Goal: Task Accomplishment & Management: Manage account settings

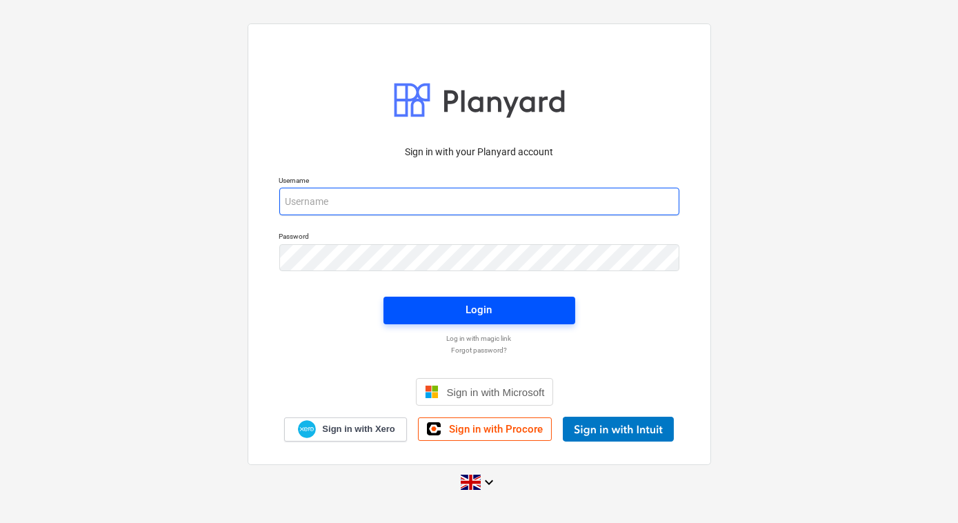
type input "[PERSON_NAME][EMAIL_ADDRESS][PERSON_NAME][DOMAIN_NAME]"
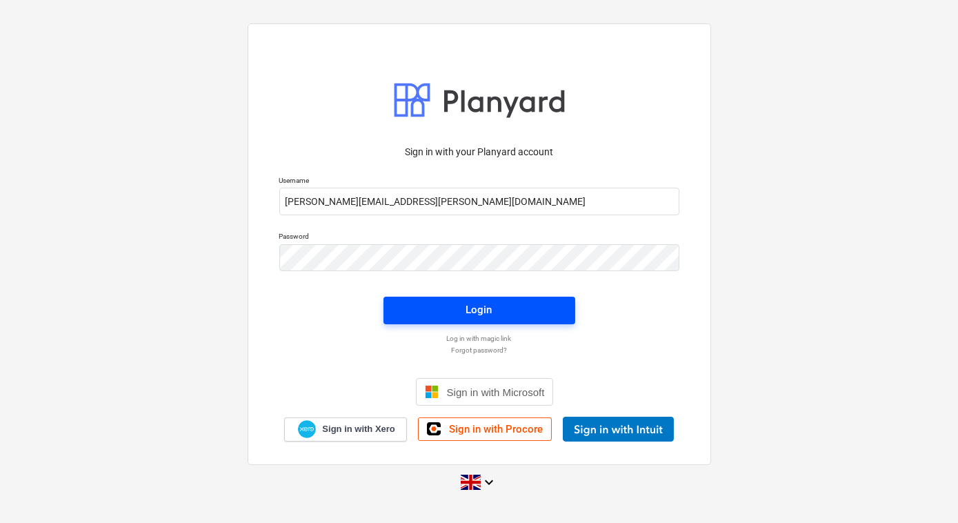
click at [550, 312] on span "Login" at bounding box center [479, 310] width 159 height 18
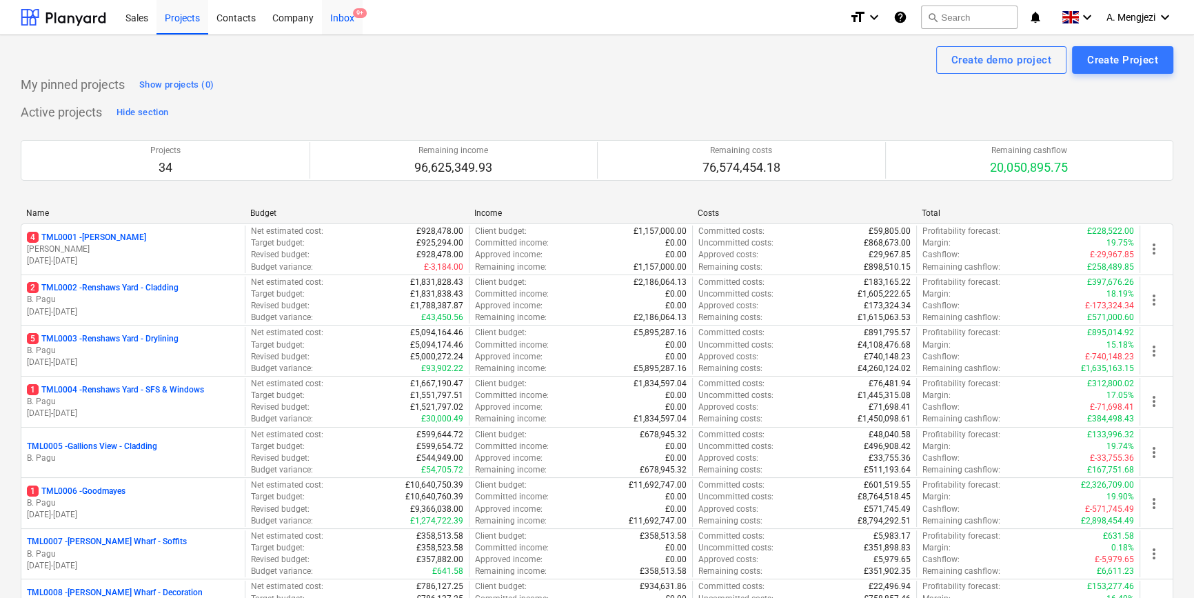
click at [339, 14] on div "Inbox 9+" at bounding box center [342, 16] width 41 height 35
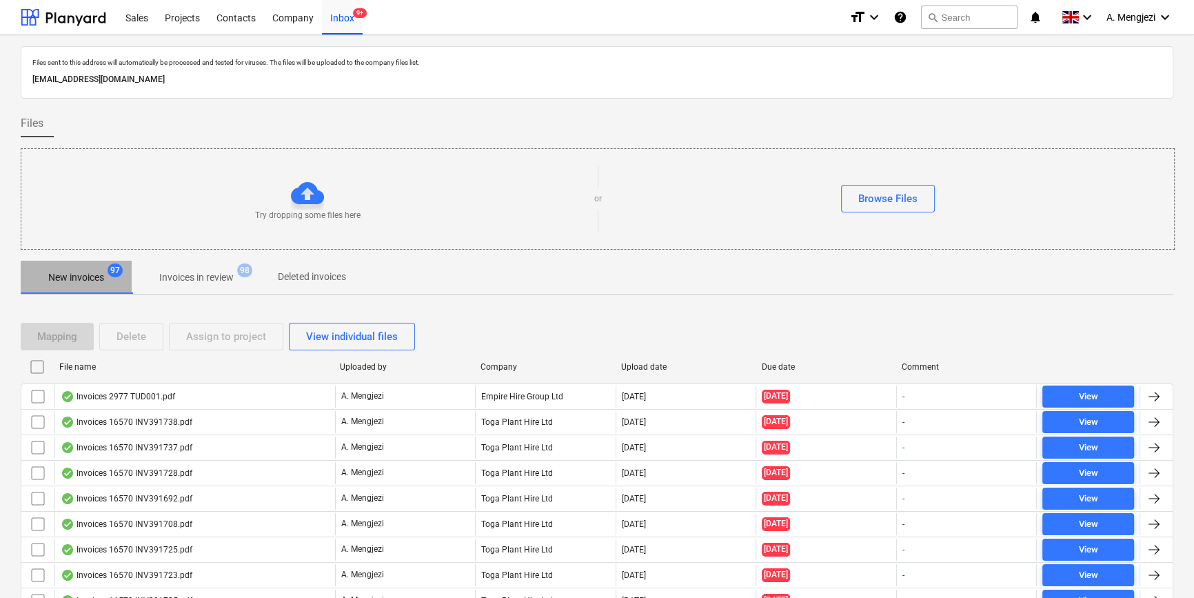
click at [82, 275] on p "New invoices" at bounding box center [76, 277] width 56 height 14
click at [505, 367] on div "Company" at bounding box center [546, 367] width 130 height 10
checkbox input "false"
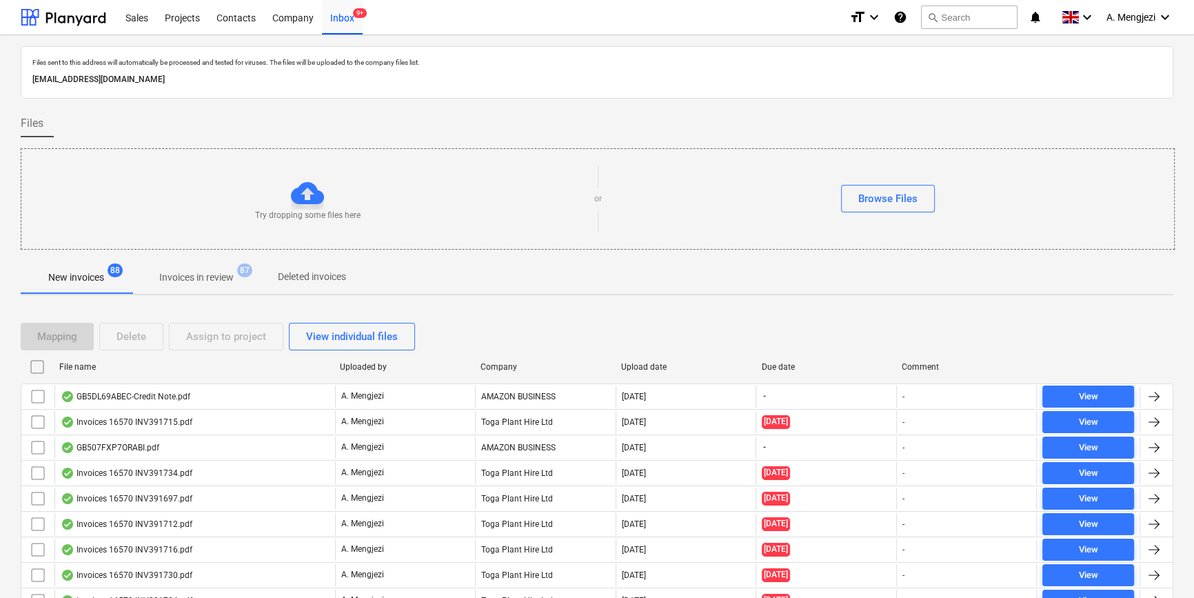
checkbox input "false"
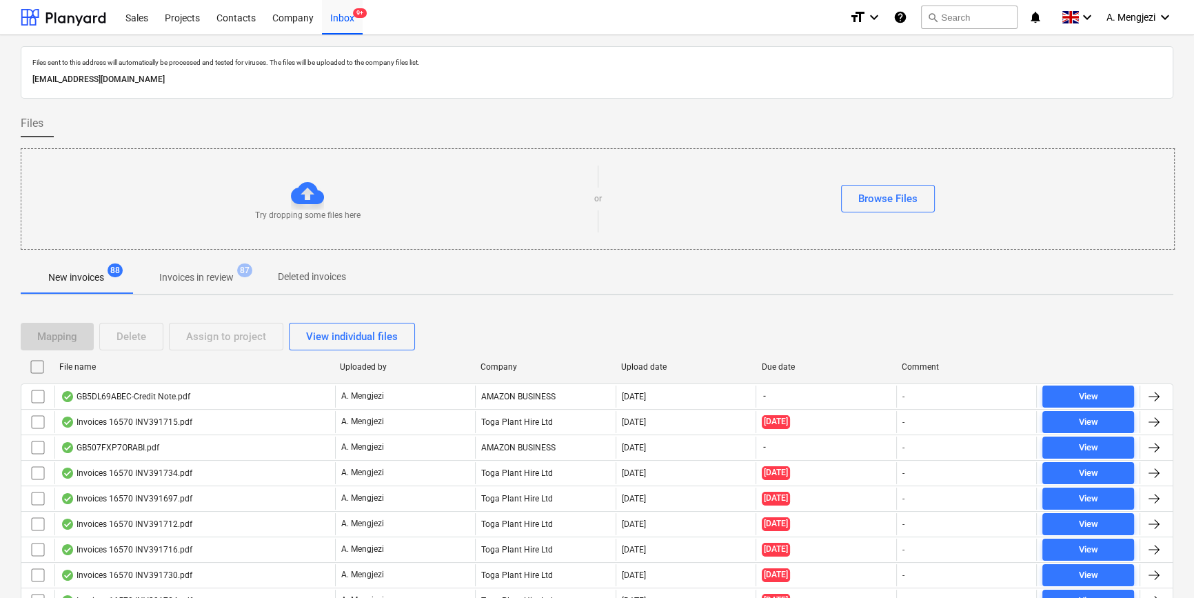
checkbox input "false"
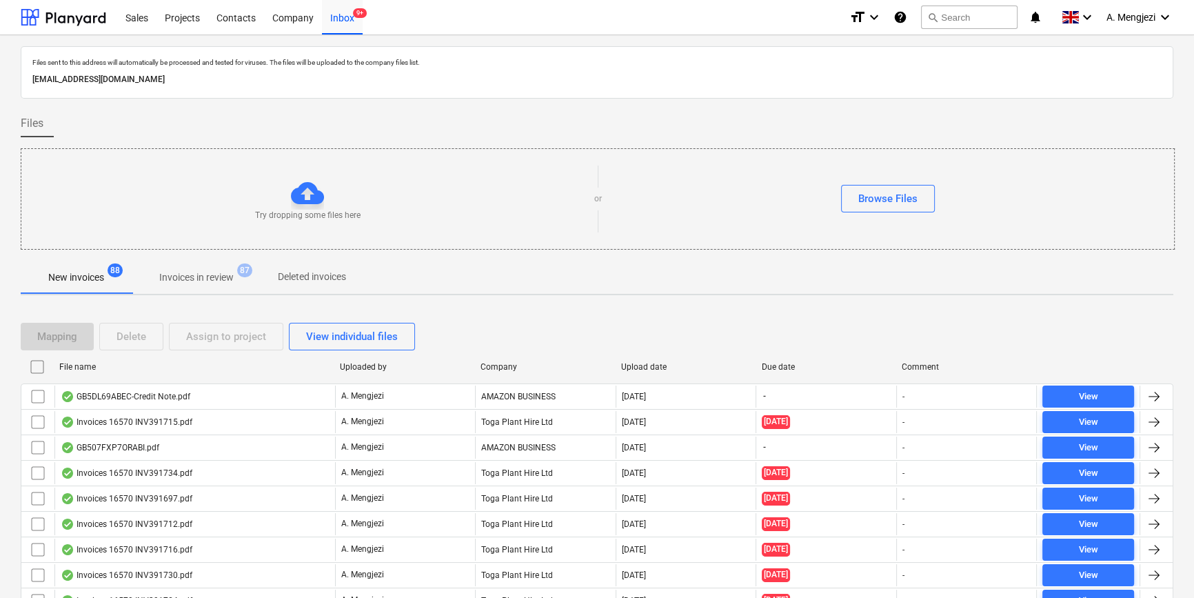
checkbox input "false"
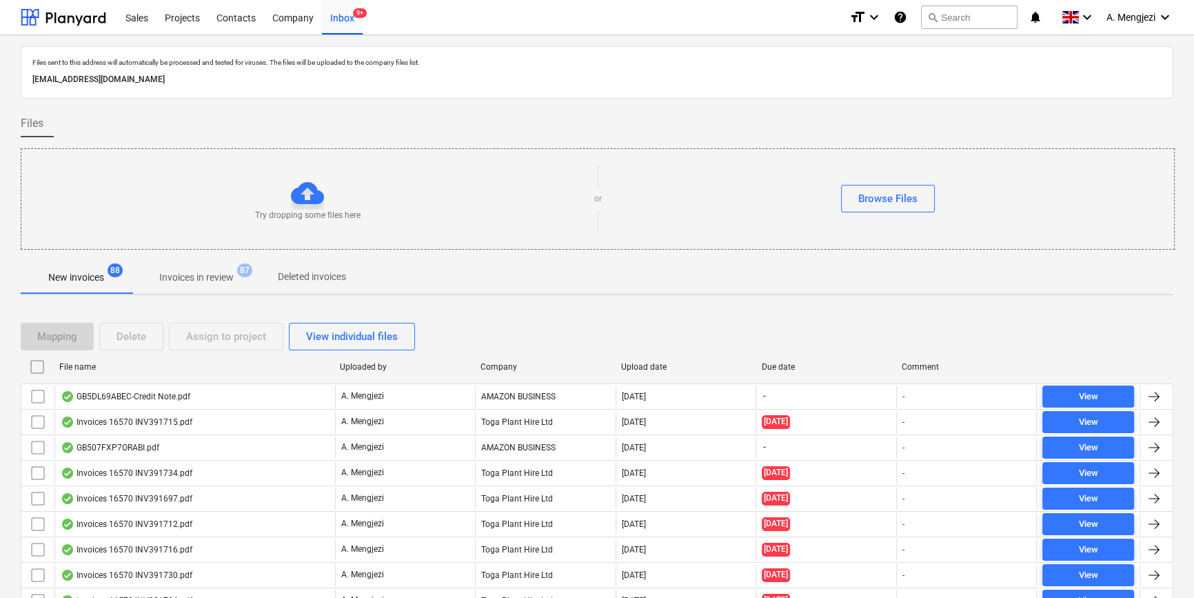
checkbox input "false"
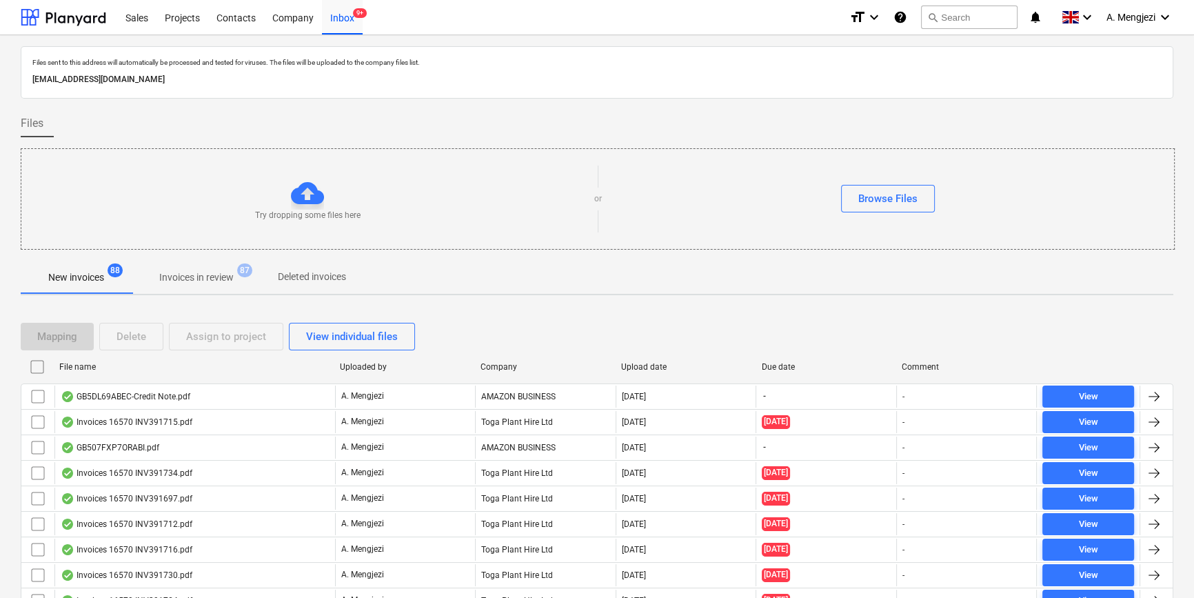
checkbox input "false"
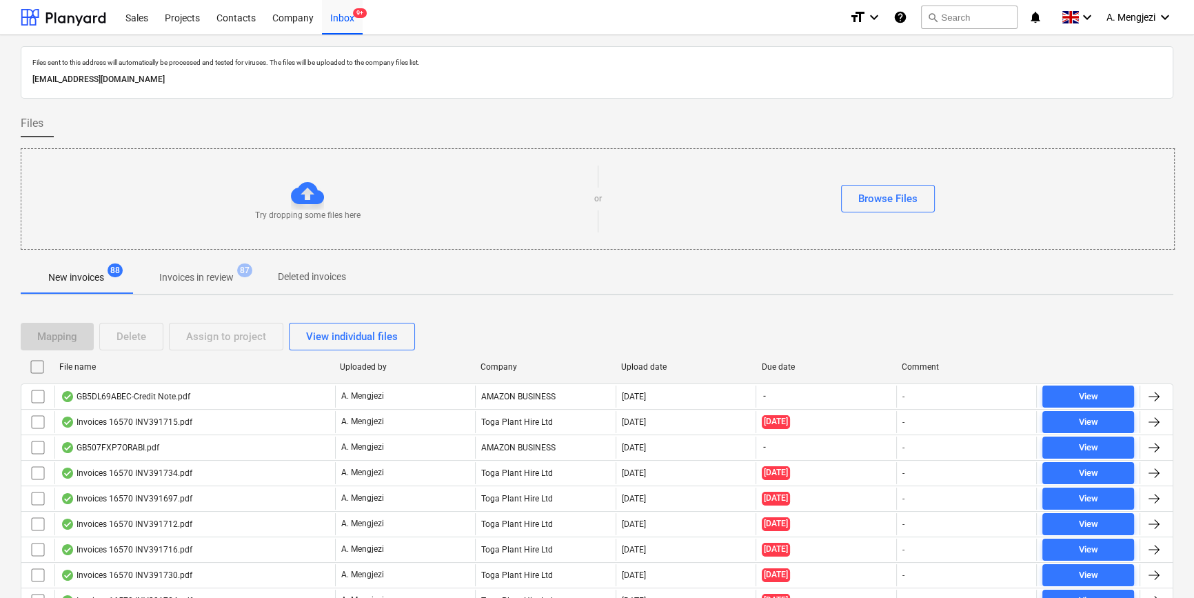
checkbox input "false"
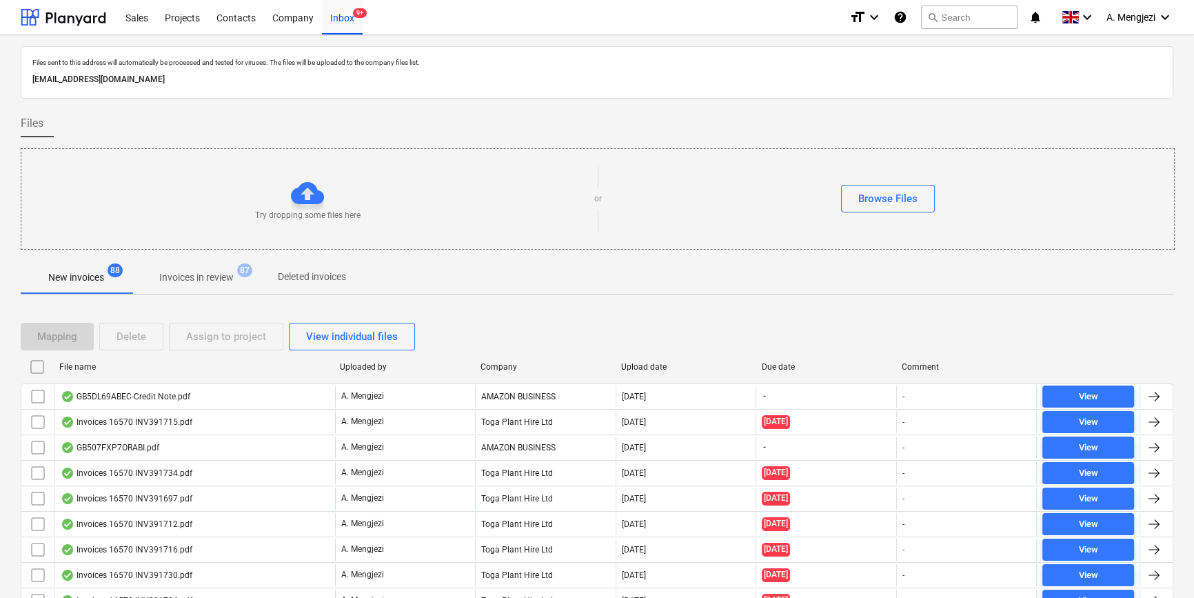
checkbox input "false"
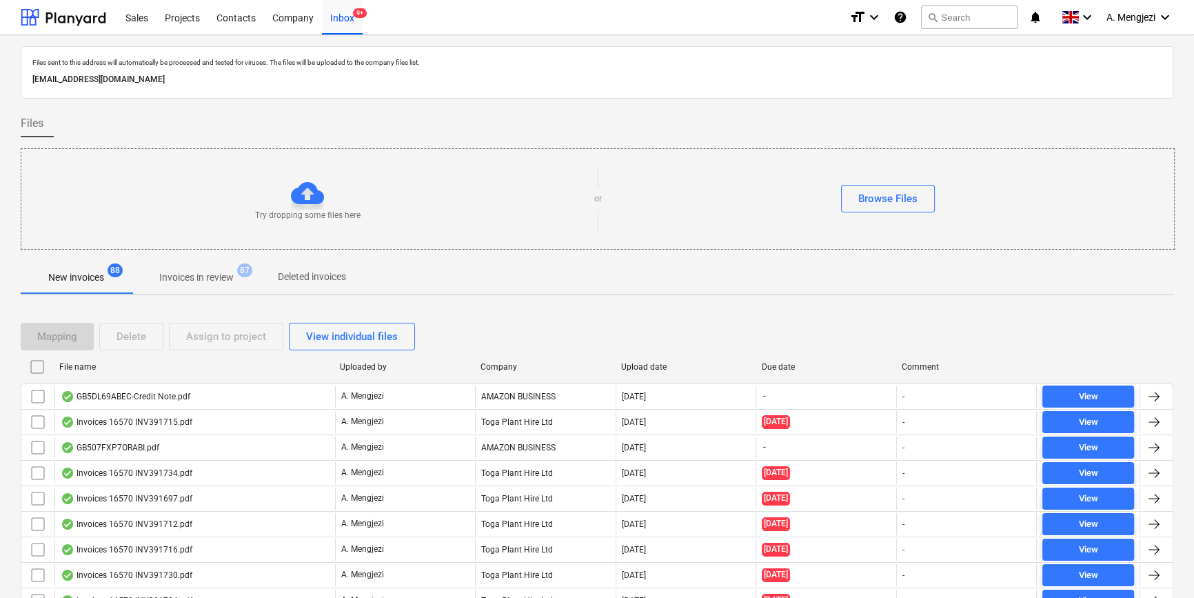
checkbox input "false"
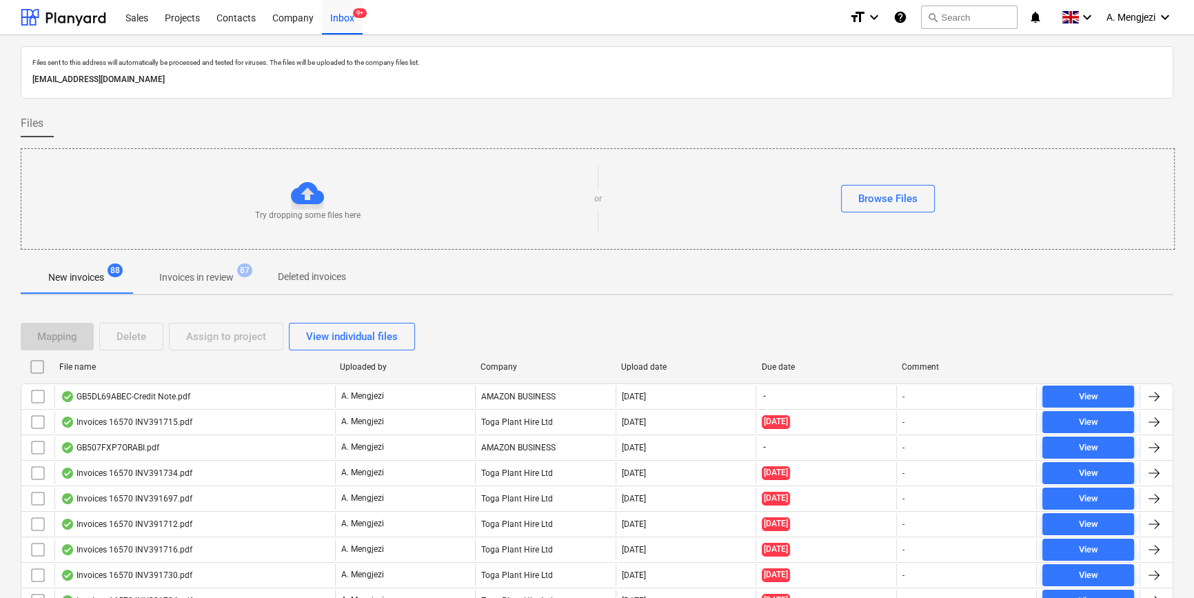
checkbox input "false"
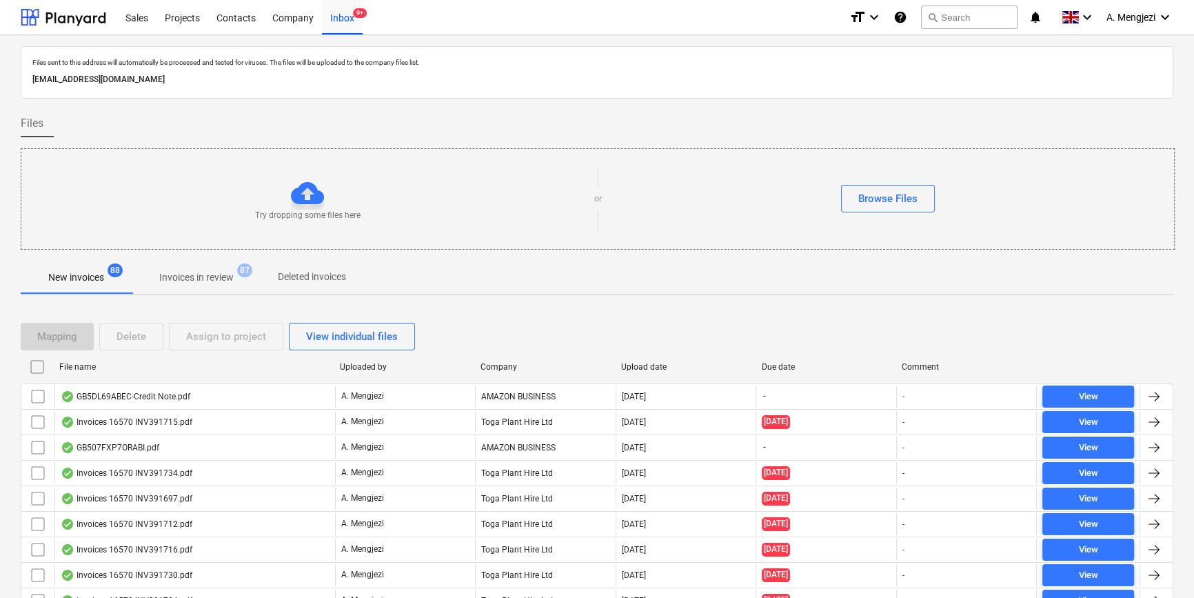
checkbox input "false"
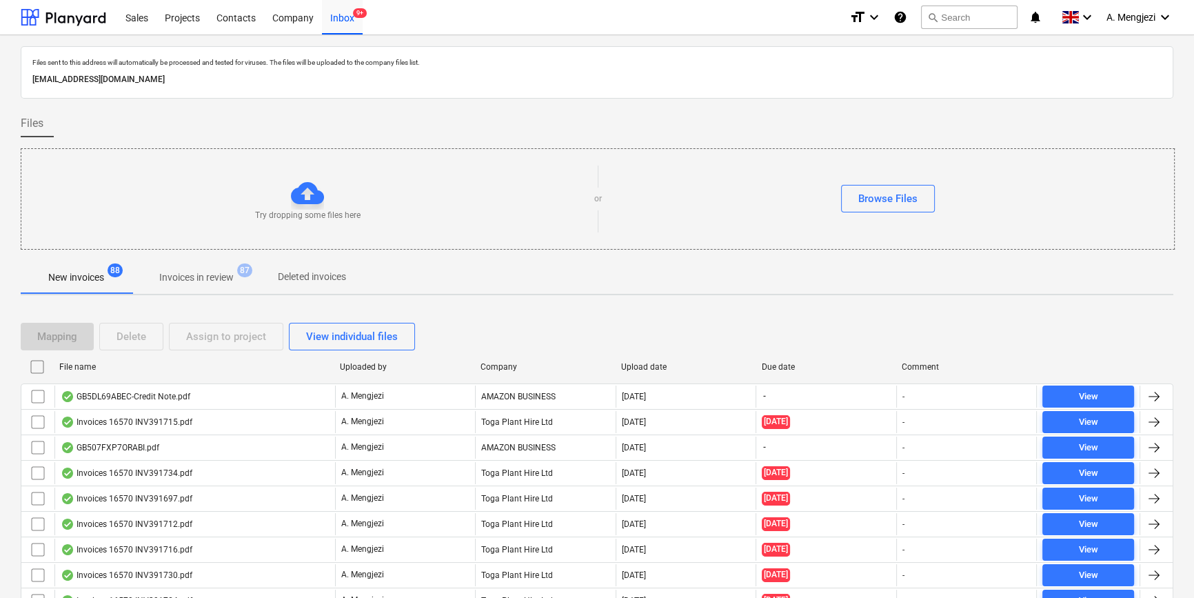
checkbox input "false"
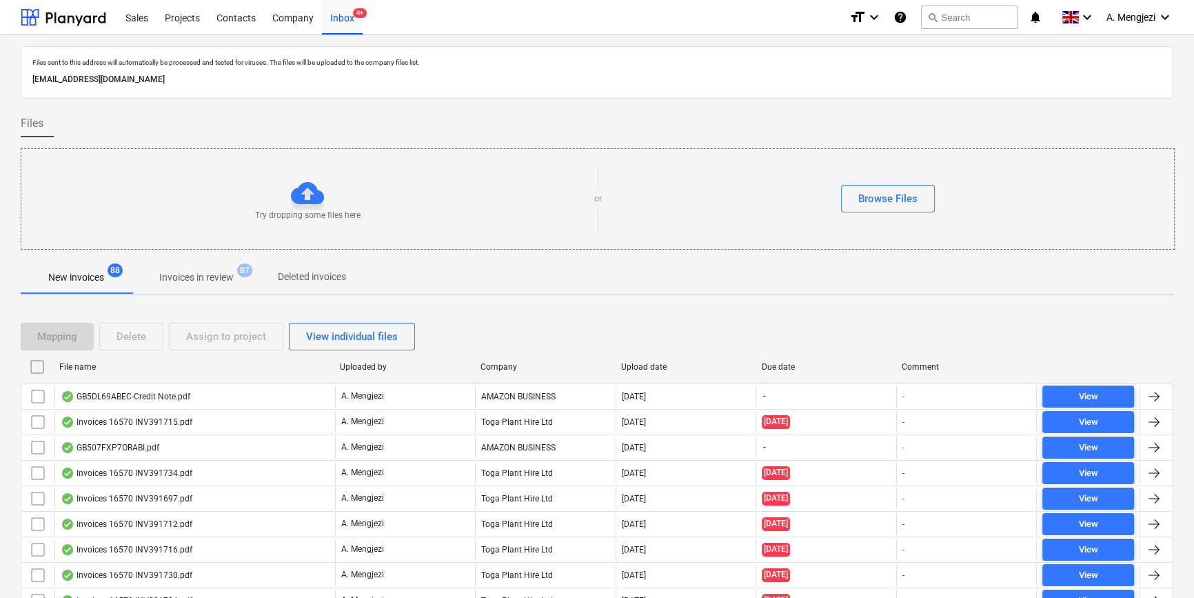
checkbox input "false"
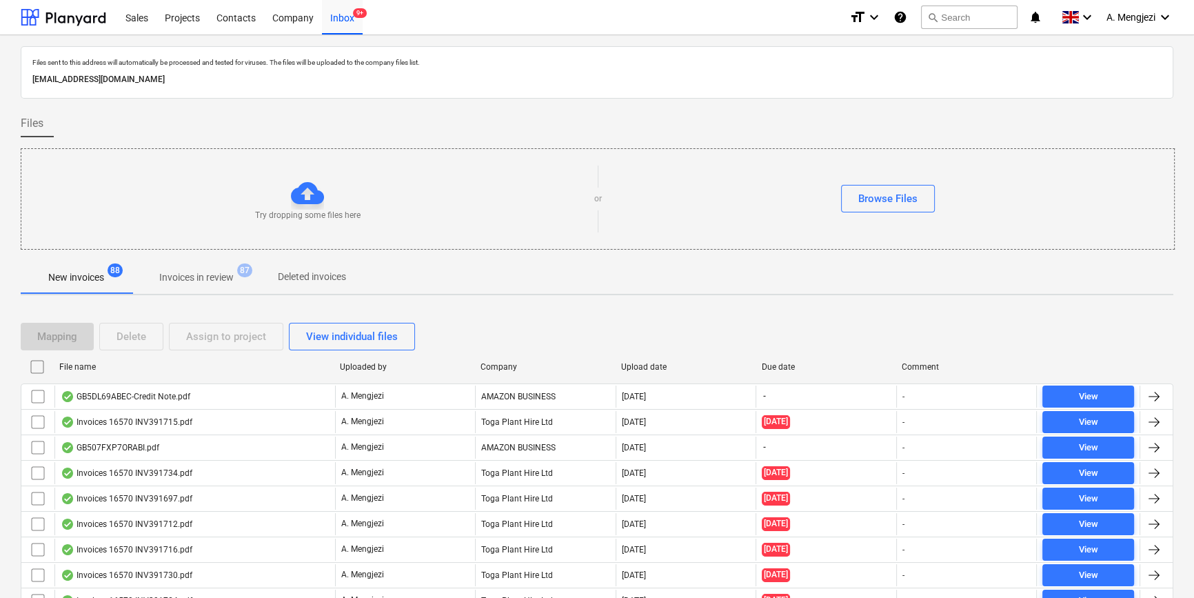
checkbox input "false"
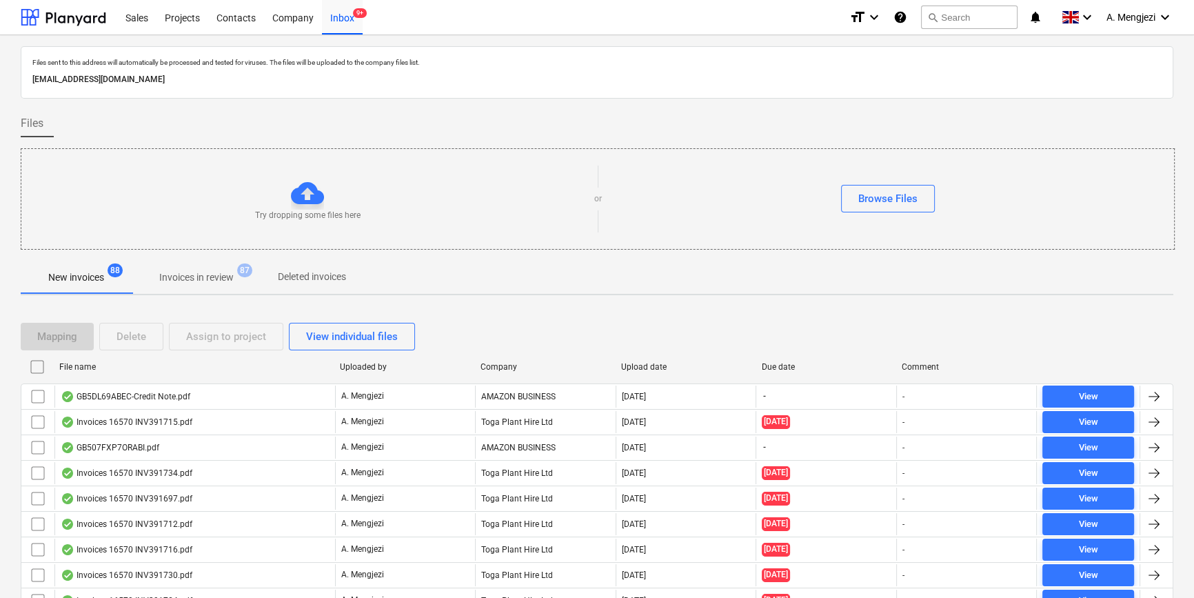
checkbox input "false"
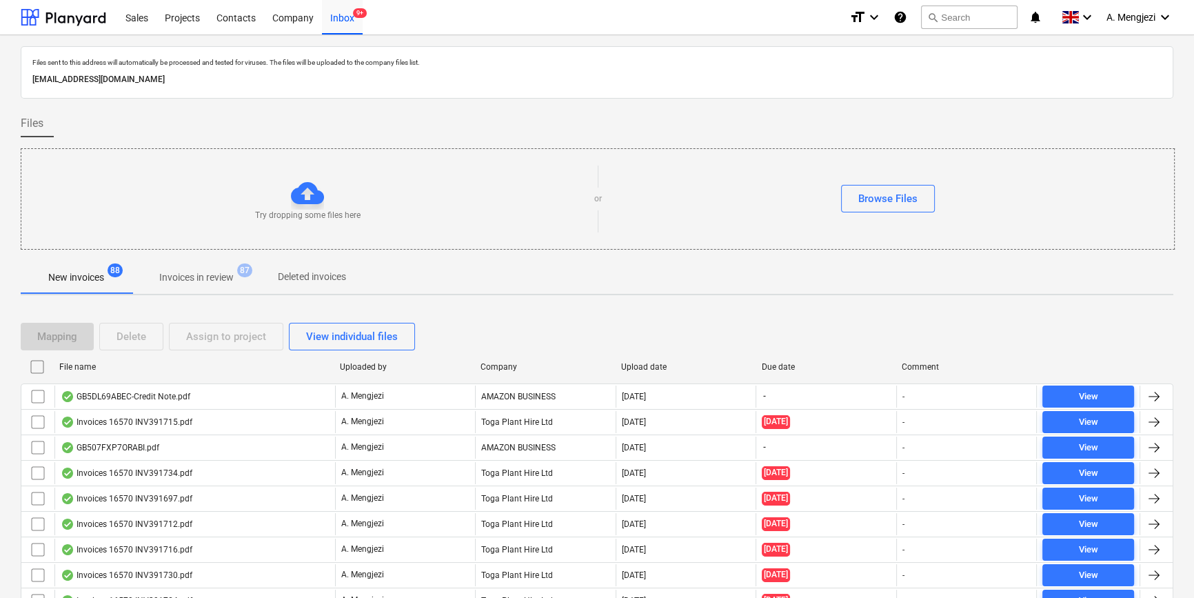
checkbox input "false"
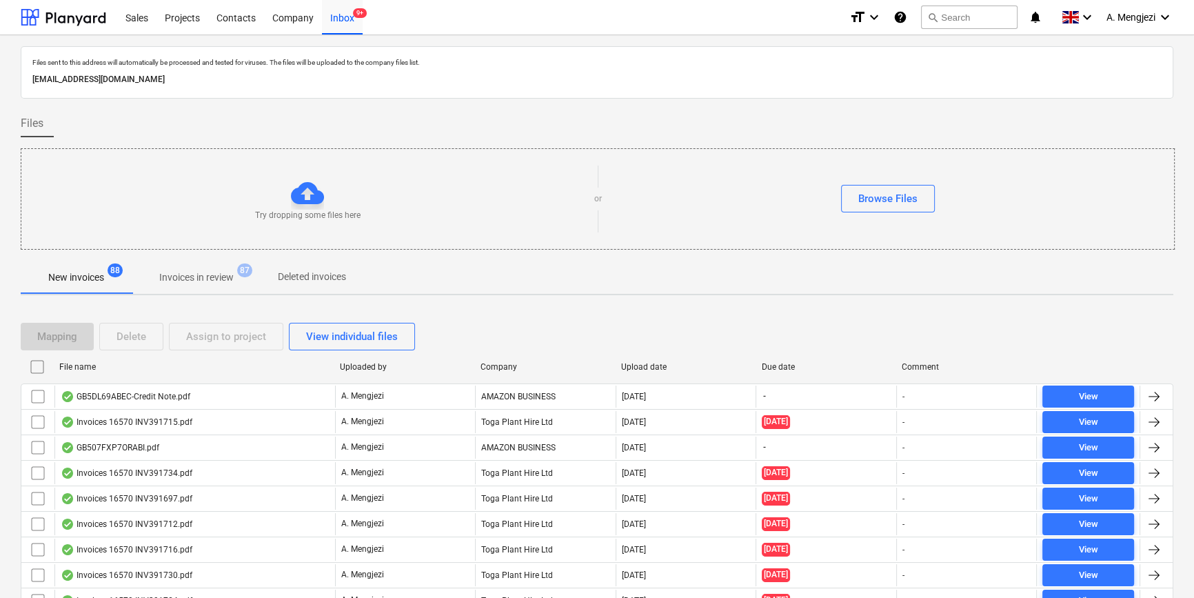
checkbox input "false"
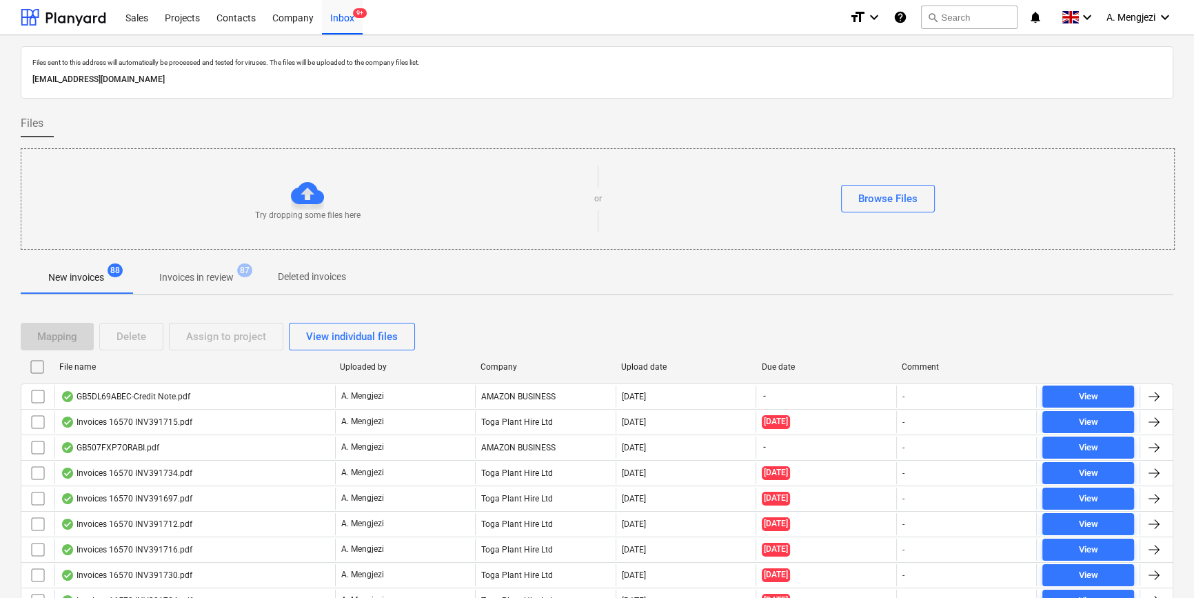
checkbox input "false"
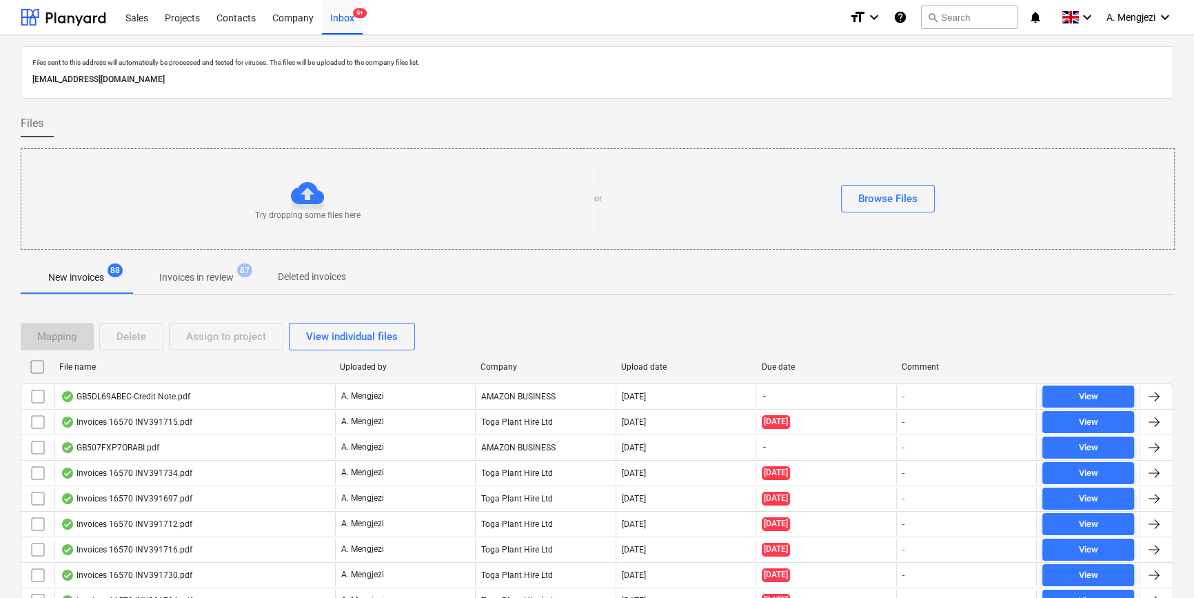
checkbox input "false"
click at [516, 368] on div "Company" at bounding box center [546, 367] width 130 height 10
checkbox input "false"
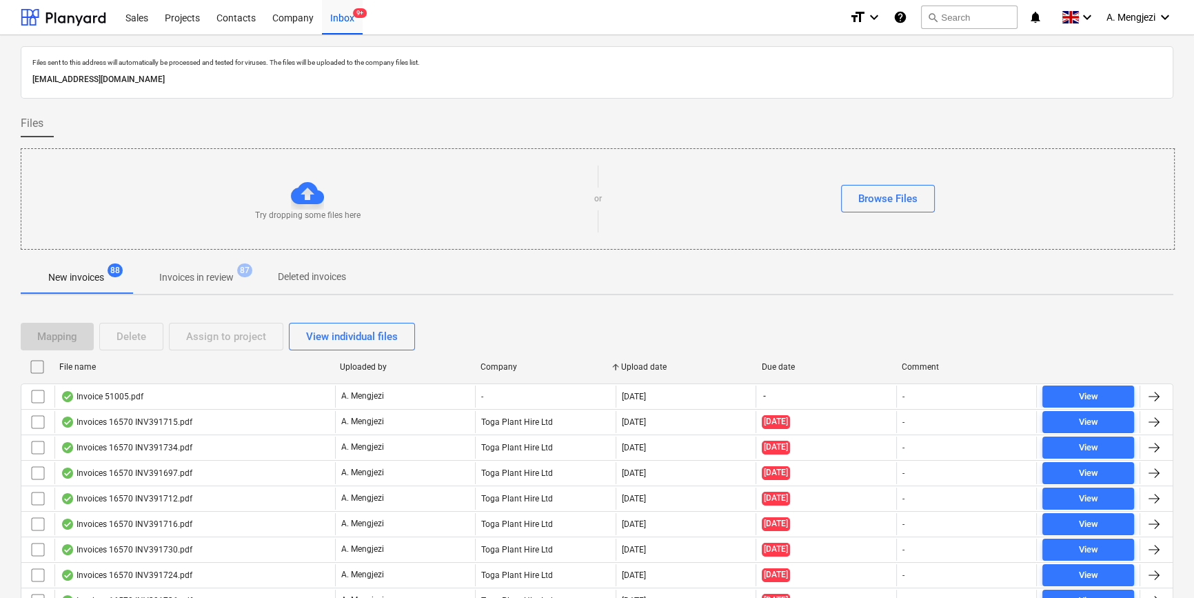
checkbox input "false"
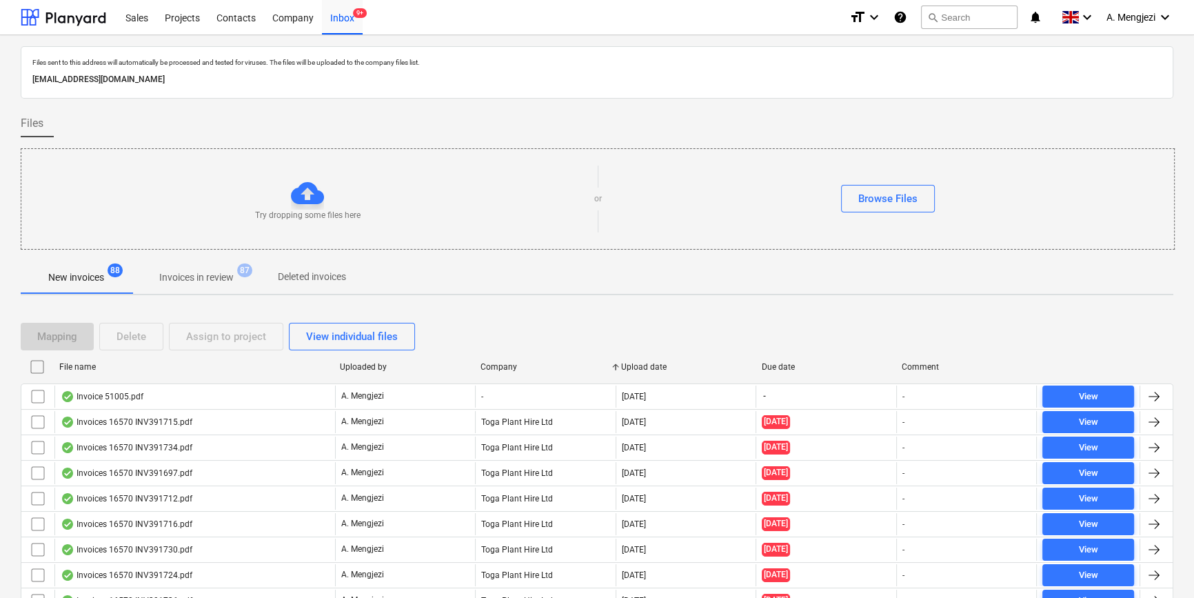
checkbox input "false"
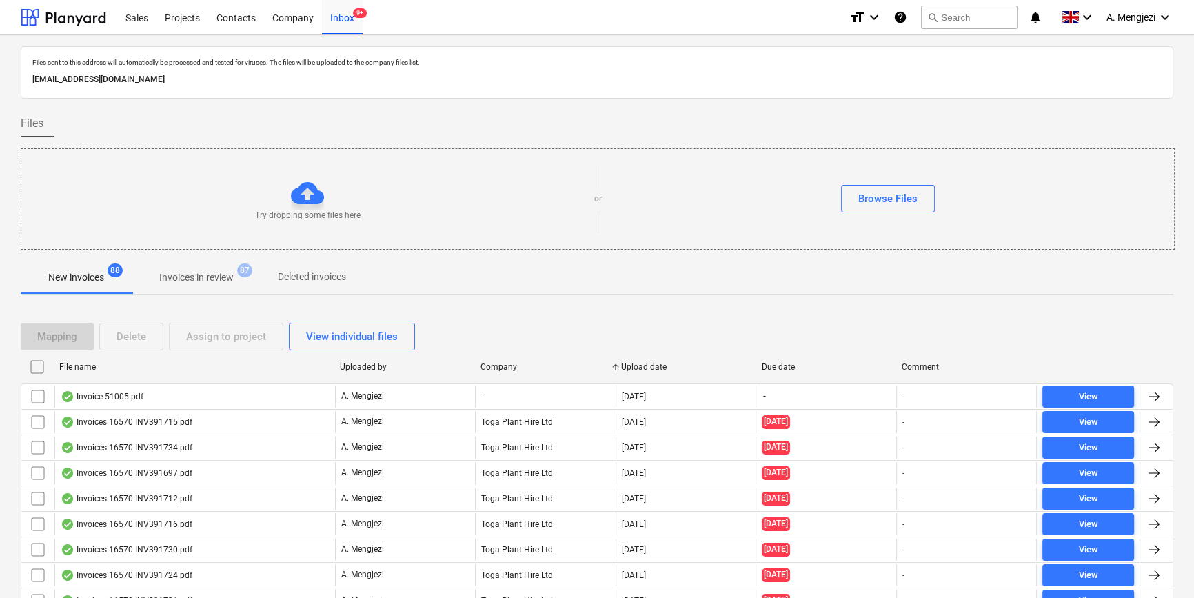
checkbox input "false"
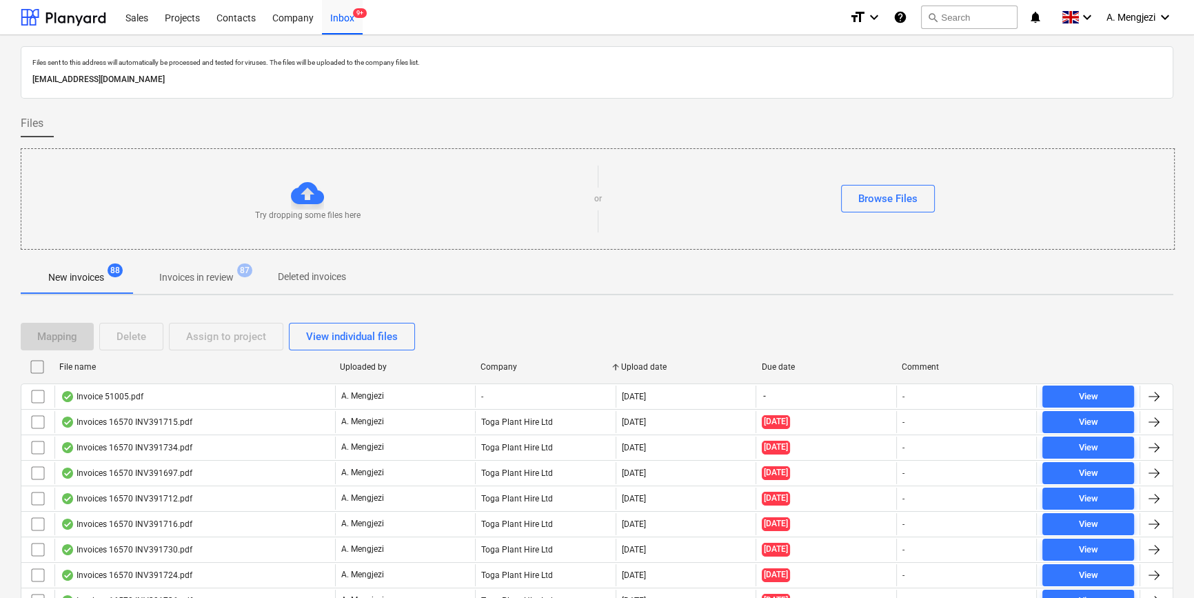
checkbox input "false"
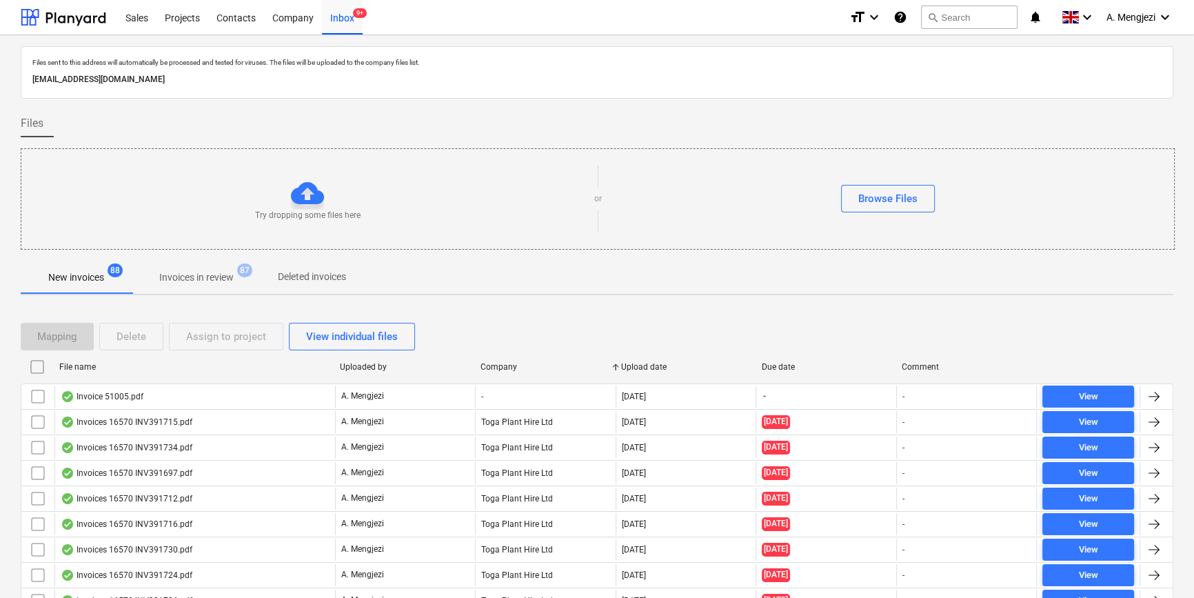
checkbox input "false"
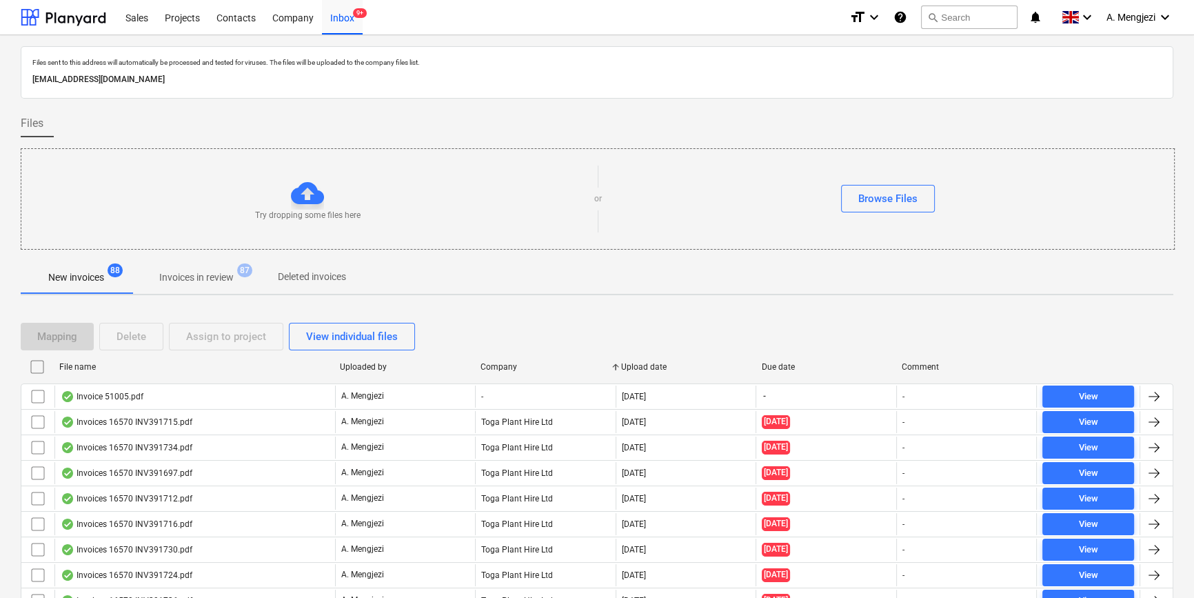
checkbox input "false"
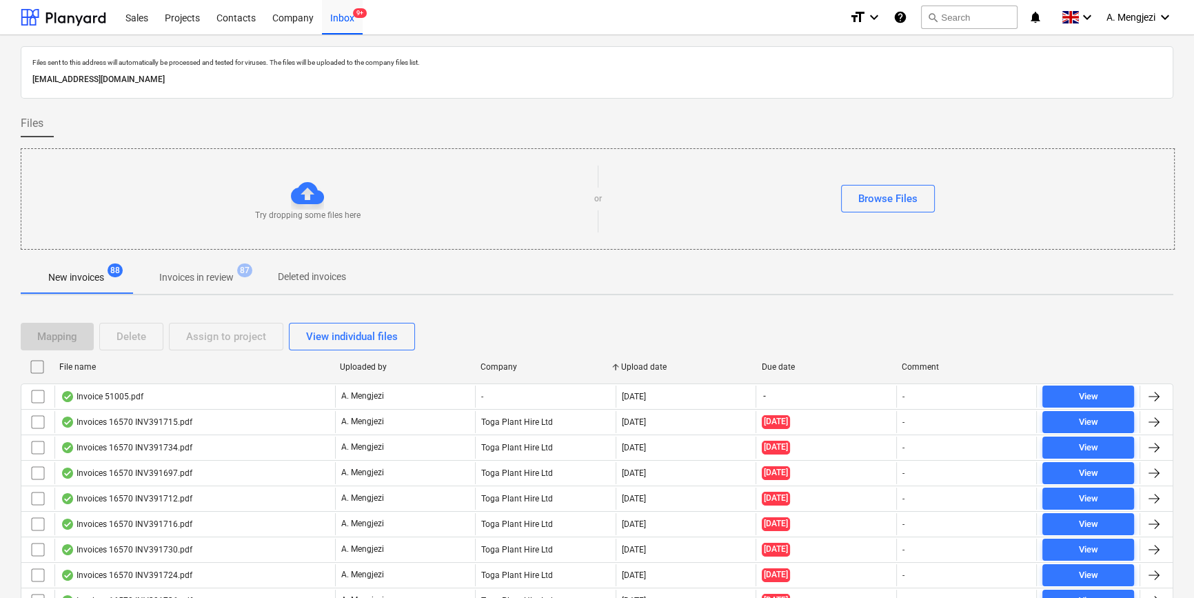
checkbox input "false"
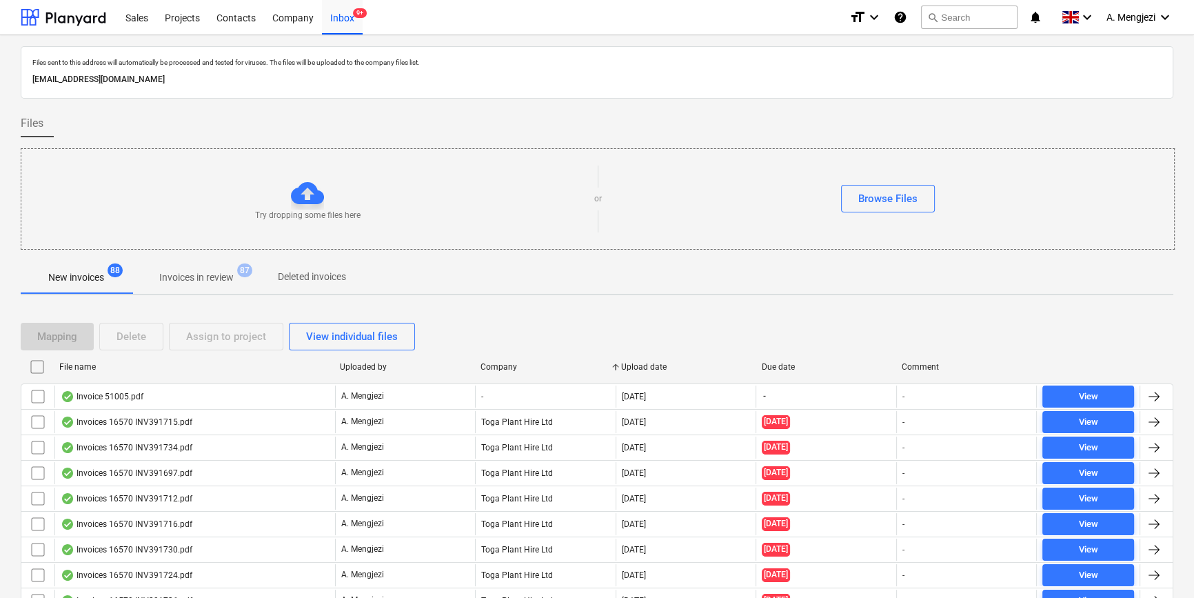
checkbox input "false"
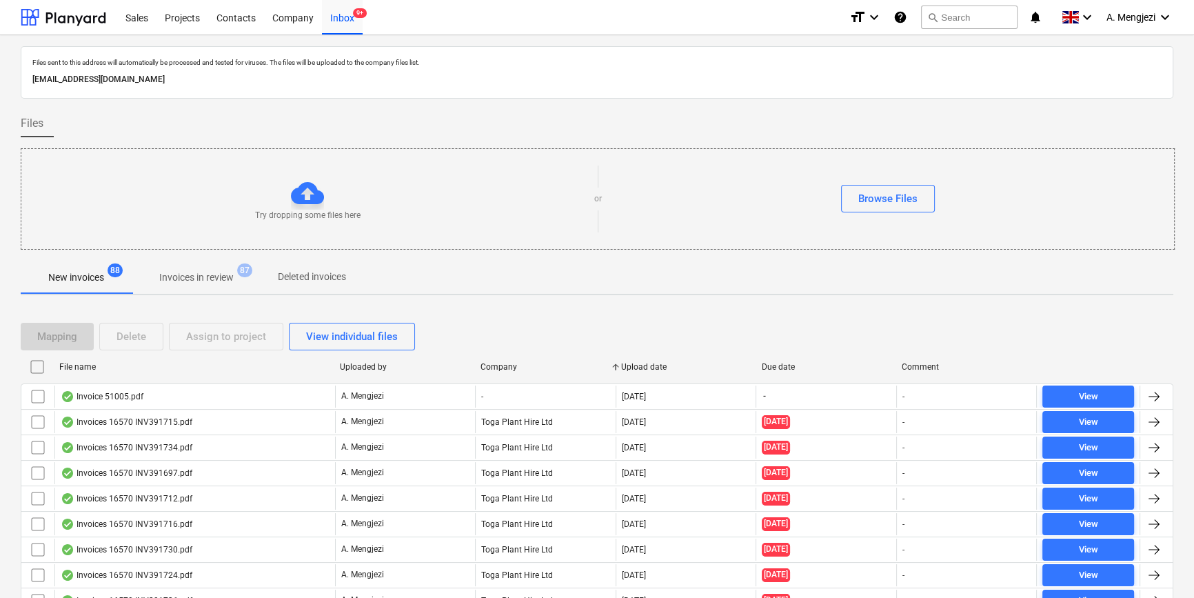
checkbox input "false"
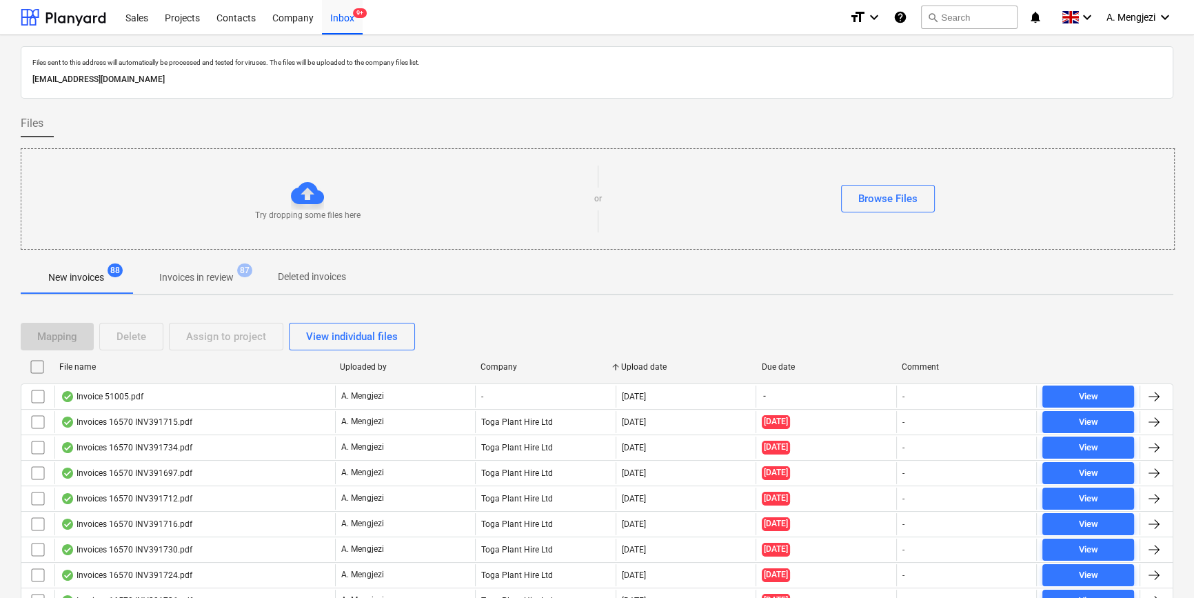
checkbox input "false"
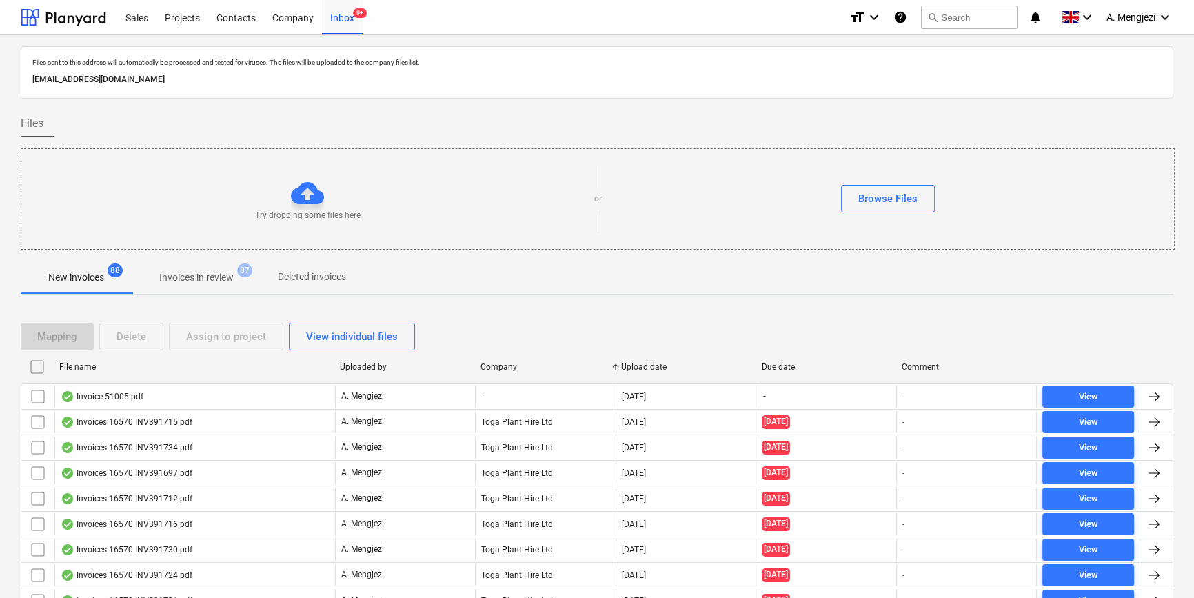
checkbox input "false"
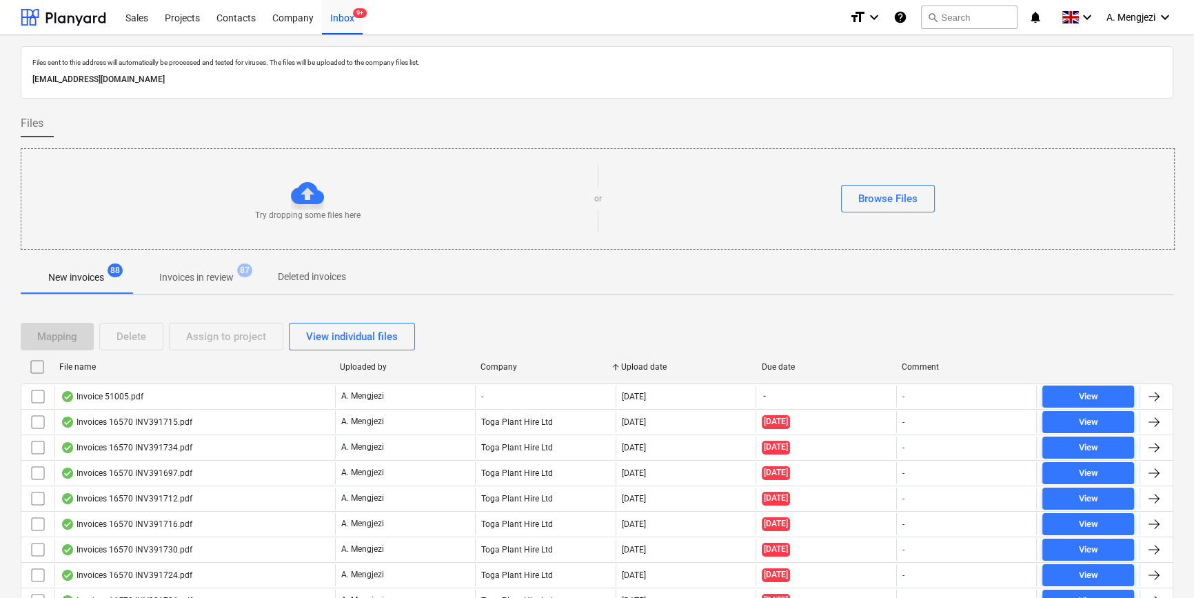
checkbox input "false"
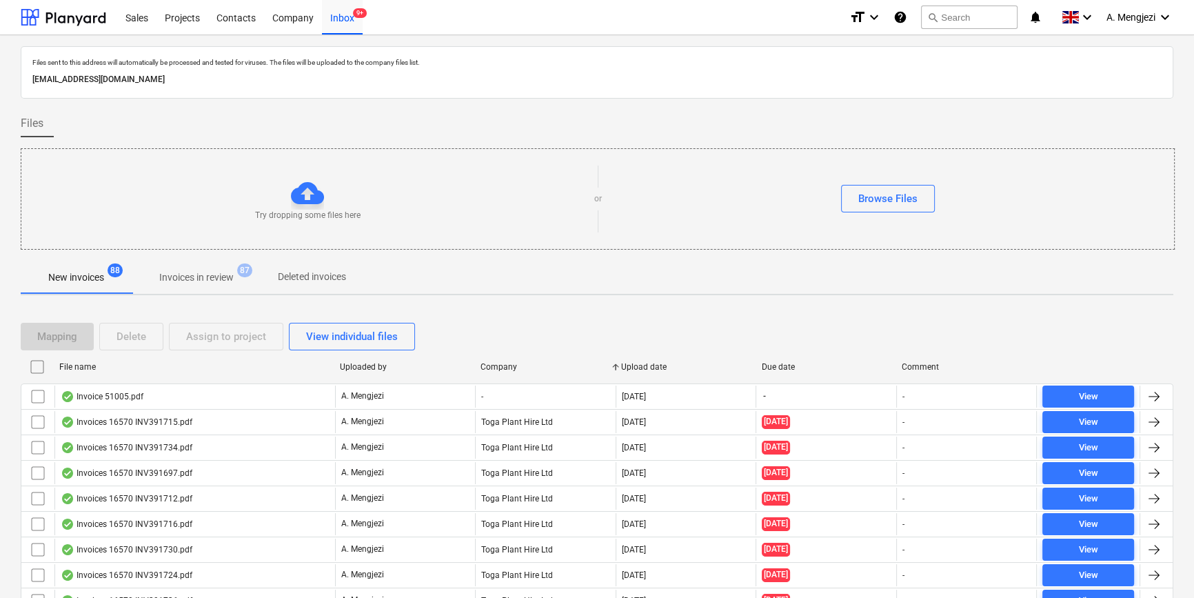
checkbox input "false"
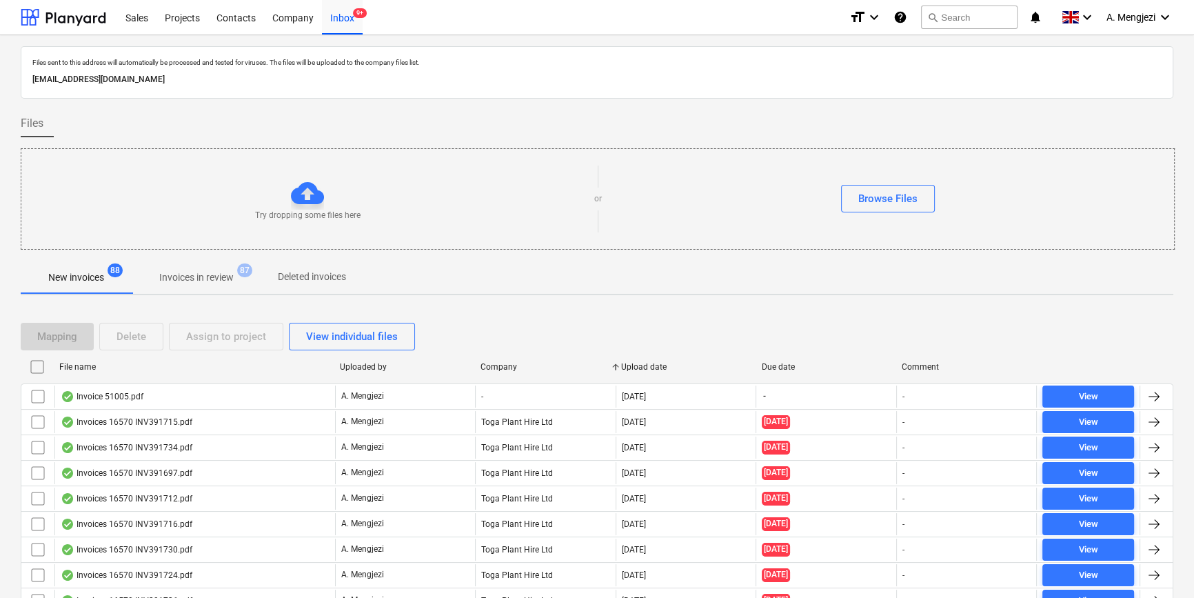
checkbox input "false"
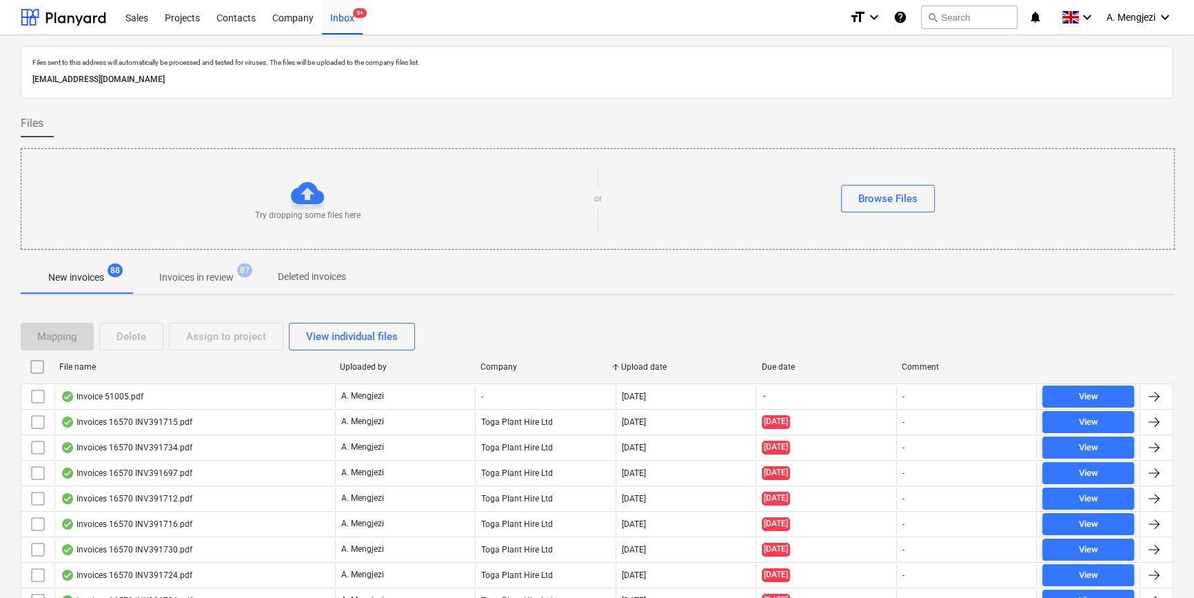
checkbox input "false"
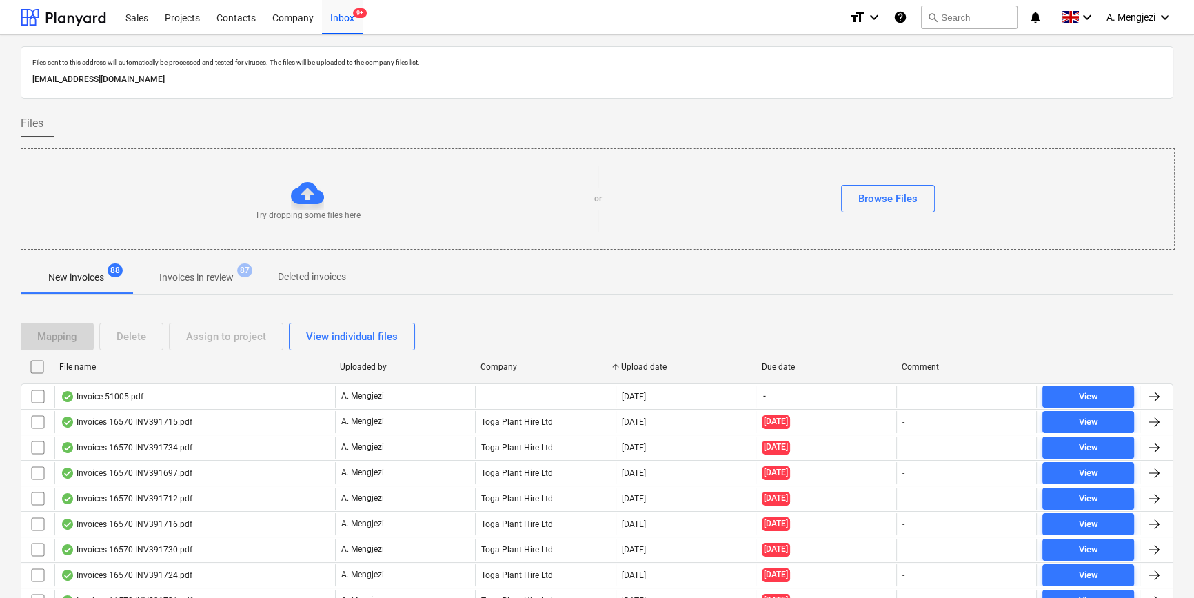
checkbox input "false"
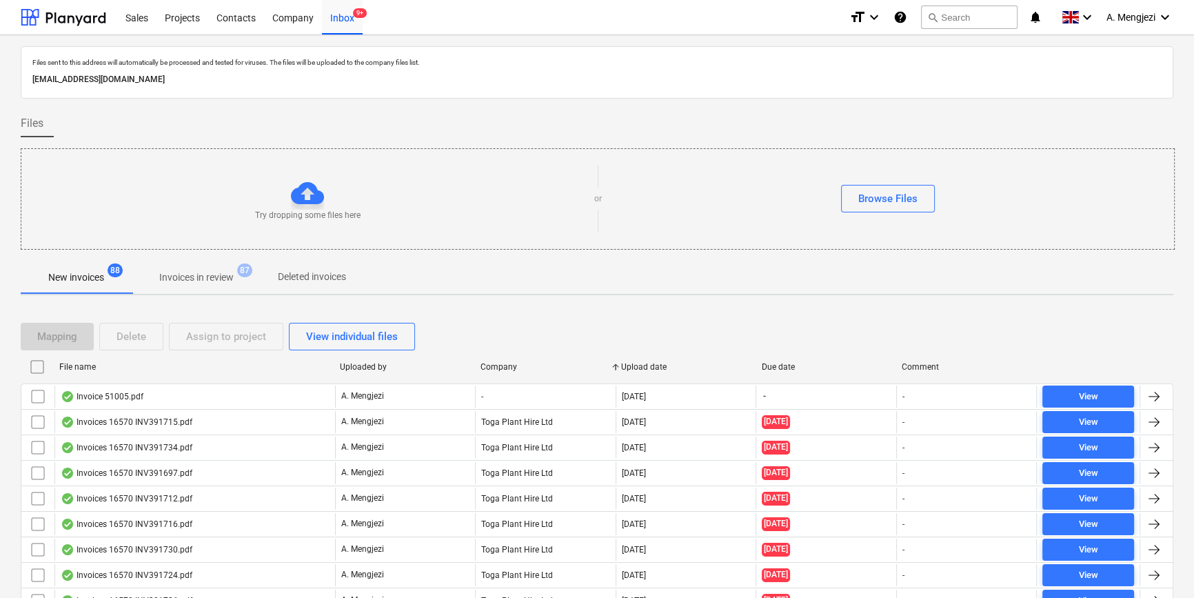
checkbox input "false"
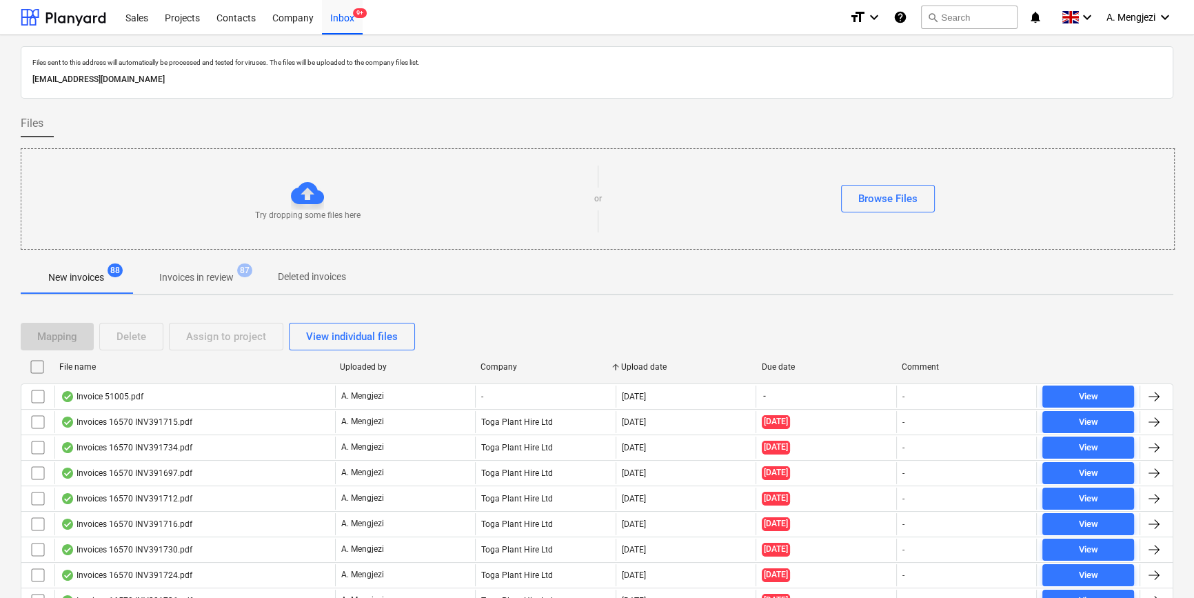
checkbox input "false"
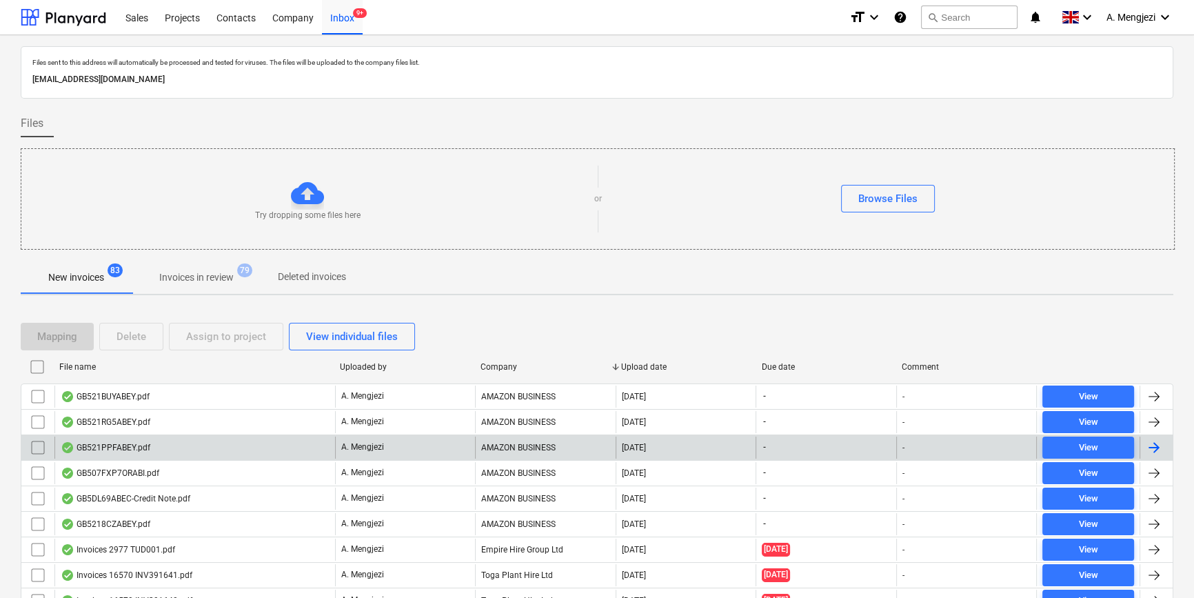
click at [510, 365] on div "Company" at bounding box center [546, 367] width 130 height 10
checkbox input "false"
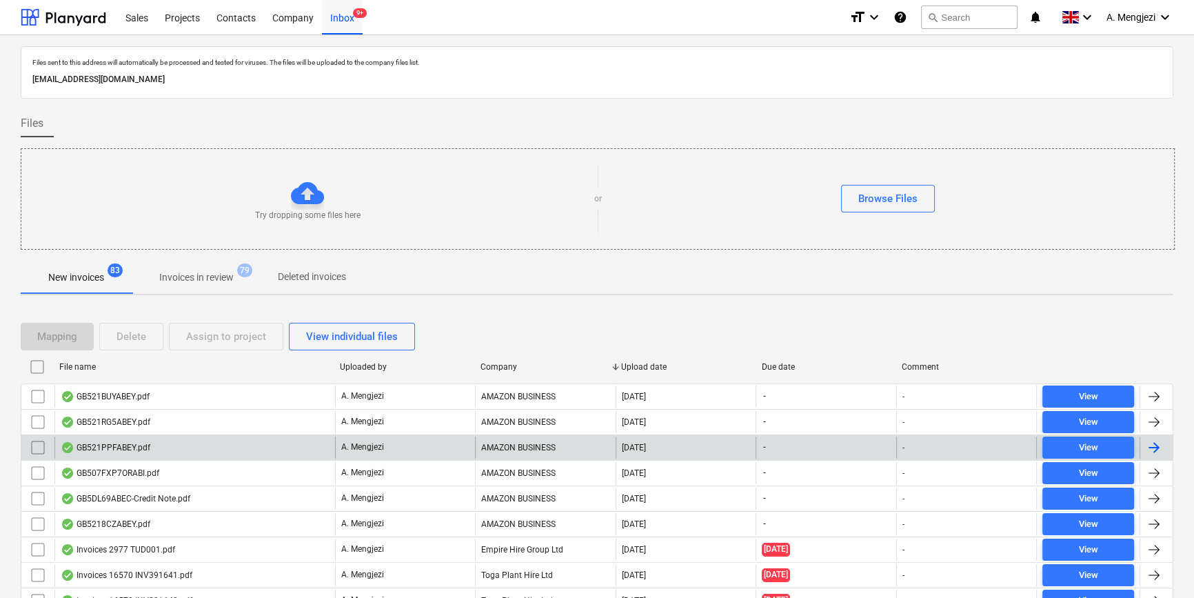
checkbox input "false"
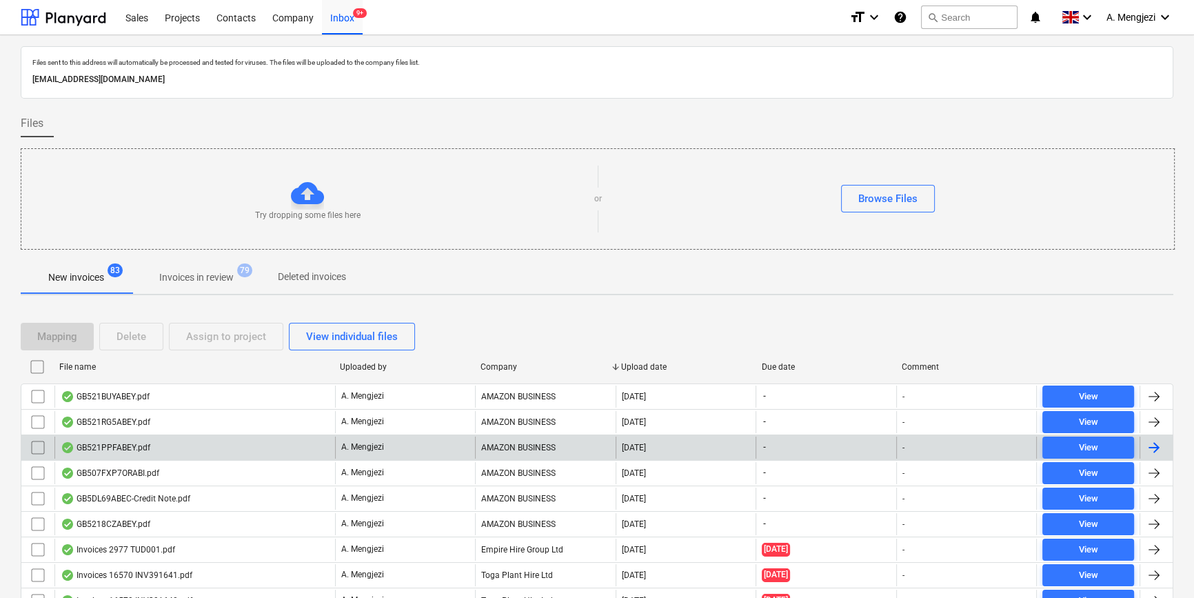
checkbox input "false"
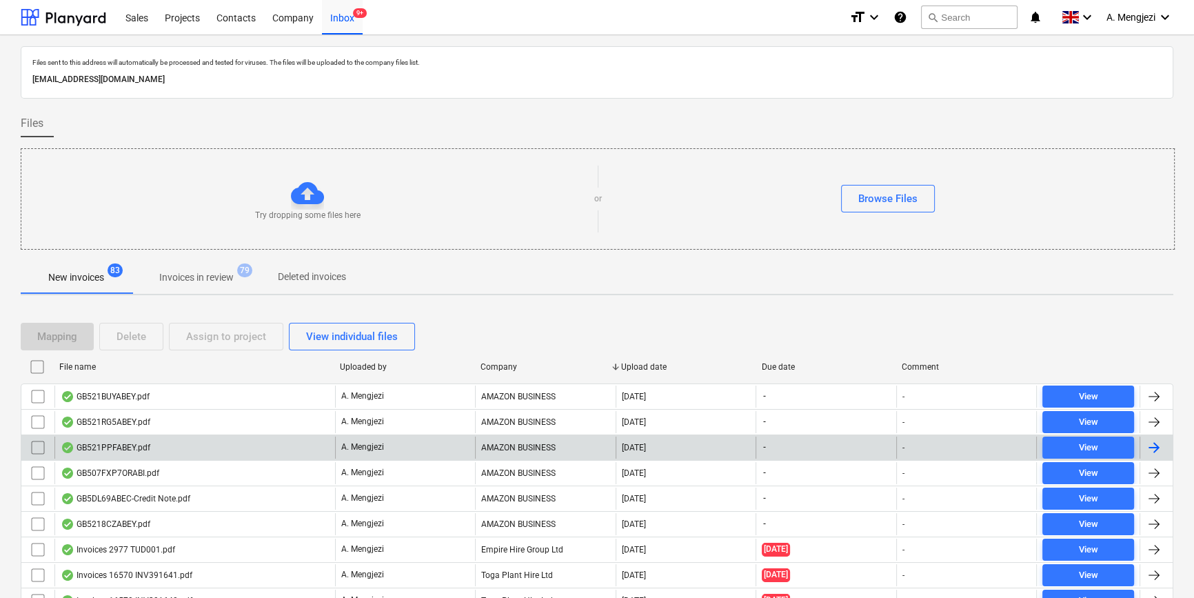
checkbox input "false"
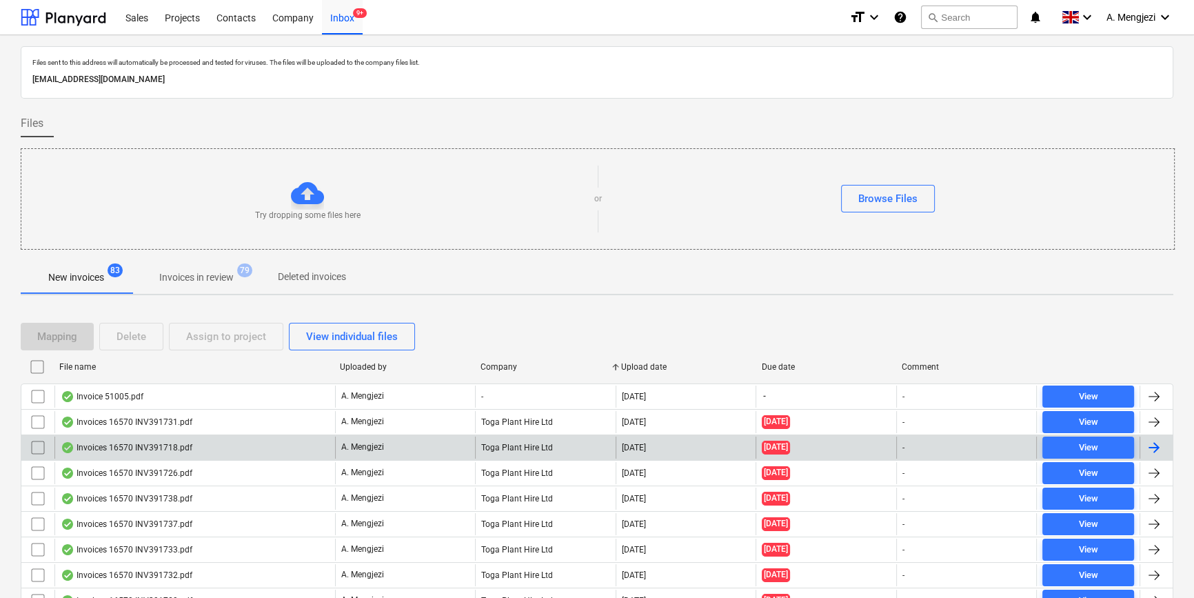
click at [510, 365] on div "Company" at bounding box center [546, 367] width 130 height 10
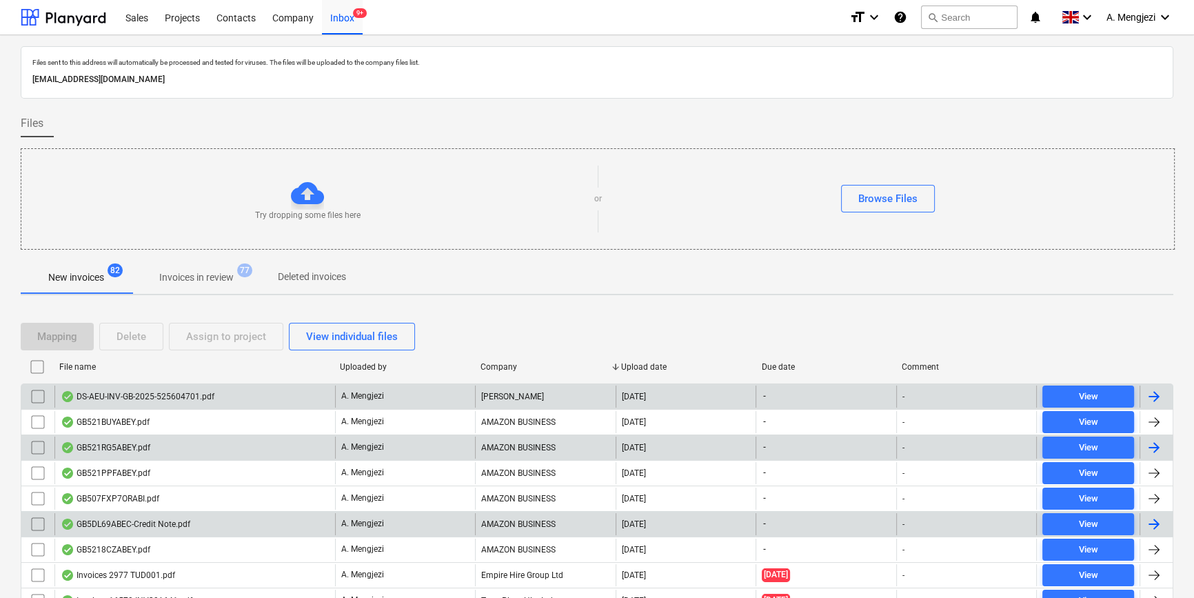
click at [223, 394] on div "DS-AEU-INV-GB-2025-525604701.pdf" at bounding box center [194, 396] width 281 height 22
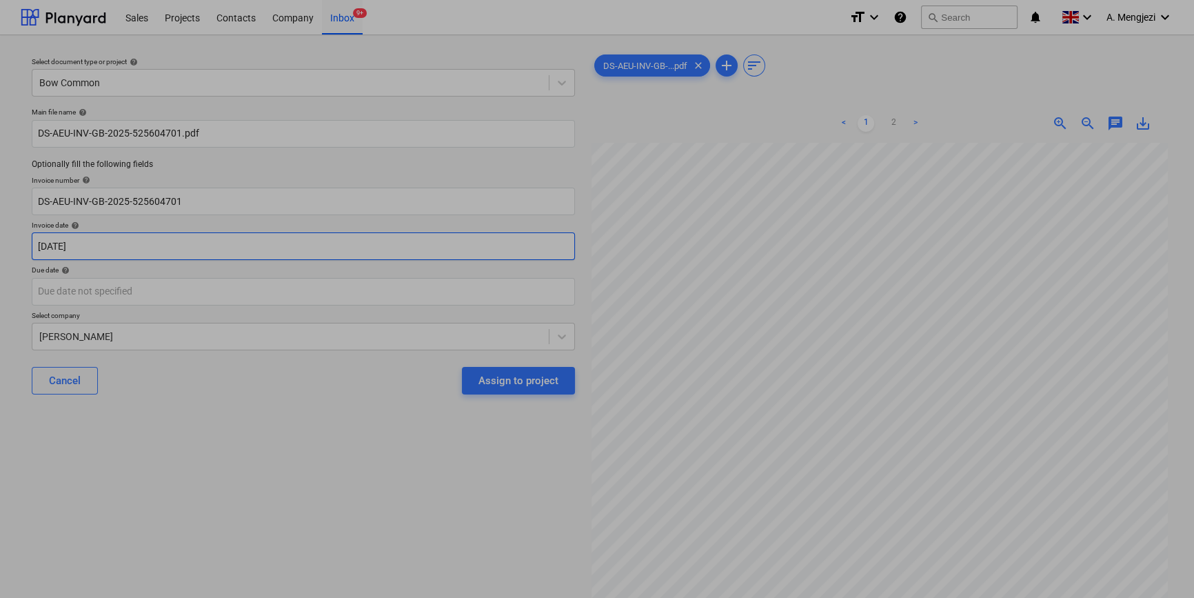
click at [281, 239] on body "Sales Projects Contacts Company Inbox 9+ format_size keyboard_arrow_down help s…" at bounding box center [597, 299] width 1194 height 598
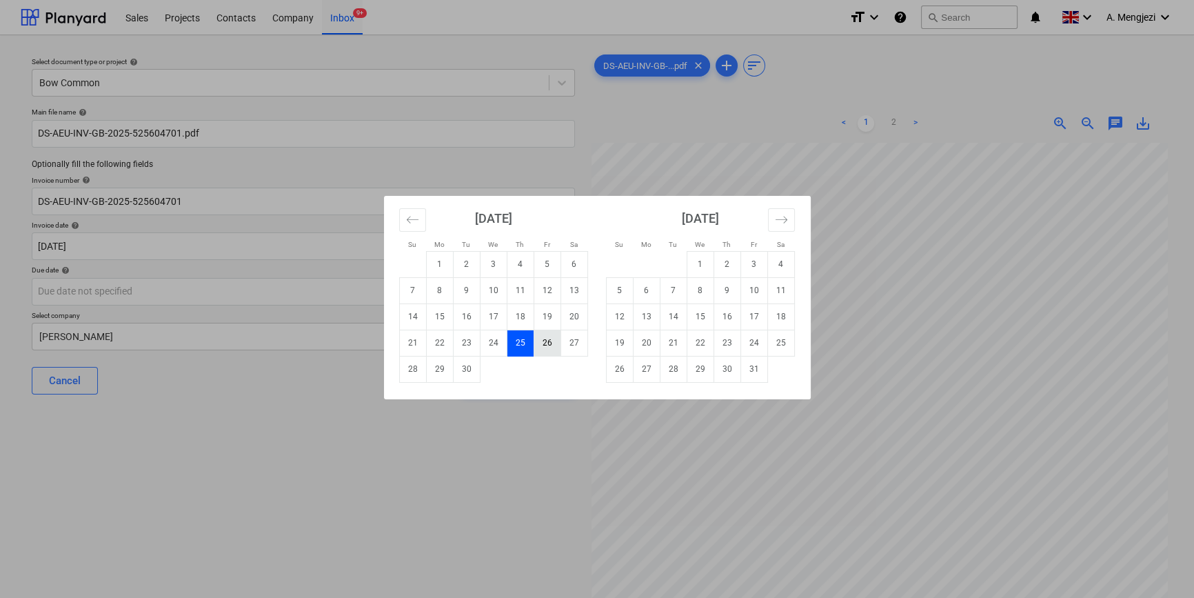
click at [545, 348] on td "26" at bounding box center [547, 343] width 27 height 26
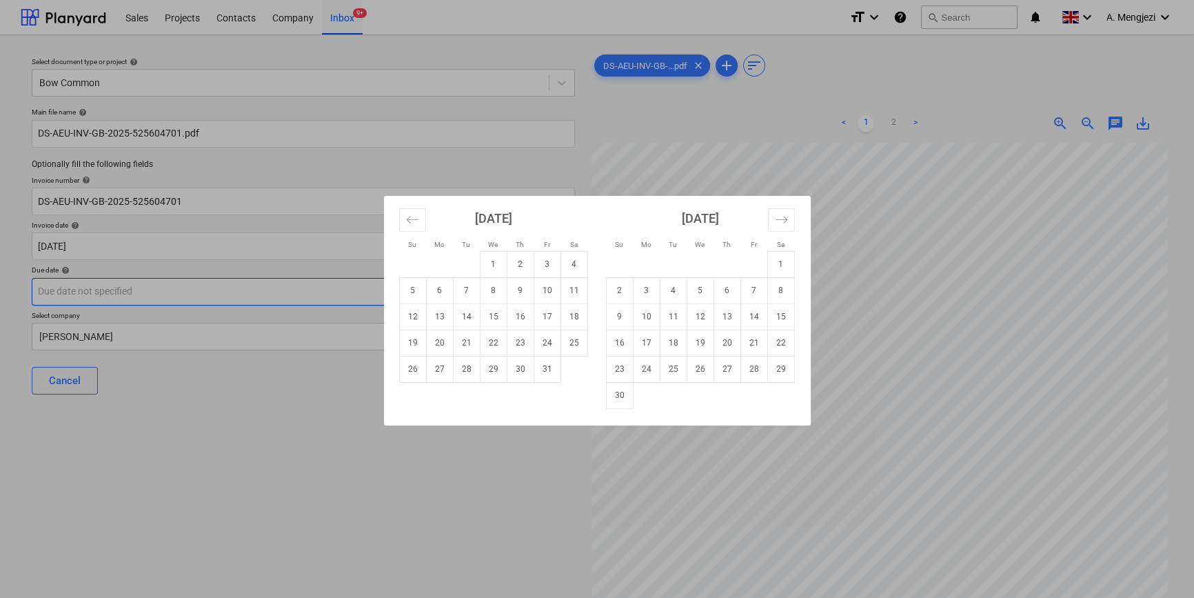
click at [365, 299] on body "Sales Projects Contacts Company Inbox 9+ format_size keyboard_arrow_down help s…" at bounding box center [597, 299] width 1194 height 598
click at [569, 340] on td "25" at bounding box center [574, 343] width 27 height 26
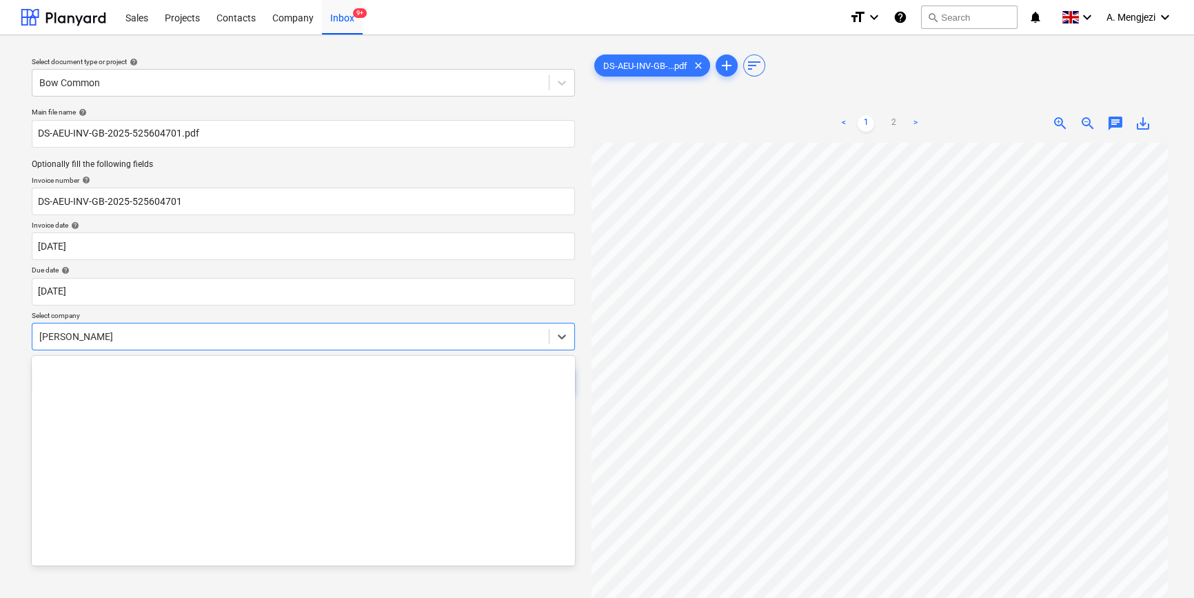
click at [372, 327] on div "[PERSON_NAME]" at bounding box center [290, 336] width 516 height 19
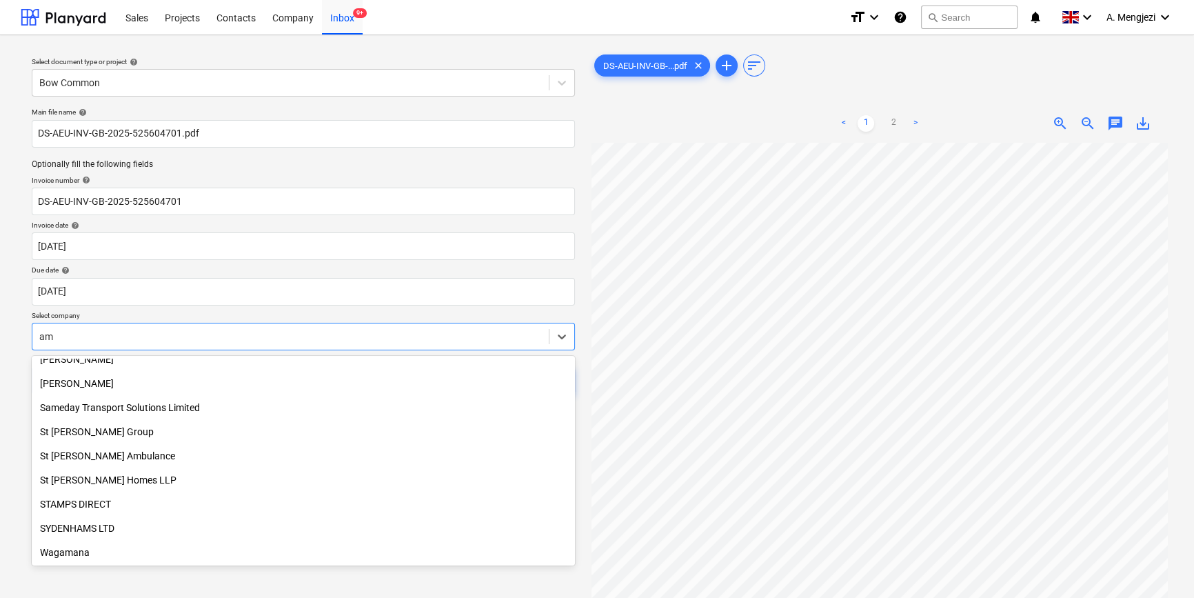
scroll to position [276, 0]
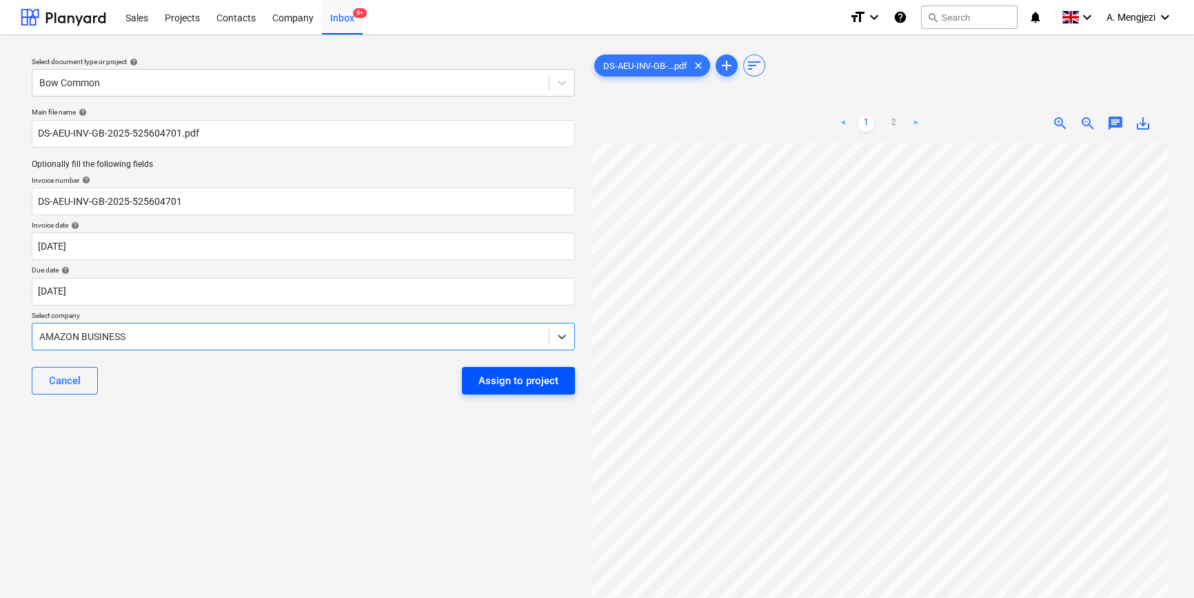
click at [523, 380] on div "Assign to project" at bounding box center [519, 381] width 80 height 18
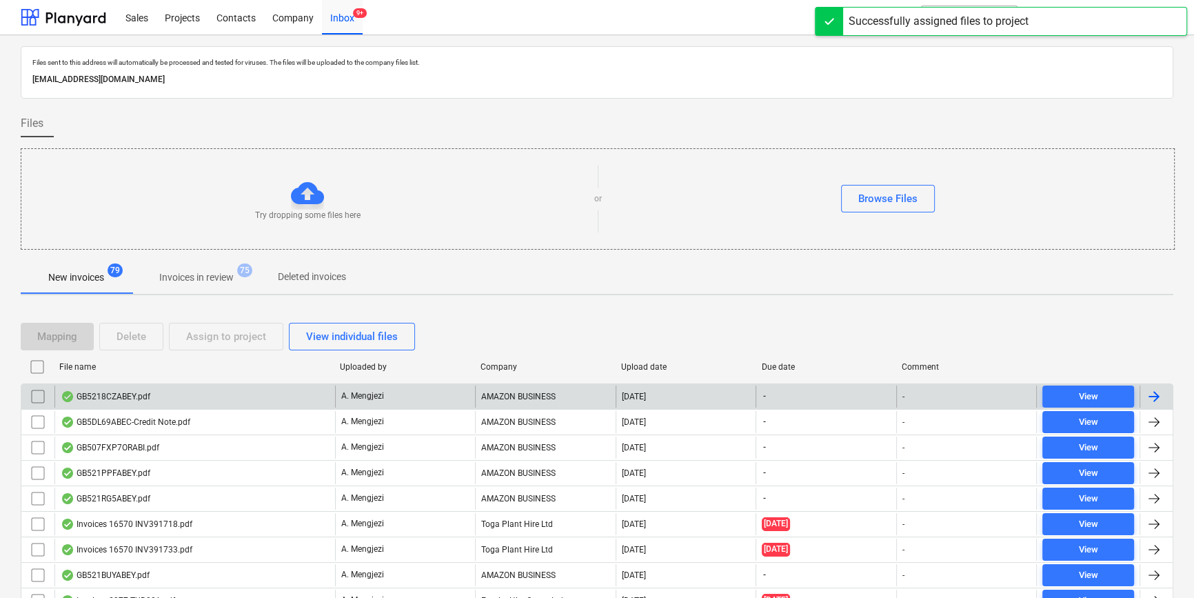
click at [224, 395] on div "GB5218CZABEY.pdf" at bounding box center [194, 396] width 281 height 22
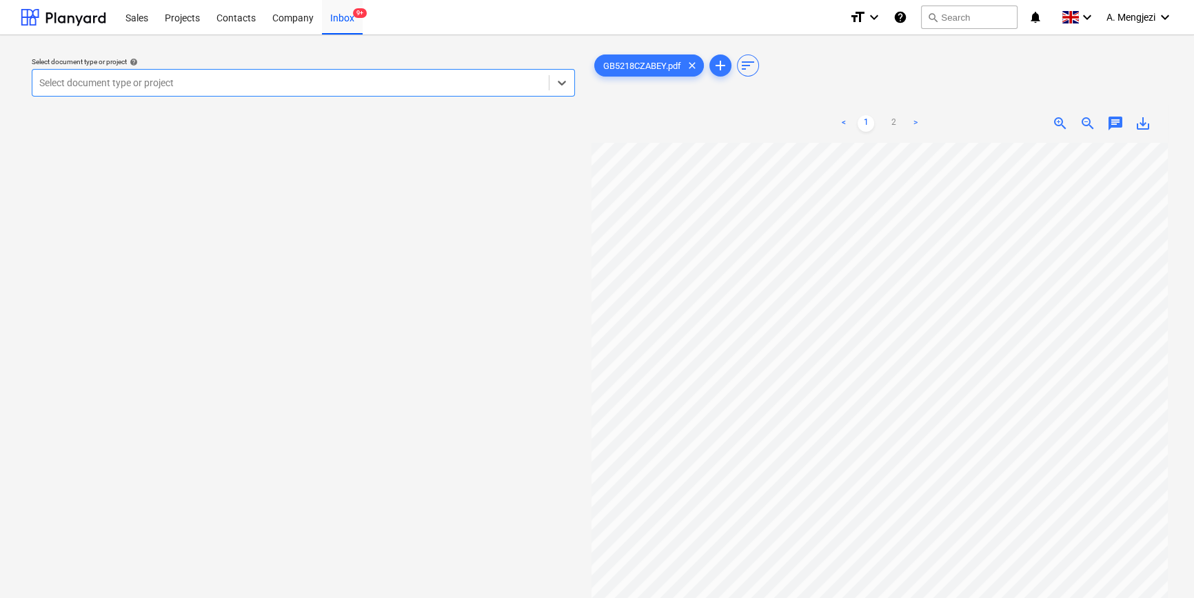
scroll to position [313, 0]
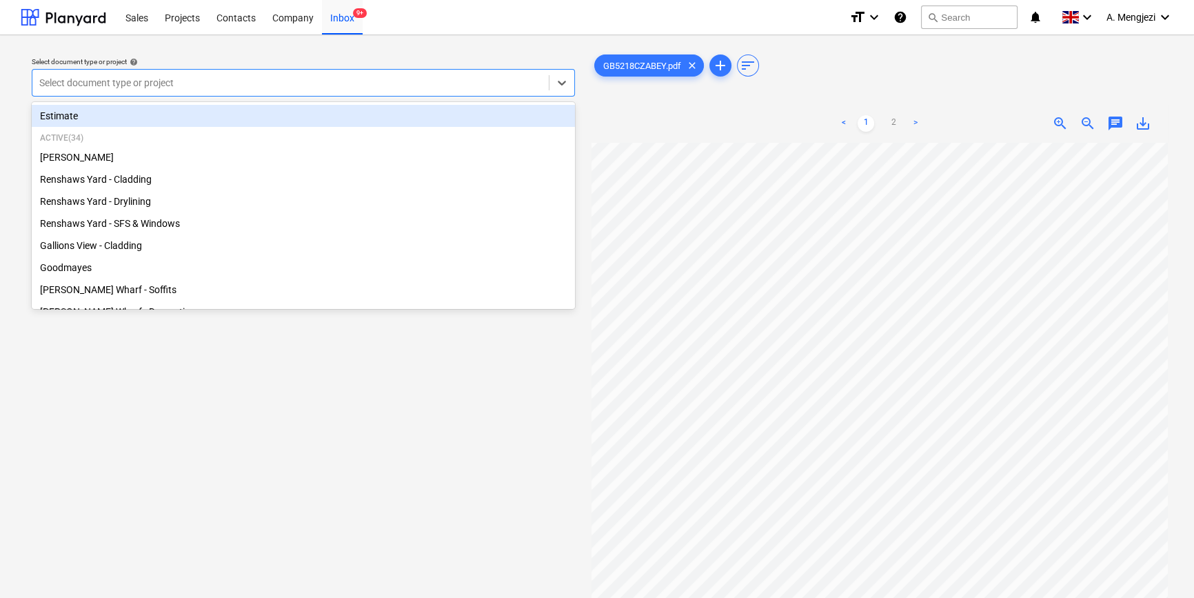
click at [171, 81] on div at bounding box center [290, 83] width 503 height 14
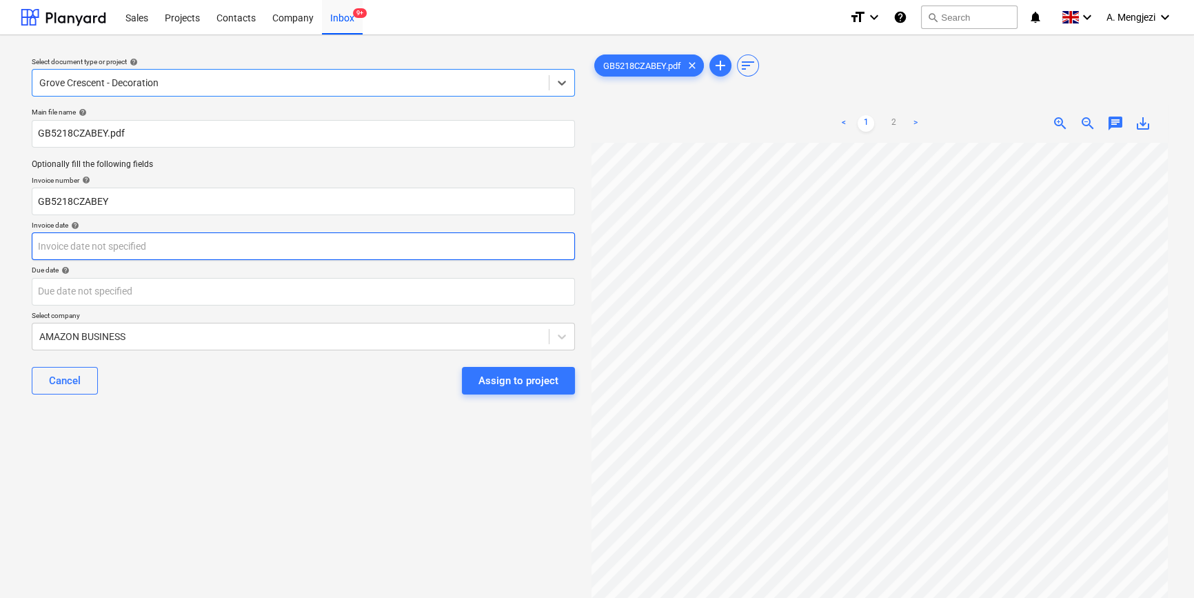
click at [303, 243] on body "Sales Projects Contacts Company Inbox 9+ format_size keyboard_arrow_down help s…" at bounding box center [597, 299] width 1194 height 598
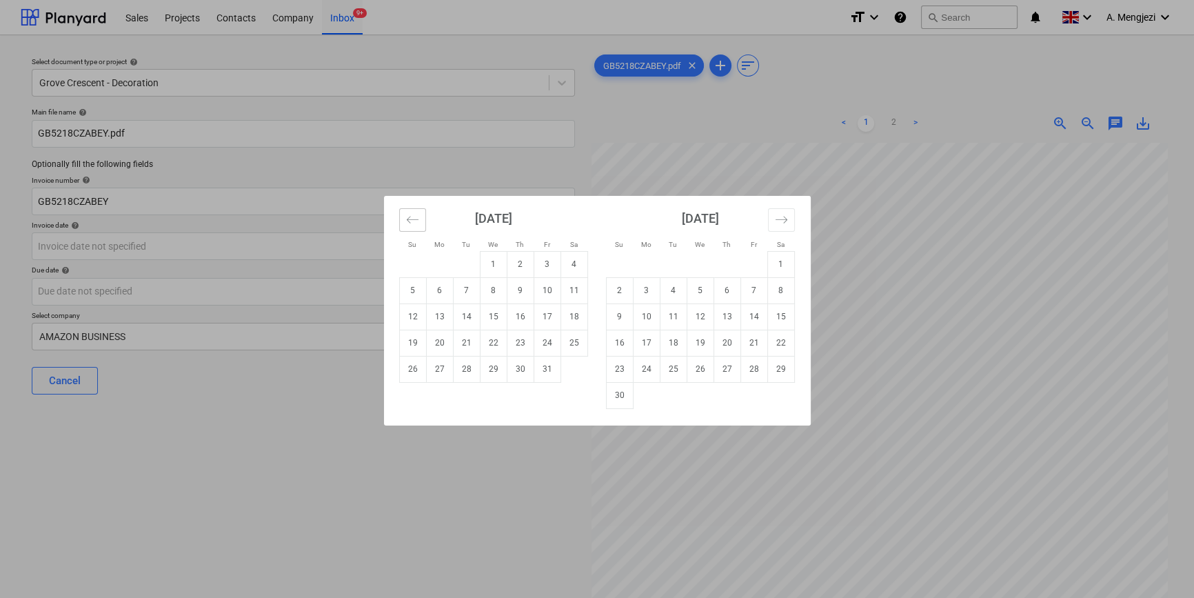
click at [409, 217] on icon "Move backward to switch to the previous month." at bounding box center [412, 219] width 12 height 7
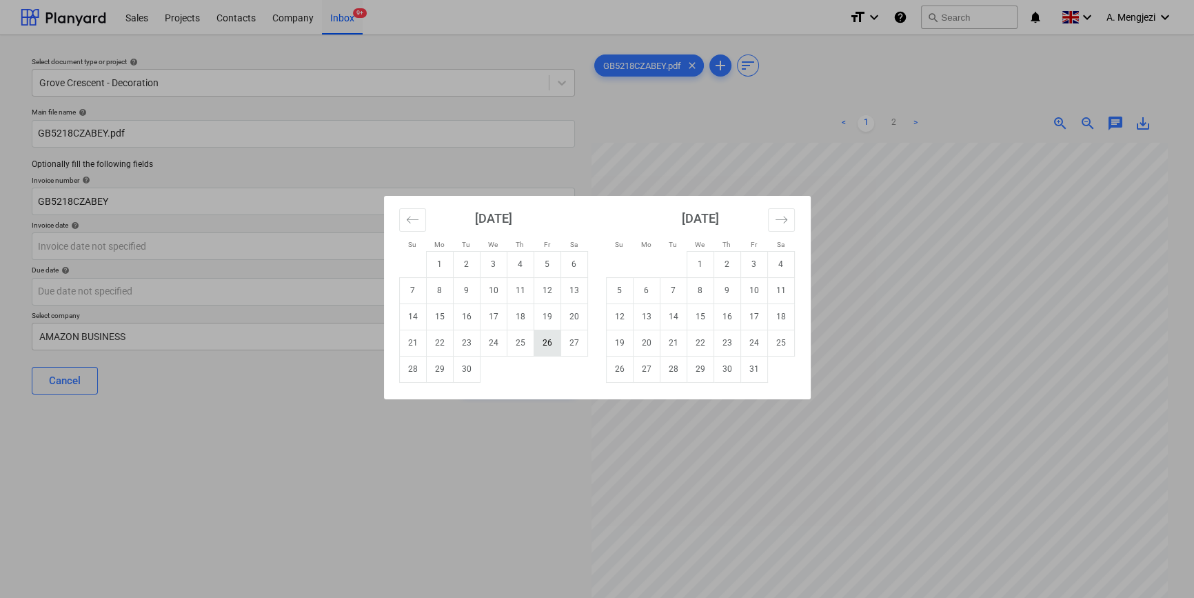
click at [543, 342] on td "26" at bounding box center [547, 343] width 27 height 26
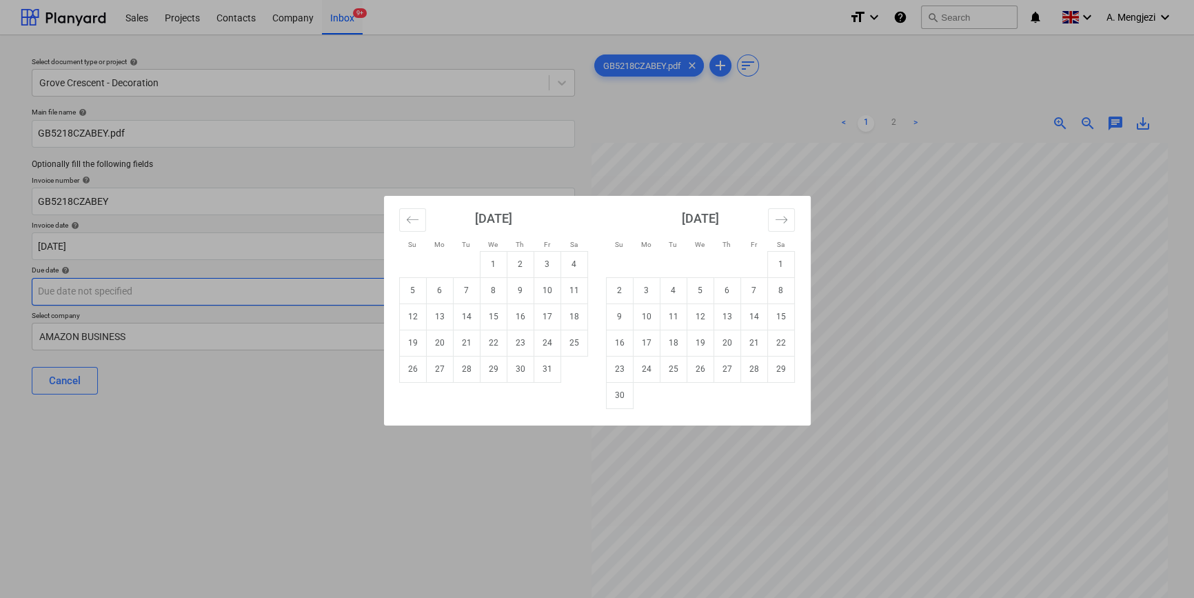
click at [414, 282] on body "Sales Projects Contacts Company Inbox 9+ format_size keyboard_arrow_down help s…" at bounding box center [597, 299] width 1194 height 598
click at [580, 339] on td "25" at bounding box center [574, 343] width 27 height 26
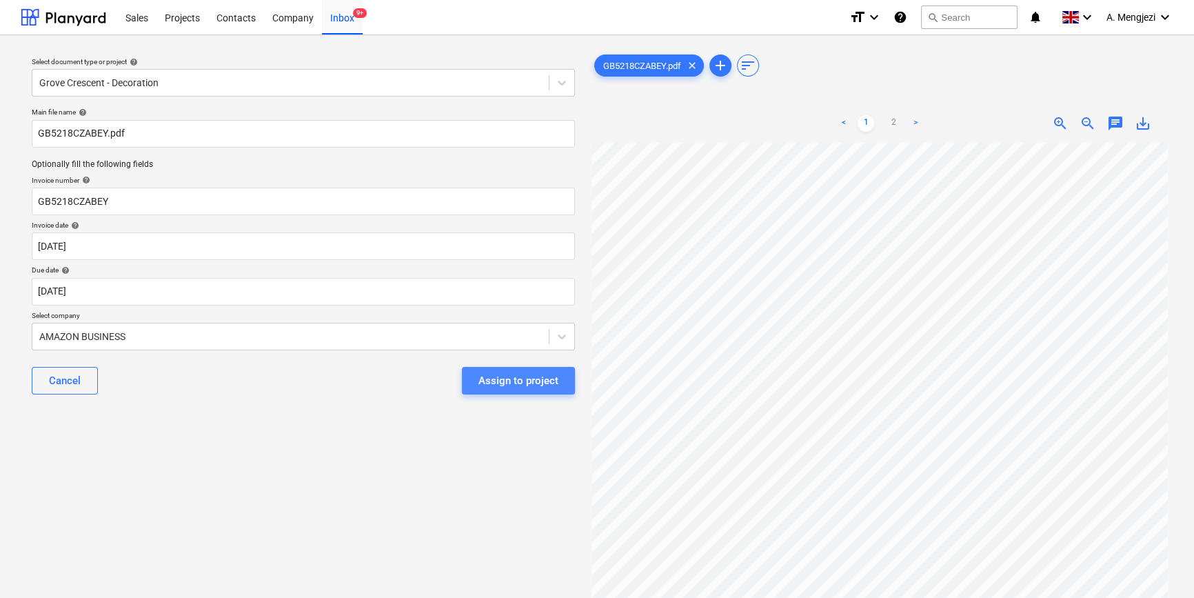
click at [503, 375] on div "Assign to project" at bounding box center [519, 381] width 80 height 18
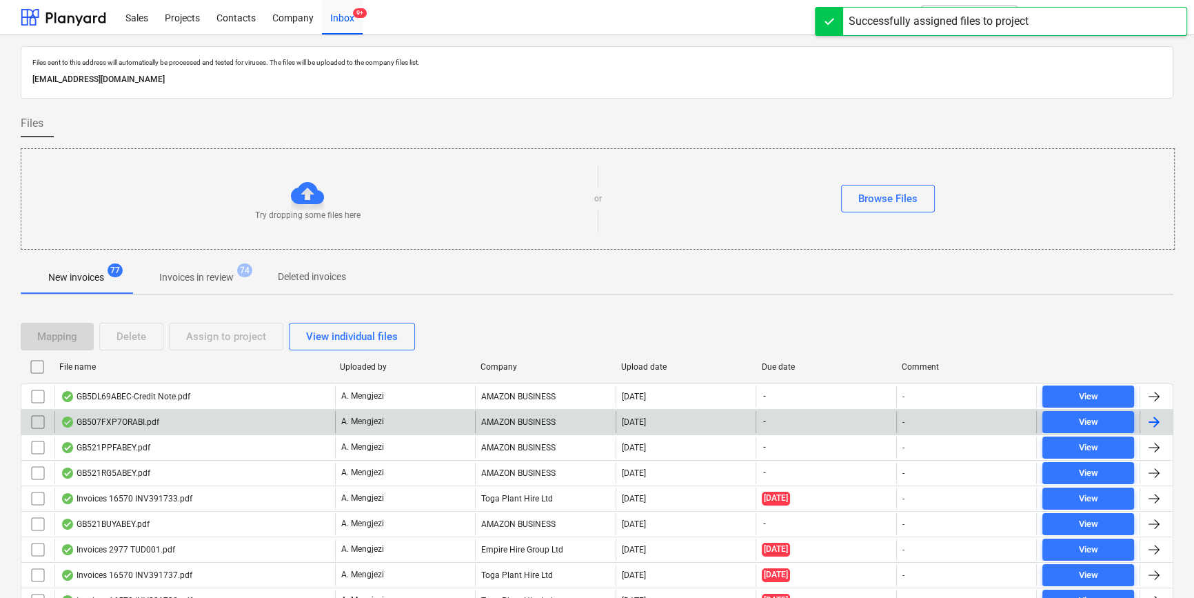
click at [165, 419] on div "GB507FXP7ORABI.pdf" at bounding box center [194, 422] width 281 height 22
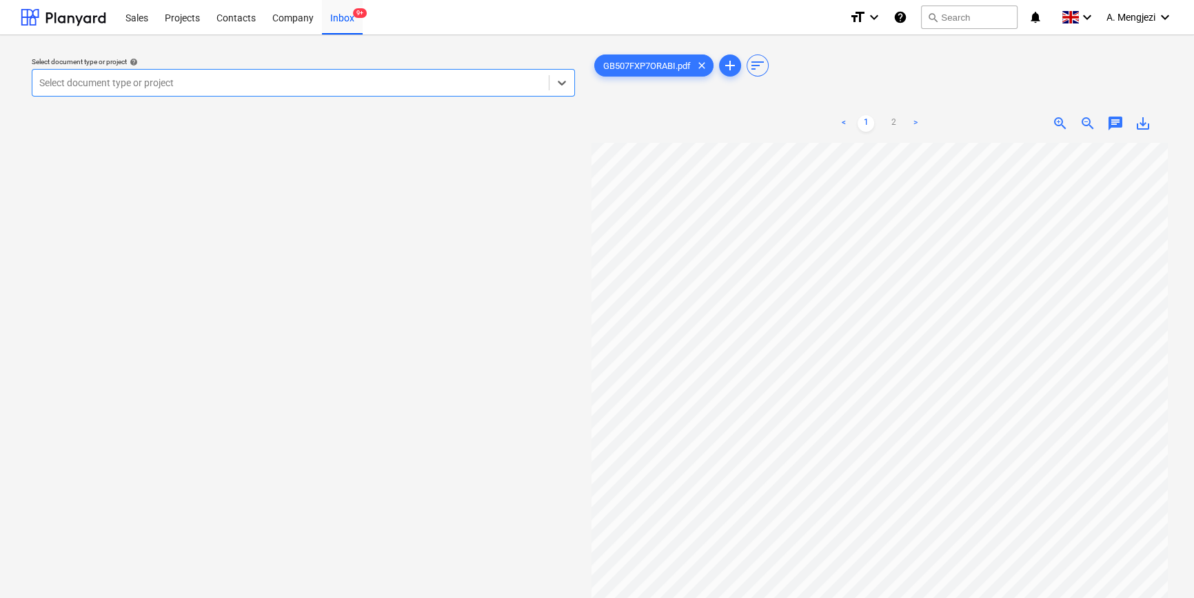
click at [229, 85] on div at bounding box center [290, 83] width 503 height 14
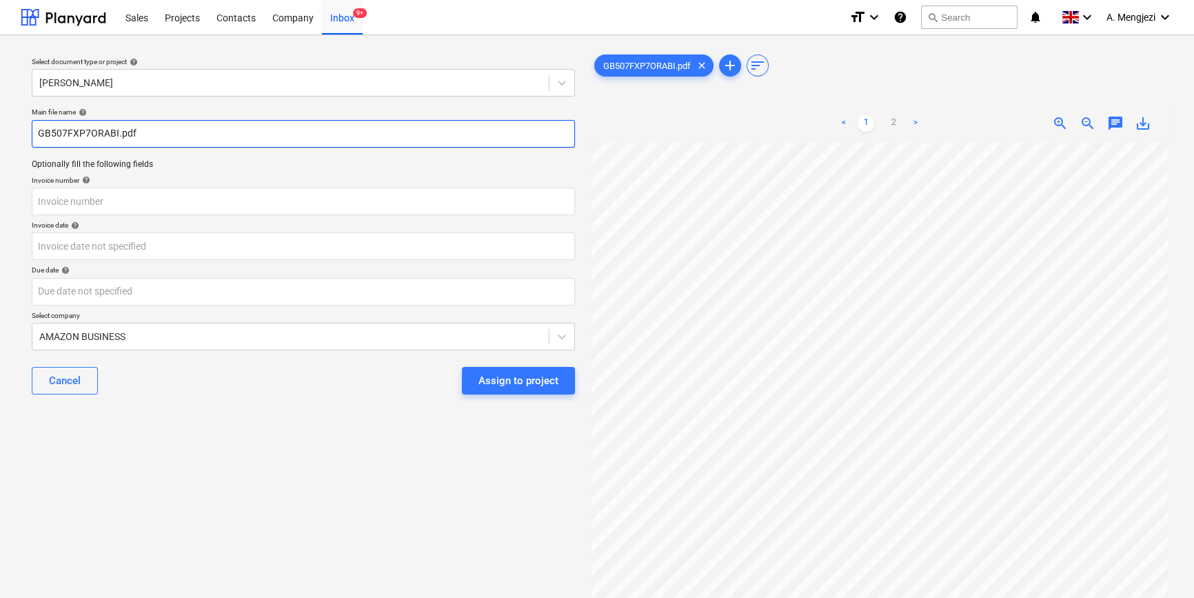
drag, startPoint x: 38, startPoint y: 136, endPoint x: 117, endPoint y: 137, distance: 78.6
click at [117, 137] on input "GB507FXP7ORABI.pdf" at bounding box center [303, 134] width 543 height 28
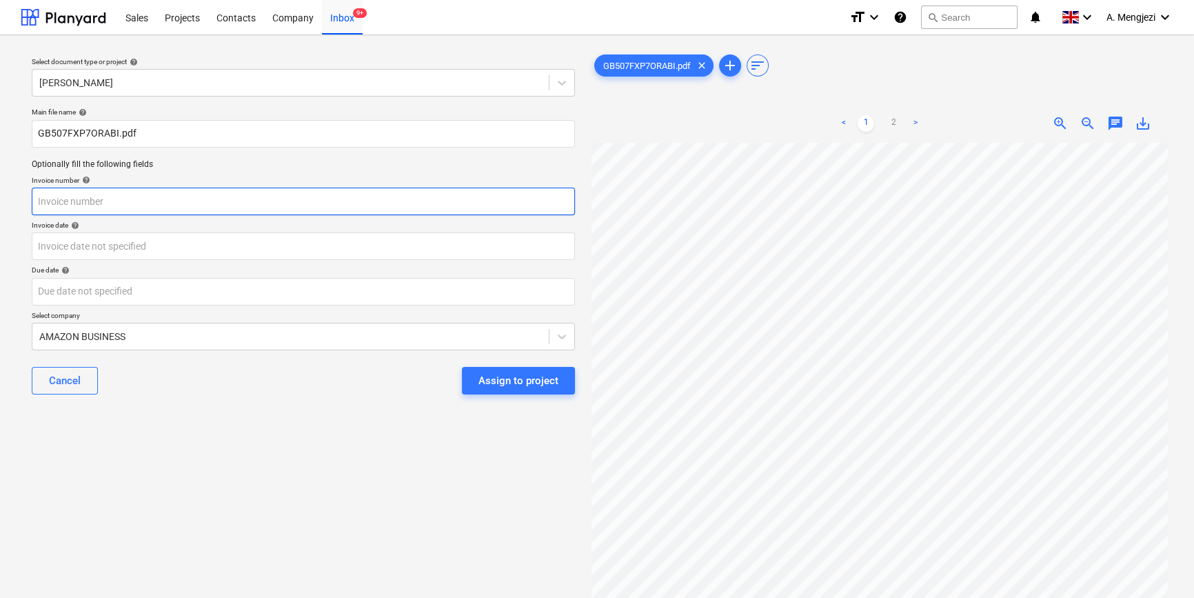
click at [188, 199] on input "text" at bounding box center [303, 202] width 543 height 28
paste input "GB507FXP7ORABI"
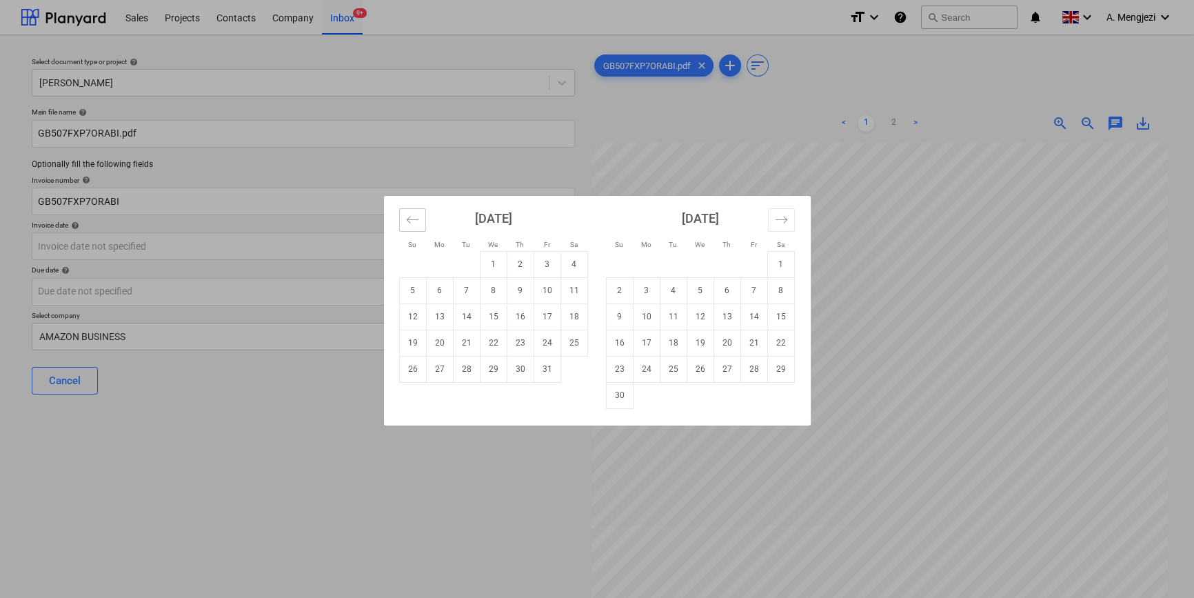
click at [407, 223] on icon "Move backward to switch to the previous month." at bounding box center [412, 219] width 13 height 13
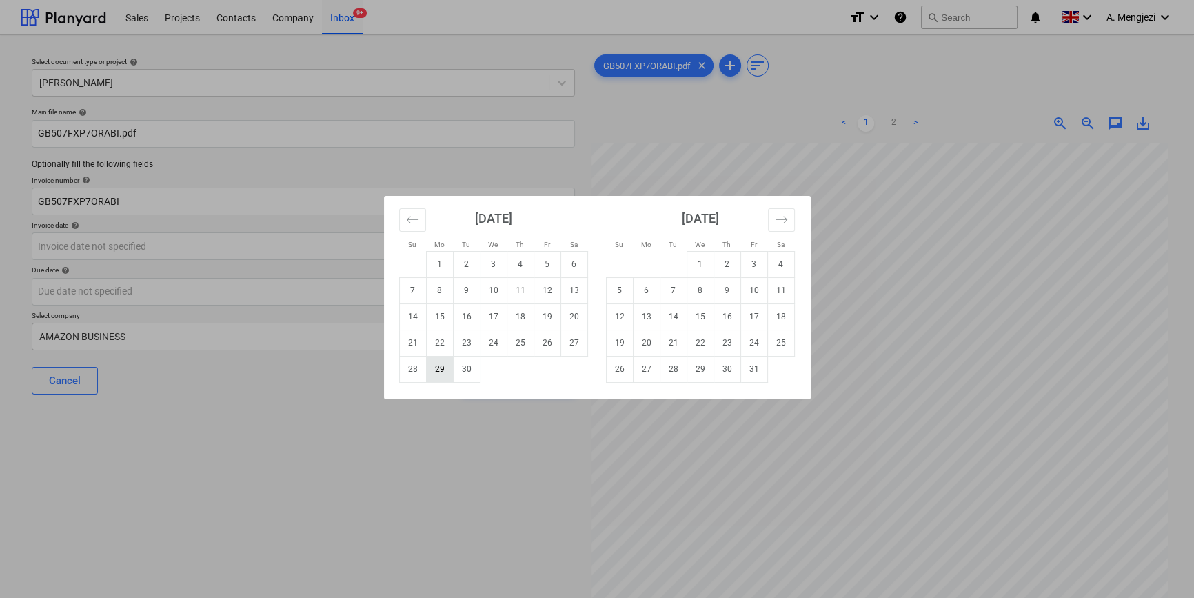
click at [443, 364] on td "29" at bounding box center [439, 369] width 27 height 26
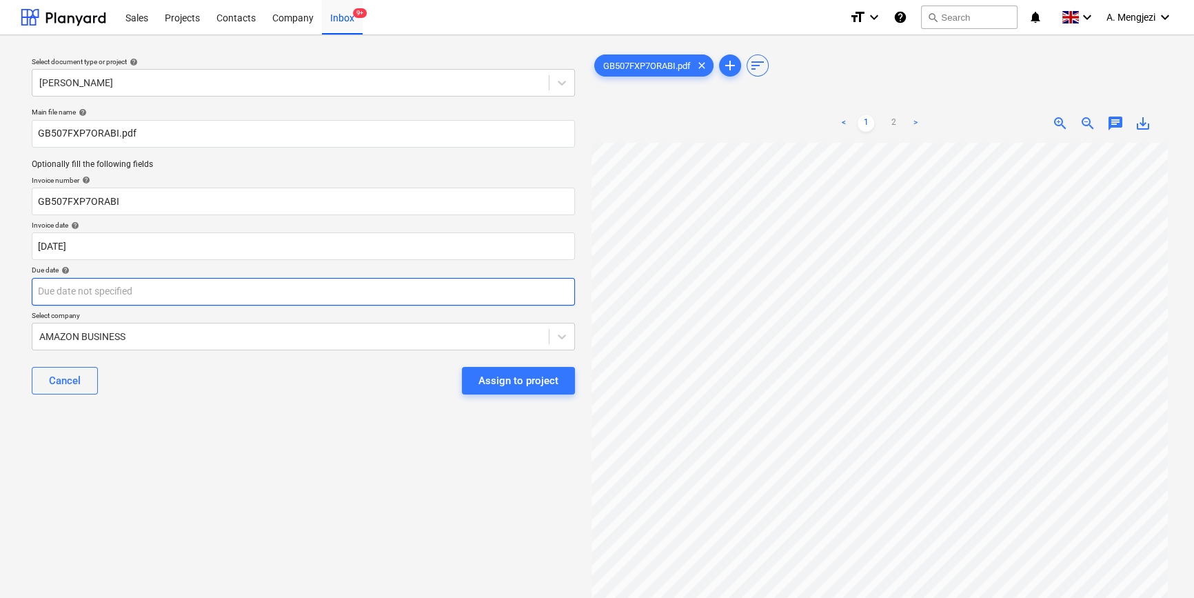
click at [387, 290] on body "Sales Projects Contacts Company Inbox 9+ format_size keyboard_arrow_down help s…" at bounding box center [597, 299] width 1194 height 598
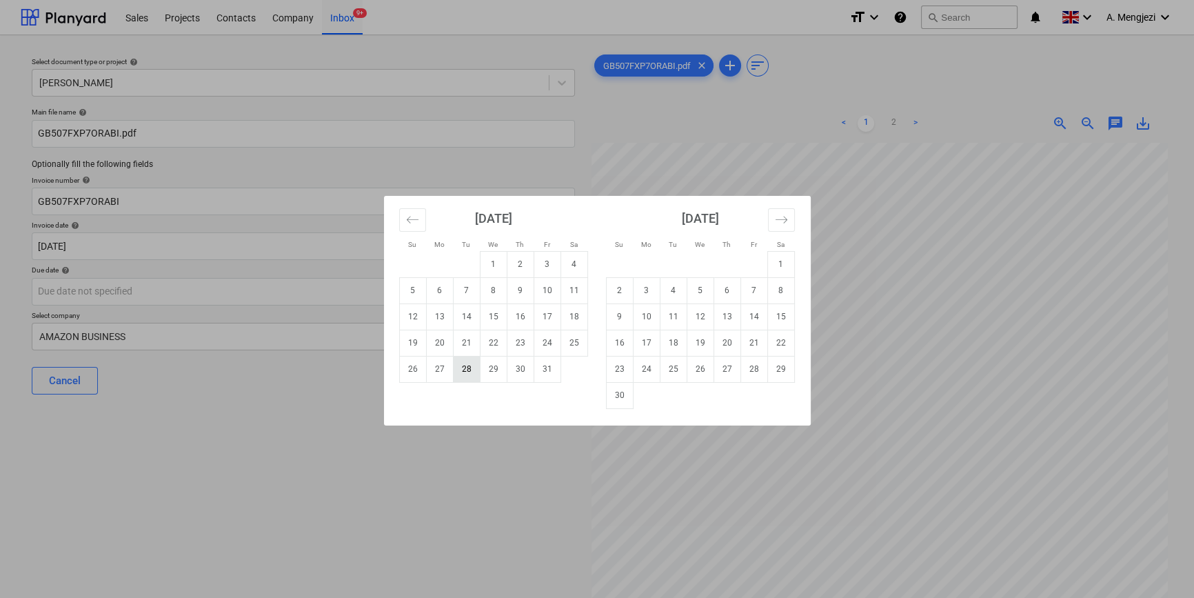
click at [462, 363] on td "28" at bounding box center [466, 369] width 27 height 26
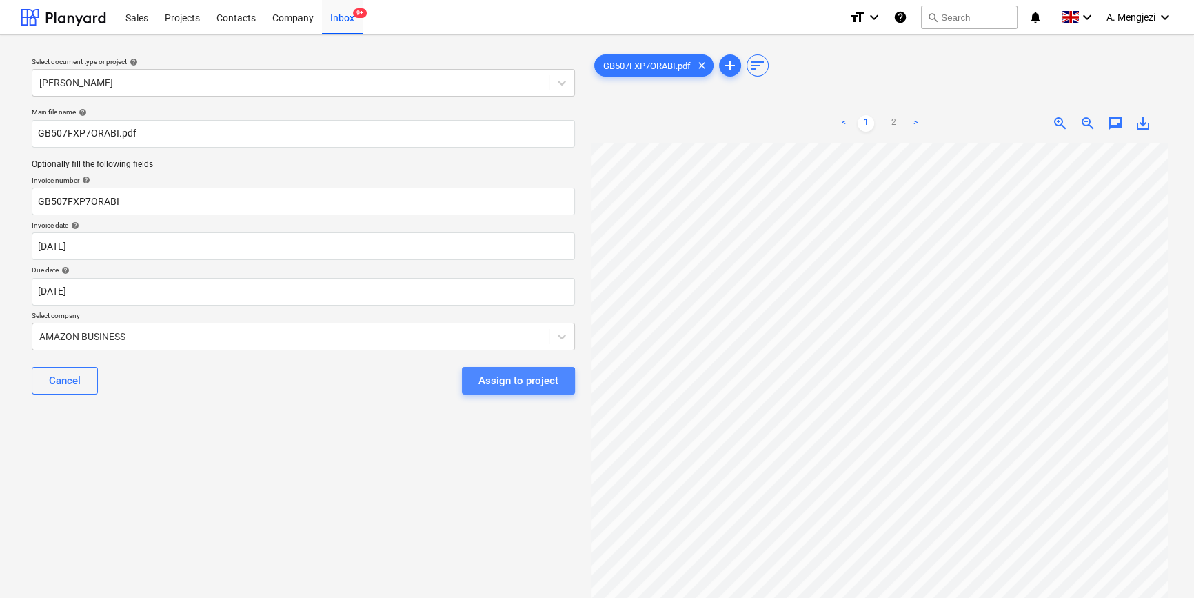
click at [492, 385] on div "Assign to project" at bounding box center [519, 381] width 80 height 18
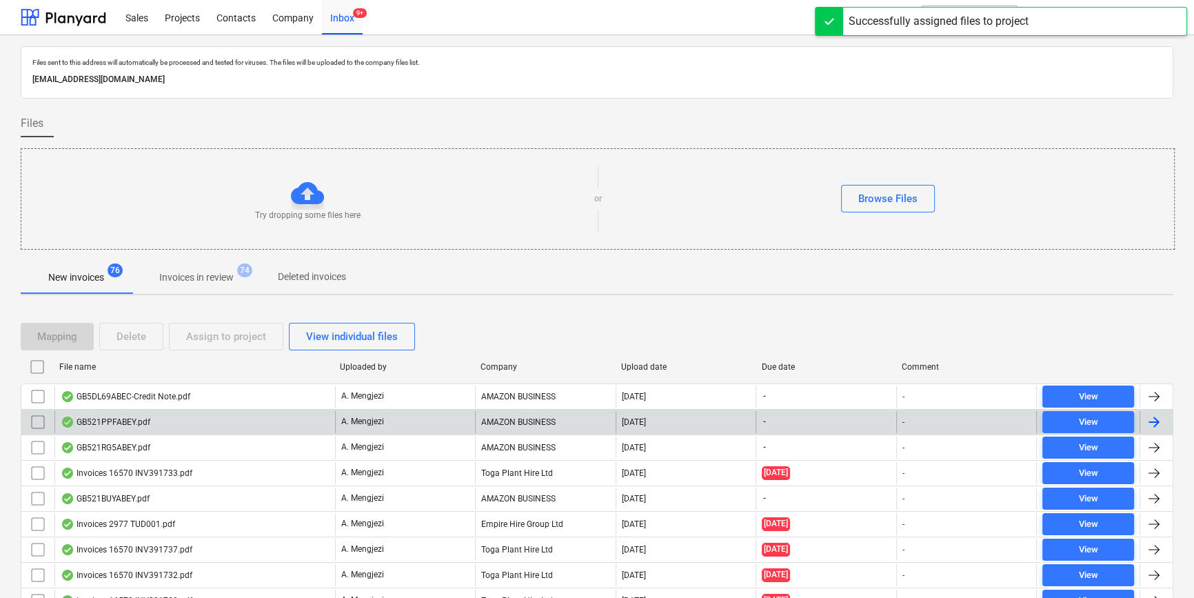
click at [248, 415] on div "GB521PPFABEY.pdf" at bounding box center [194, 422] width 281 height 22
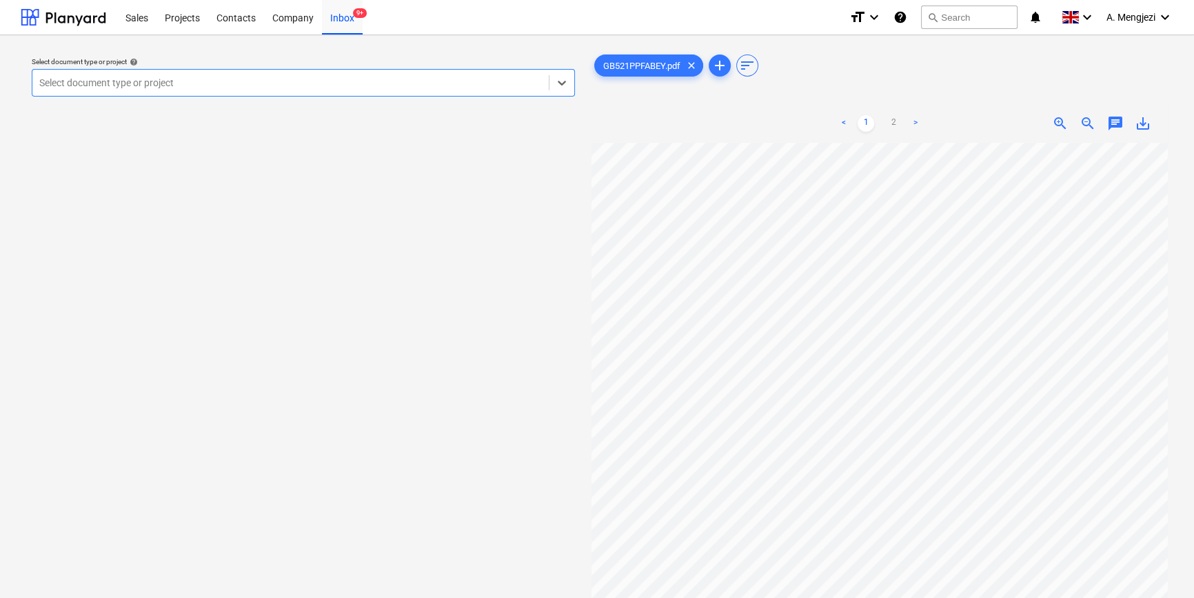
click at [200, 87] on div at bounding box center [290, 83] width 503 height 14
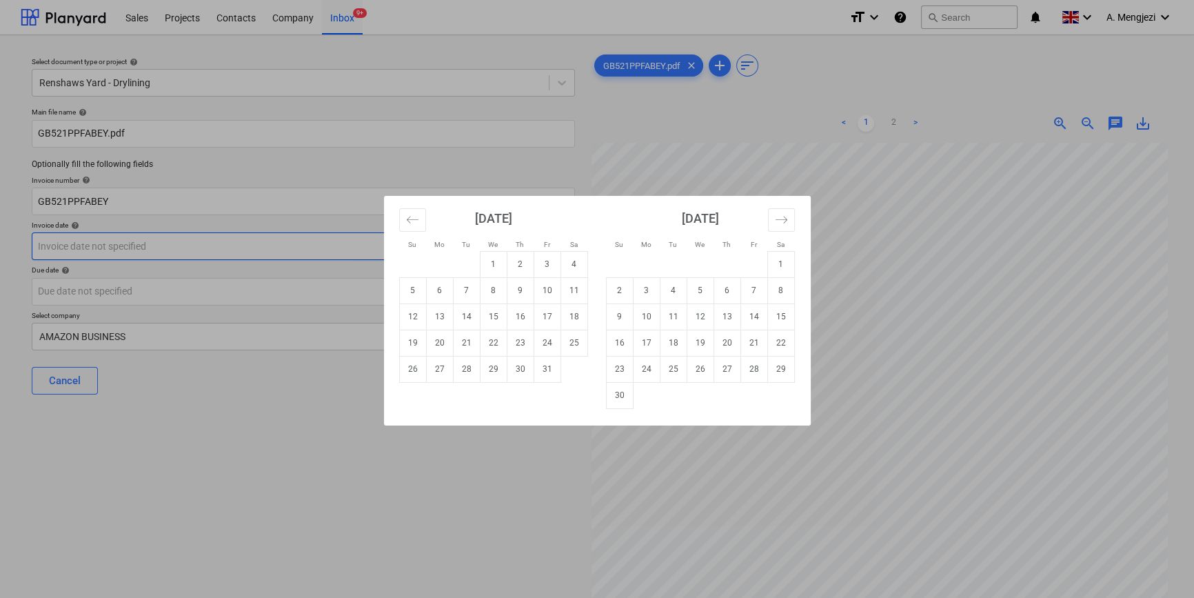
click at [283, 255] on body "Sales Projects Contacts Company Inbox 9+ format_size keyboard_arrow_down help s…" at bounding box center [597, 299] width 1194 height 598
click at [406, 217] on icon "Move backward to switch to the previous month." at bounding box center [412, 219] width 13 height 13
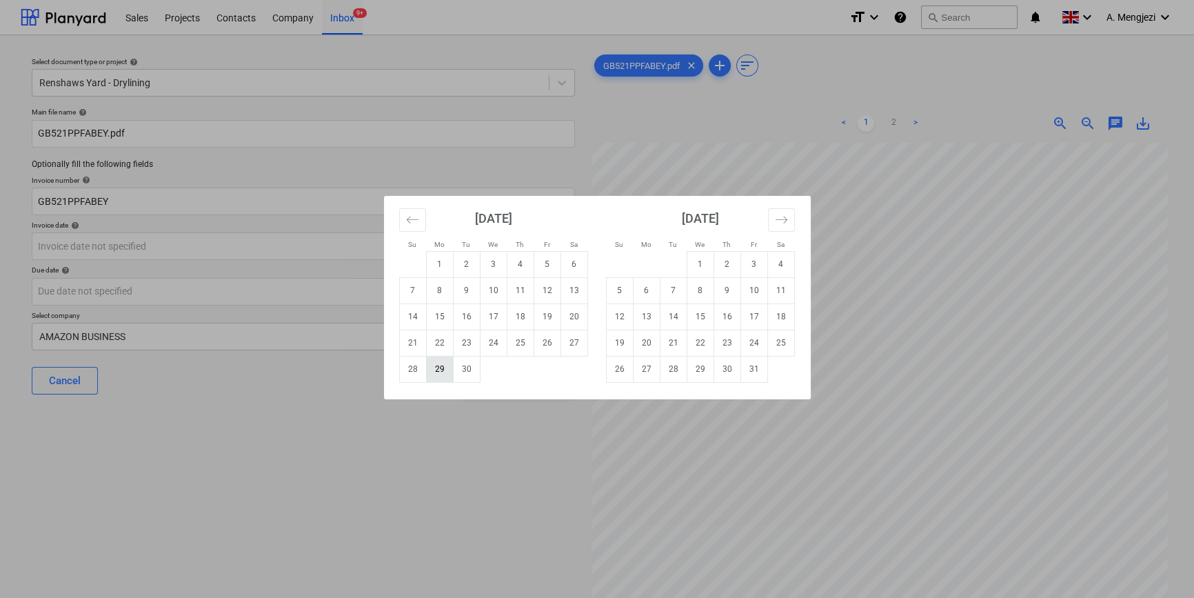
click at [433, 368] on td "29" at bounding box center [439, 369] width 27 height 26
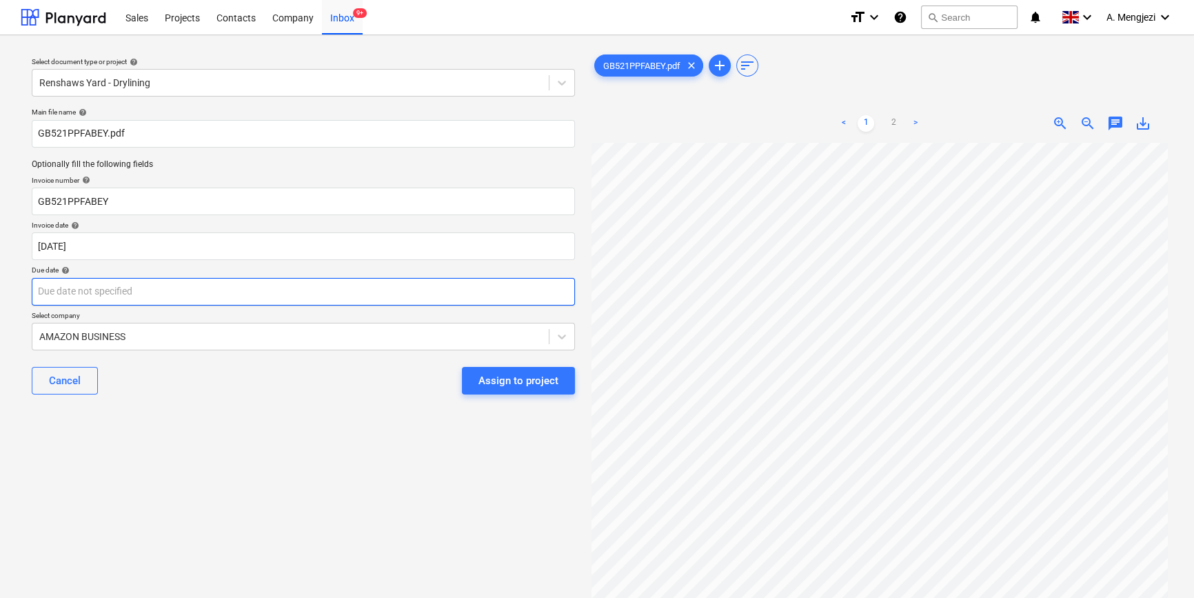
click at [281, 292] on body "Sales Projects Contacts Company Inbox 9+ format_size keyboard_arrow_down help s…" at bounding box center [597, 299] width 1194 height 598
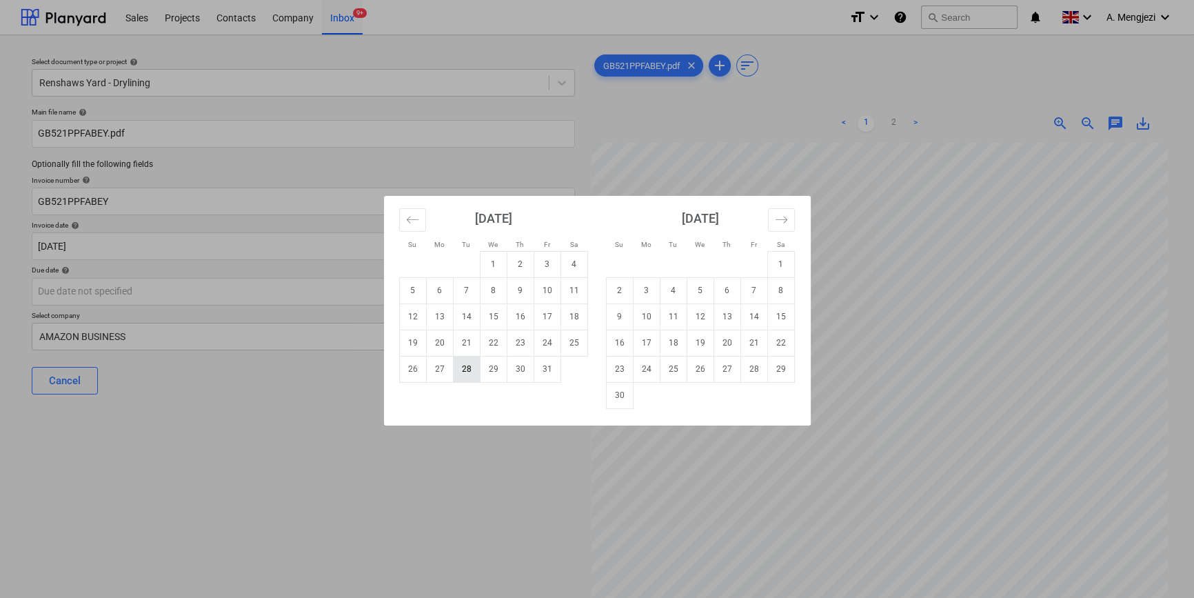
click at [462, 365] on td "28" at bounding box center [466, 369] width 27 height 26
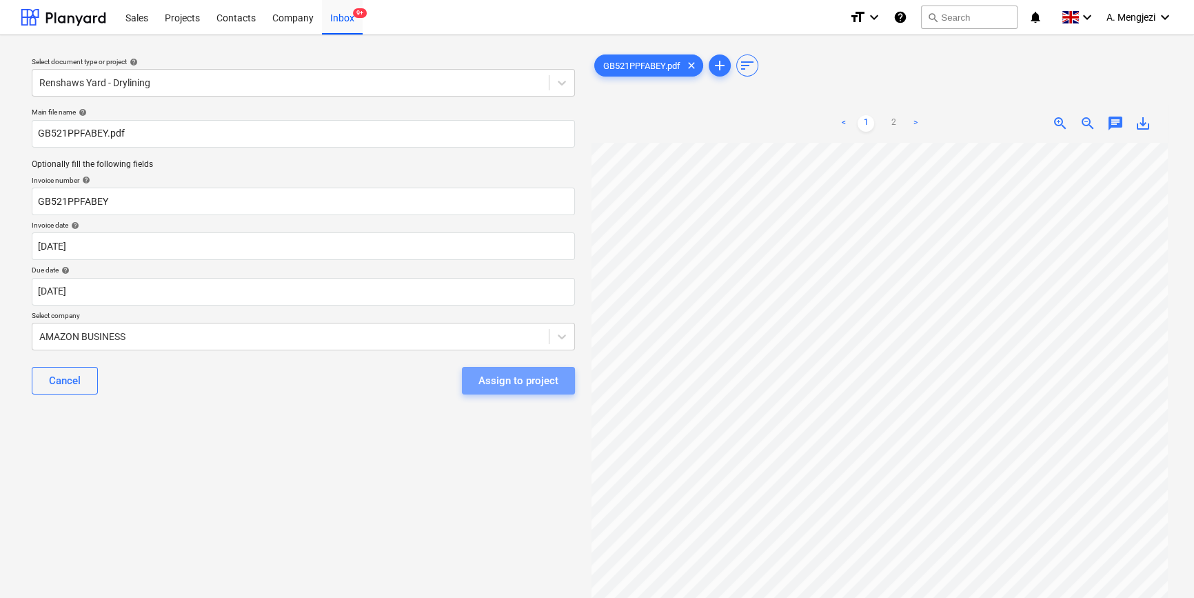
click at [502, 374] on div "Assign to project" at bounding box center [519, 381] width 80 height 18
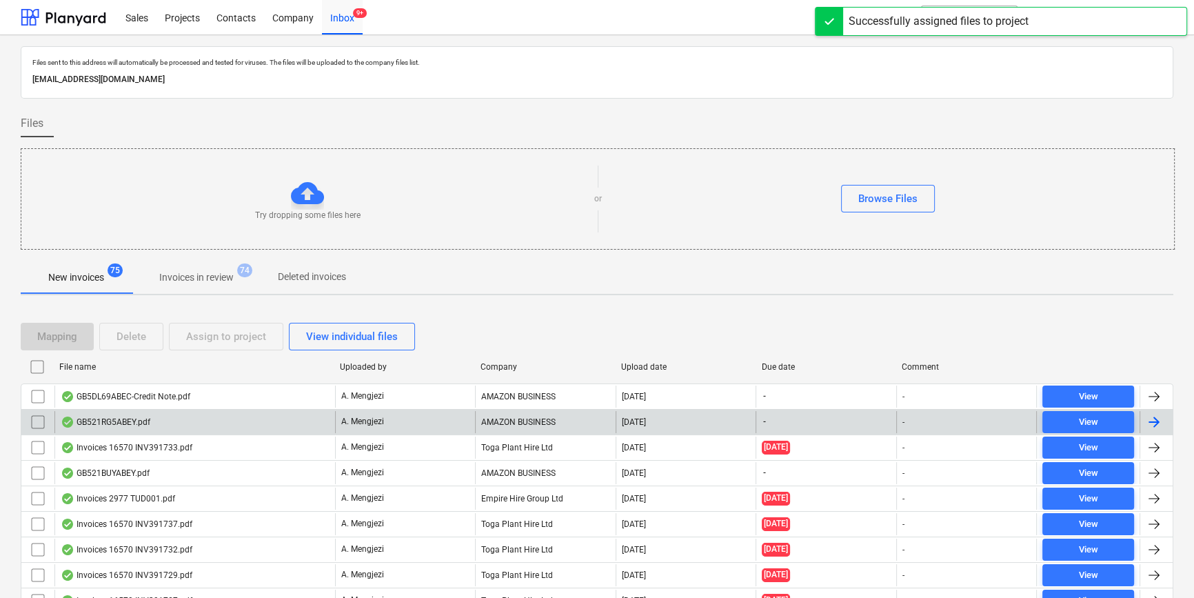
click at [237, 419] on div "GB521RG5ABEY.pdf" at bounding box center [194, 422] width 281 height 22
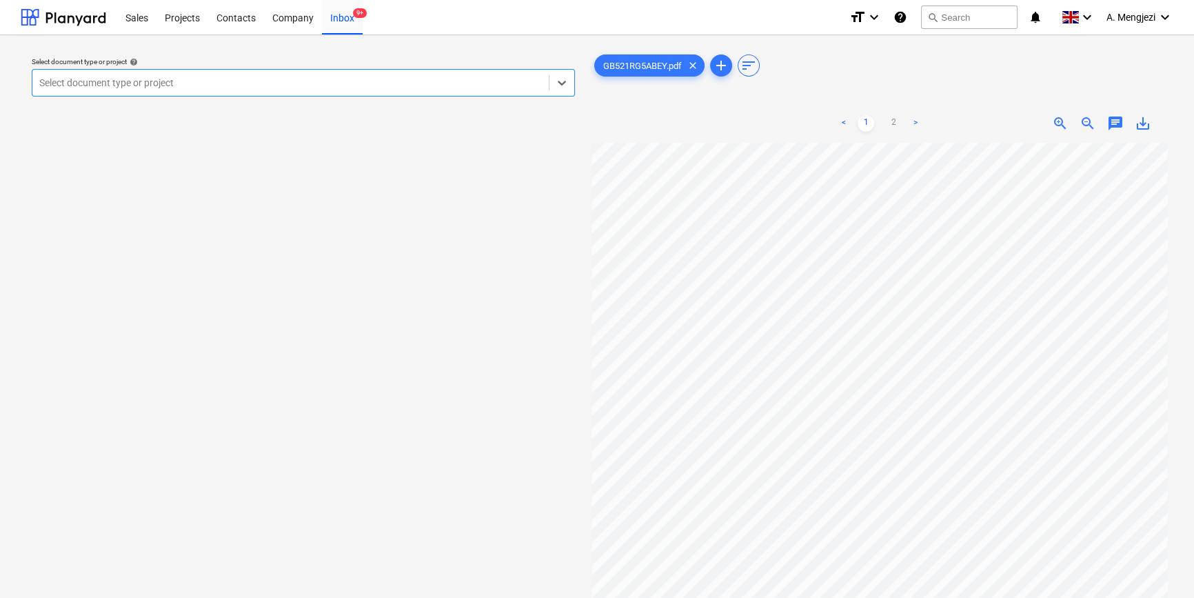
click at [285, 88] on div at bounding box center [290, 83] width 503 height 14
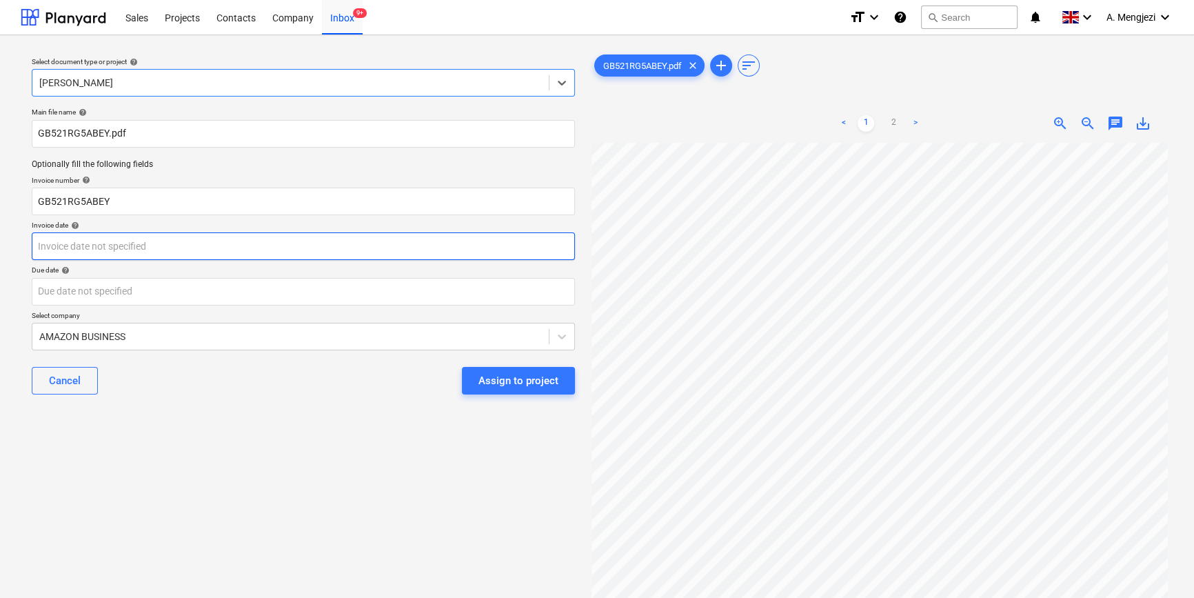
click at [342, 250] on body "Sales Projects Contacts Company Inbox 9+ format_size keyboard_arrow_down help s…" at bounding box center [597, 299] width 1194 height 598
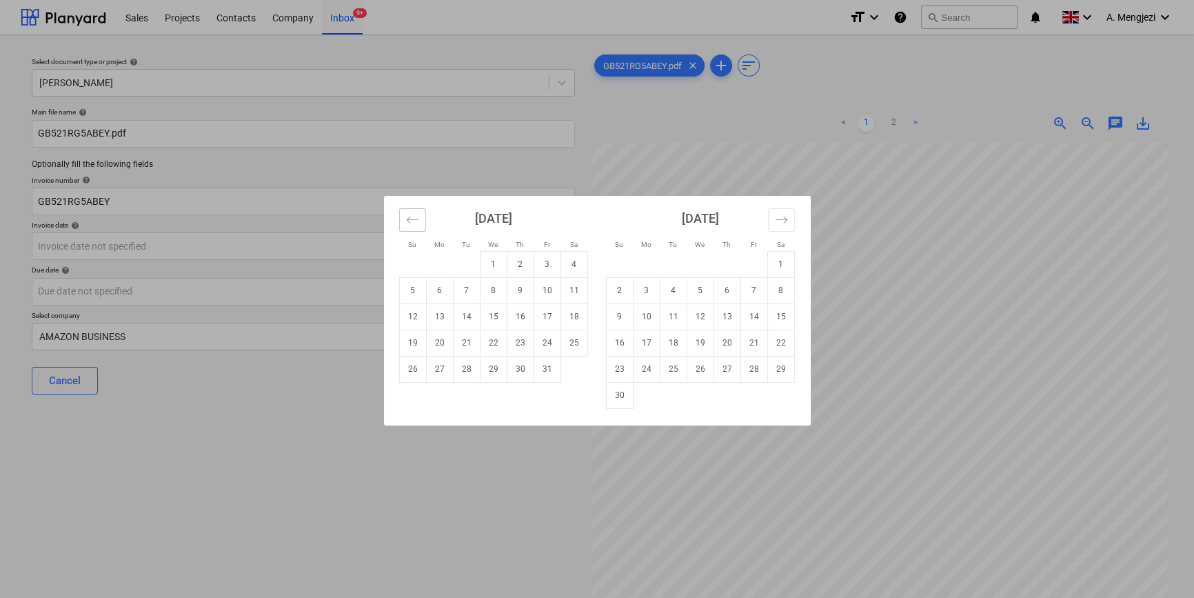
click at [419, 225] on button "Move backward to switch to the previous month." at bounding box center [412, 219] width 27 height 23
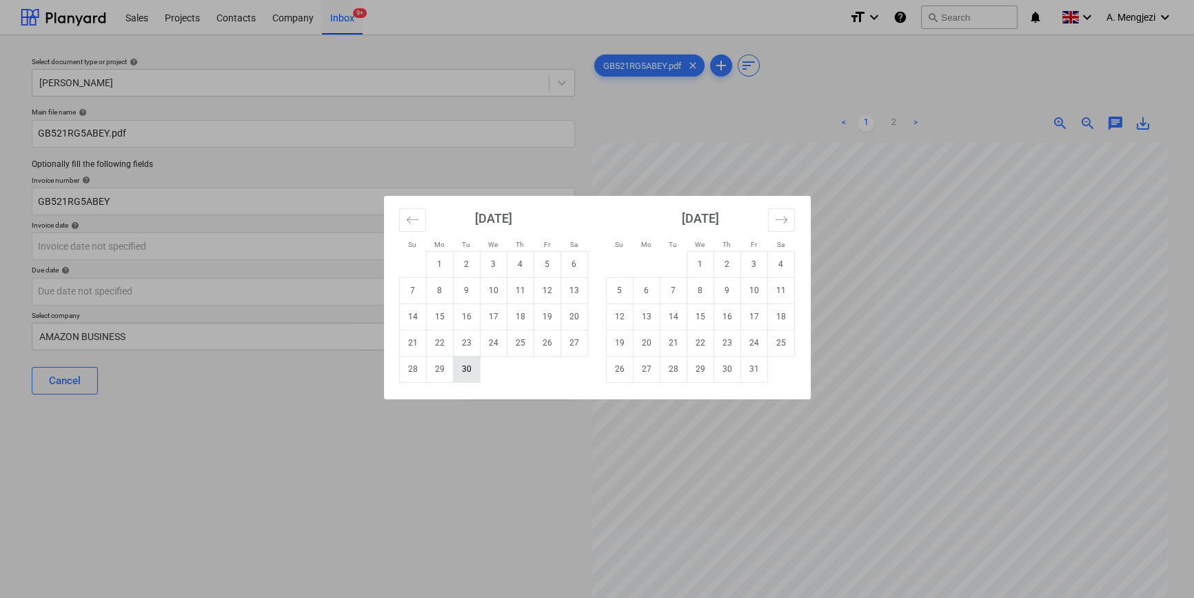
click at [470, 370] on td "30" at bounding box center [466, 369] width 27 height 26
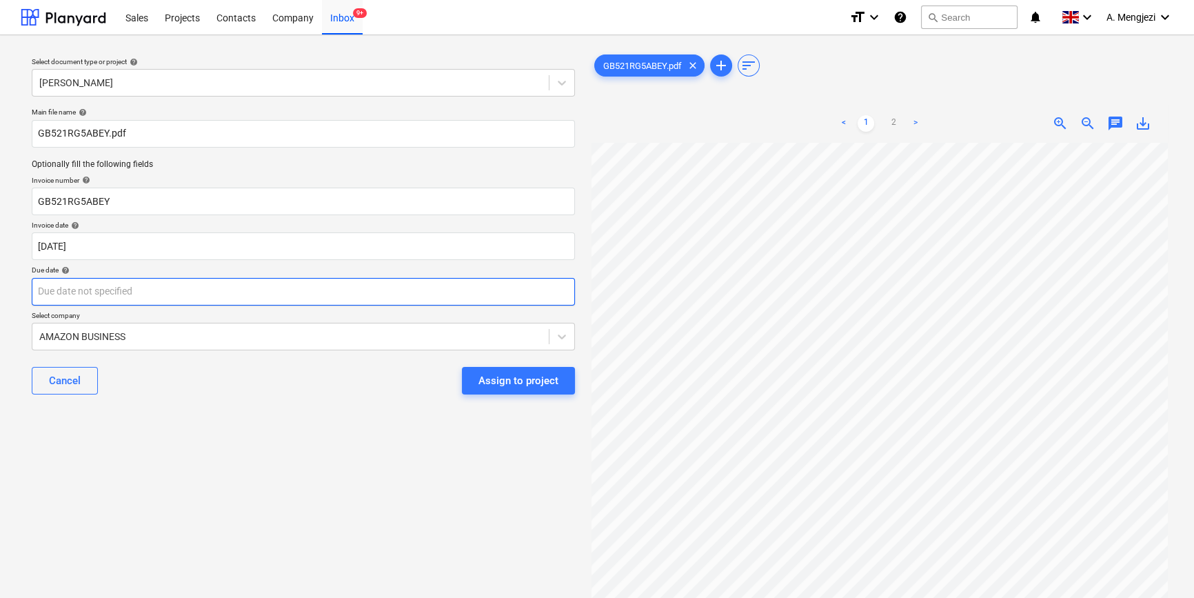
click at [372, 290] on body "Sales Projects Contacts Company Inbox 9+ format_size keyboard_arrow_down help s…" at bounding box center [597, 299] width 1194 height 598
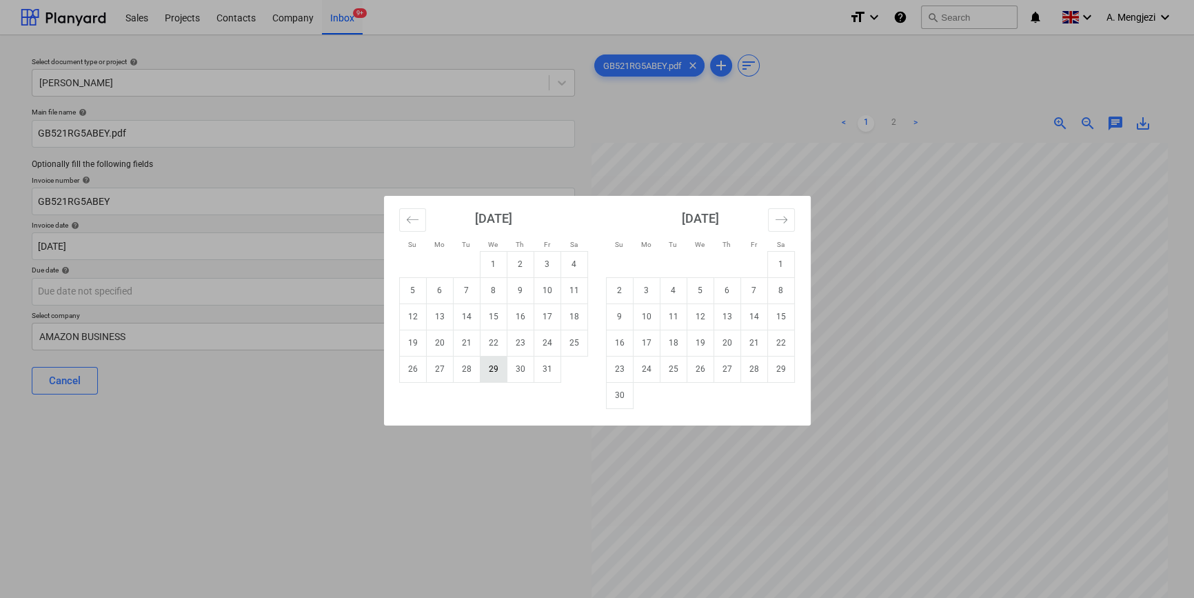
click at [496, 366] on td "29" at bounding box center [493, 369] width 27 height 26
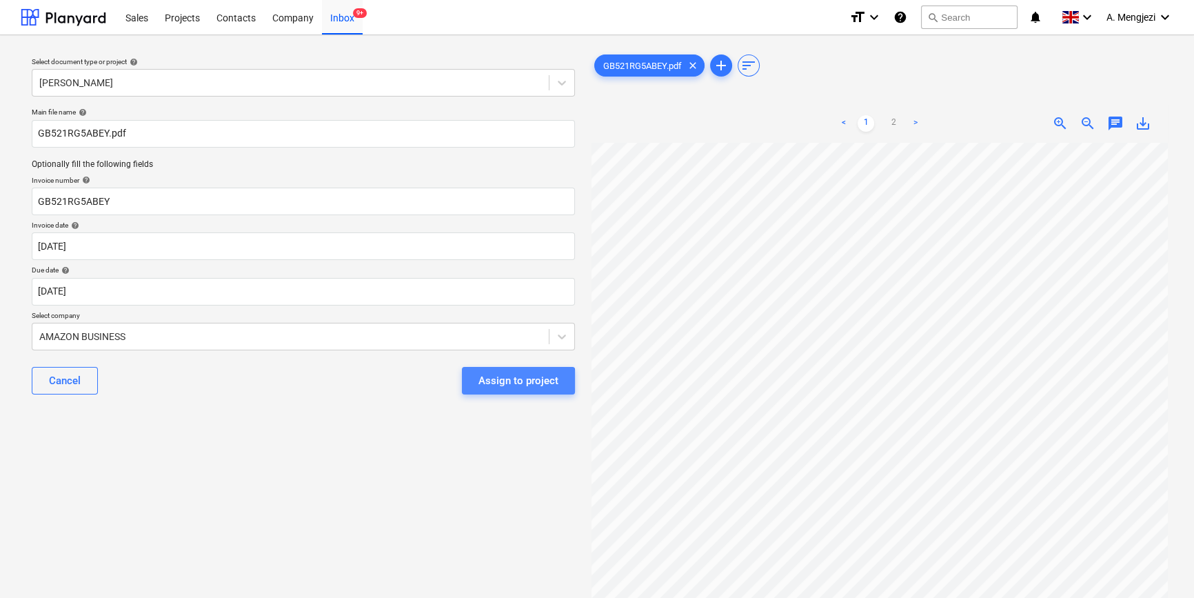
click at [471, 383] on button "Assign to project" at bounding box center [518, 381] width 113 height 28
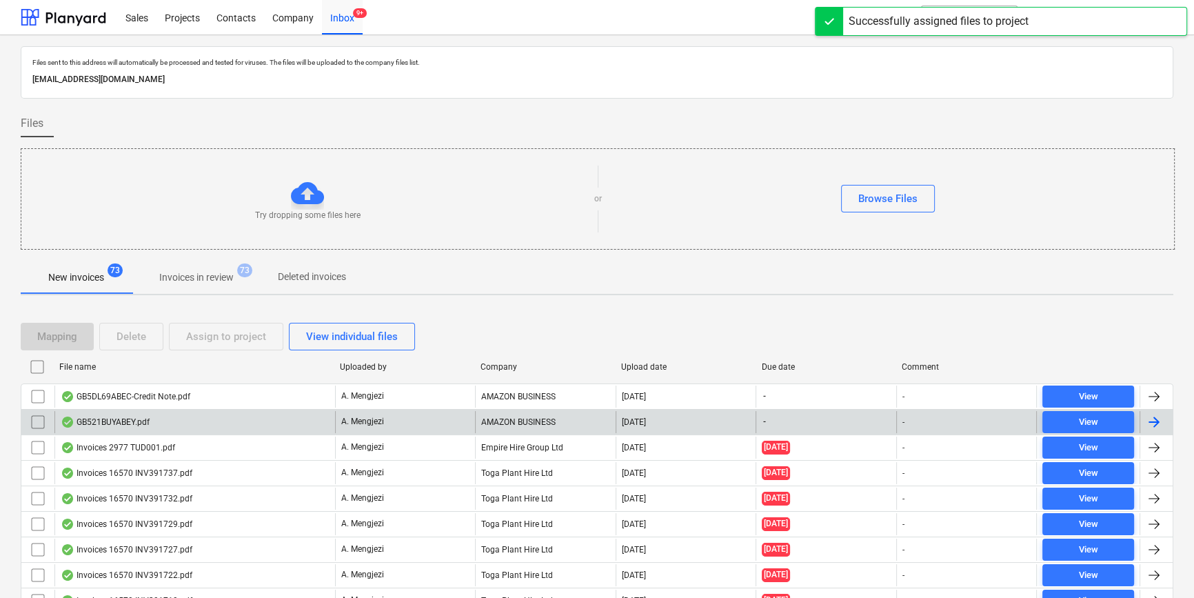
click at [237, 414] on div "GB521BUYABEY.pdf" at bounding box center [194, 422] width 281 height 22
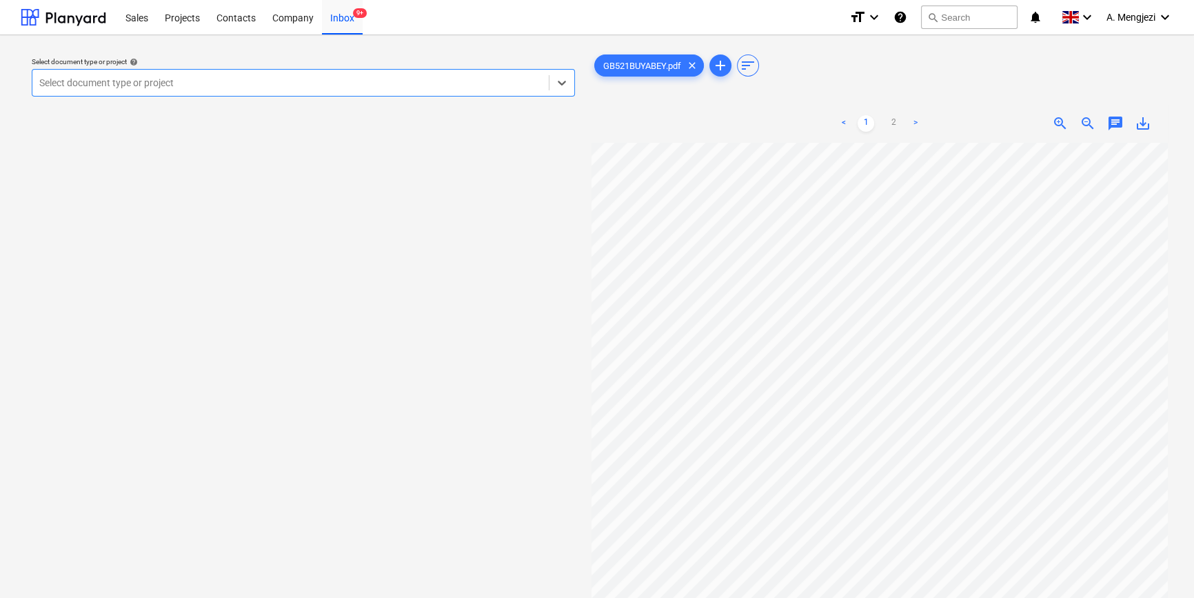
click at [199, 79] on div at bounding box center [290, 83] width 503 height 14
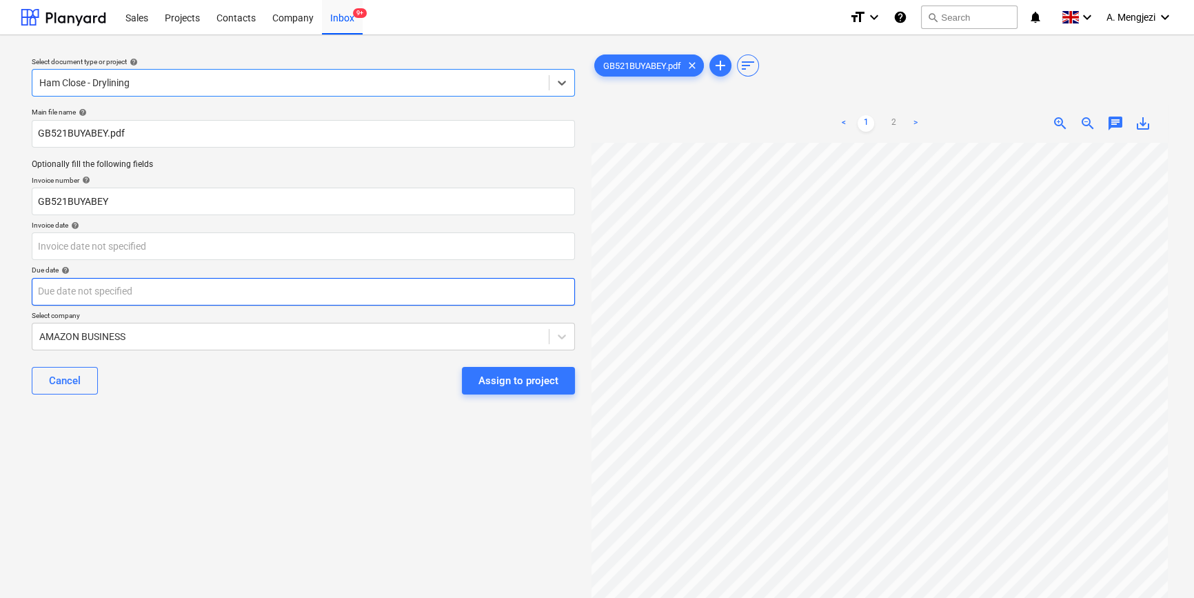
click at [337, 302] on body "Sales Projects Contacts Company Inbox 9+ format_size keyboard_arrow_down help s…" at bounding box center [597, 299] width 1194 height 598
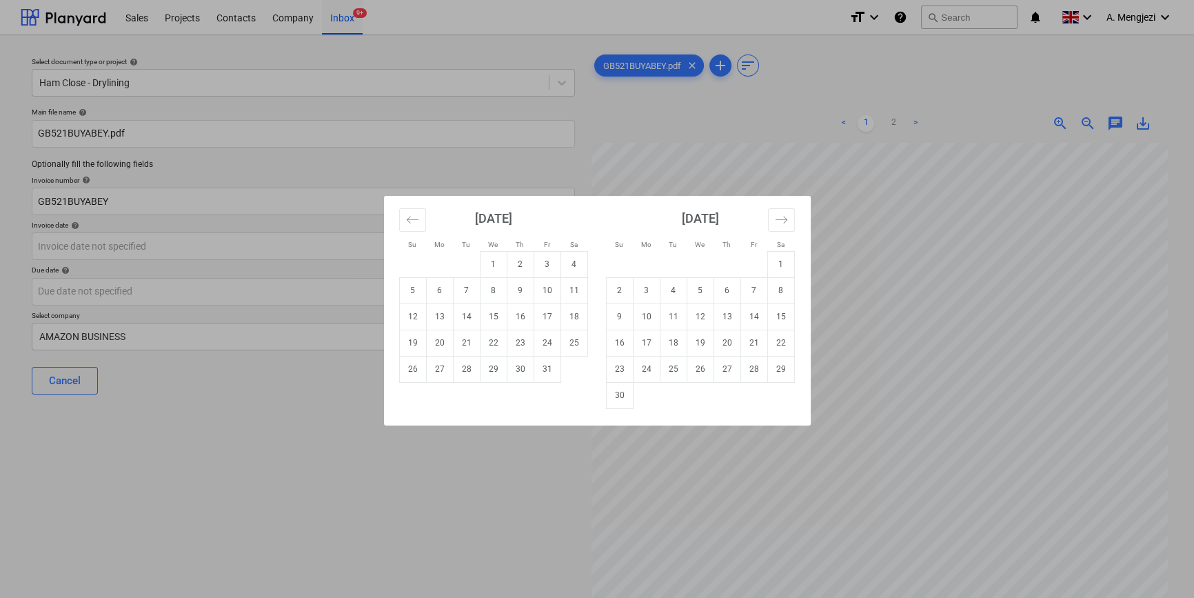
click at [285, 241] on div "Su Mo Tu We Th Fr Sa Su Mo Tu We Th Fr Sa [DATE] 1 2 3 4 5 6 7 8 9 10 11 12 13 …" at bounding box center [597, 299] width 1194 height 598
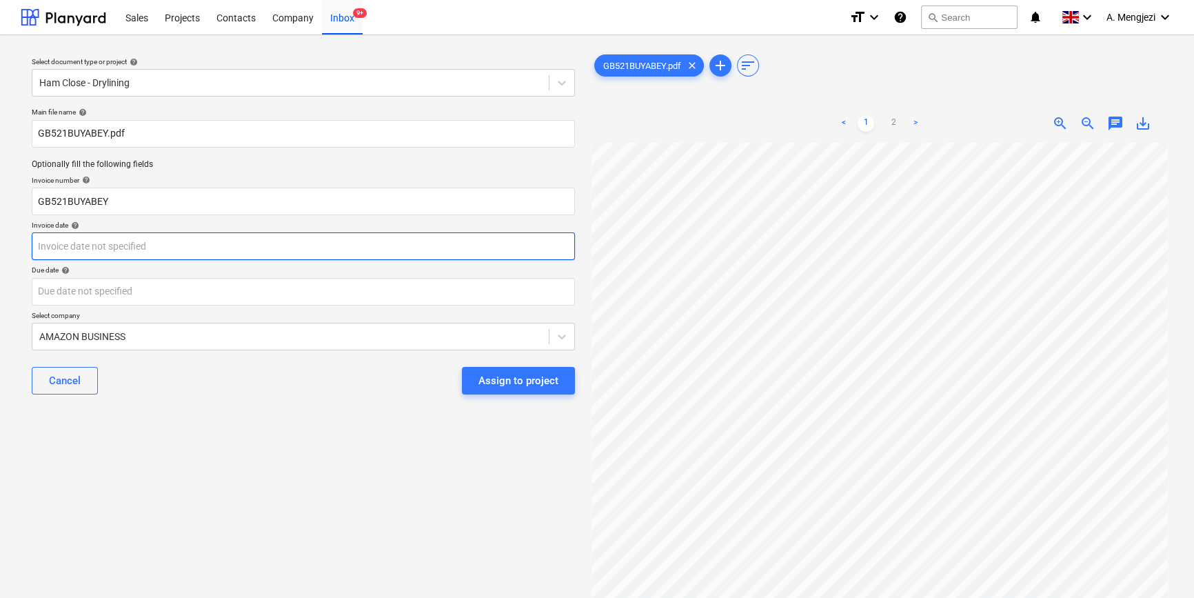
click at [319, 238] on body "Sales Projects Contacts Company Inbox 9+ format_size keyboard_arrow_down help s…" at bounding box center [597, 299] width 1194 height 598
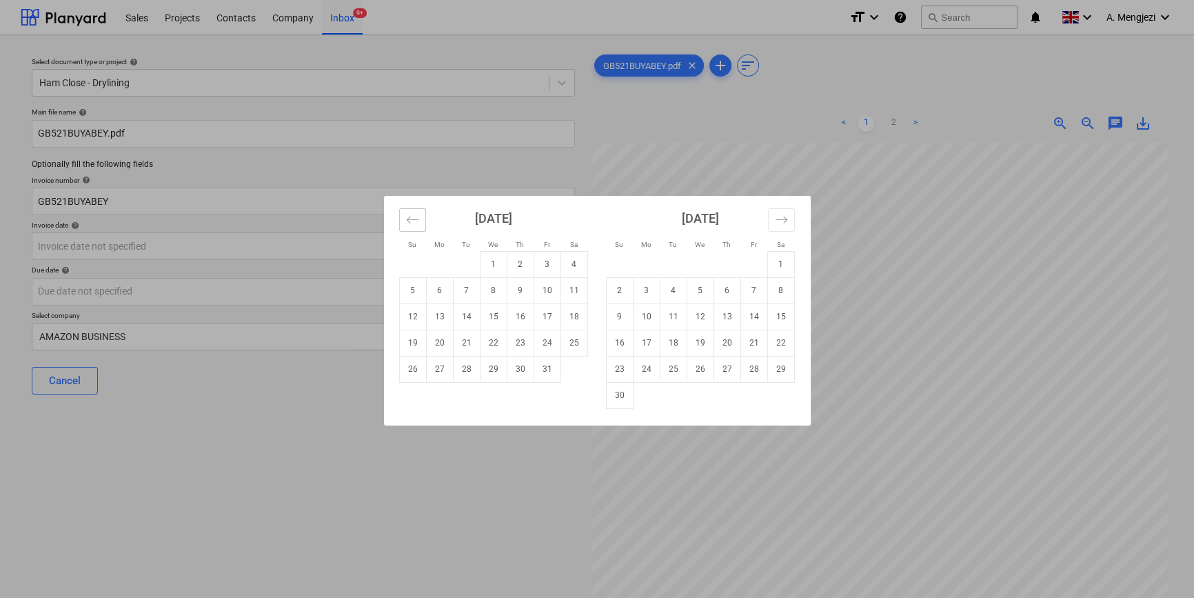
click at [415, 211] on button "Move backward to switch to the previous month." at bounding box center [412, 219] width 27 height 23
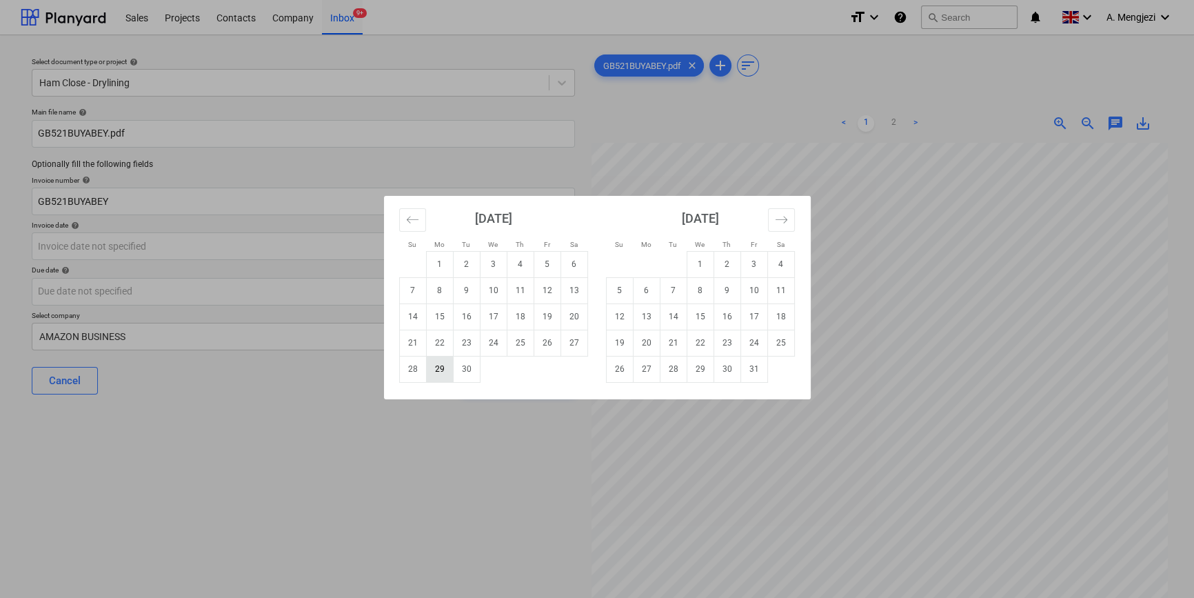
click at [439, 366] on td "29" at bounding box center [439, 369] width 27 height 26
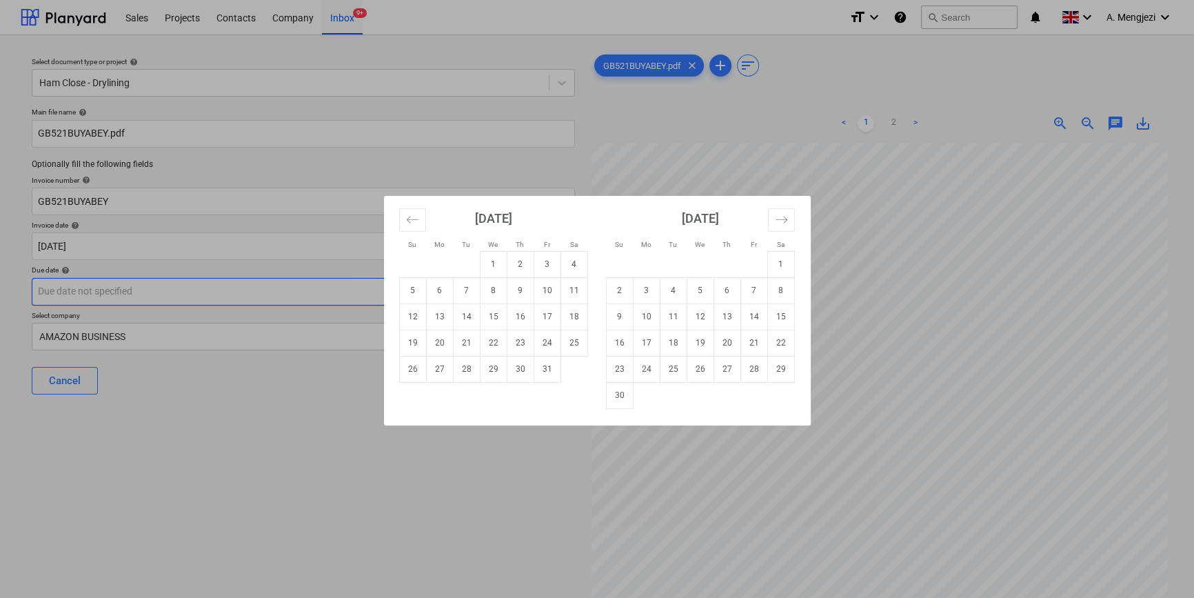
click at [353, 290] on body "Sales Projects Contacts Company Inbox 9+ format_size keyboard_arrow_down help s…" at bounding box center [597, 299] width 1194 height 598
click at [491, 364] on td "29" at bounding box center [493, 369] width 27 height 26
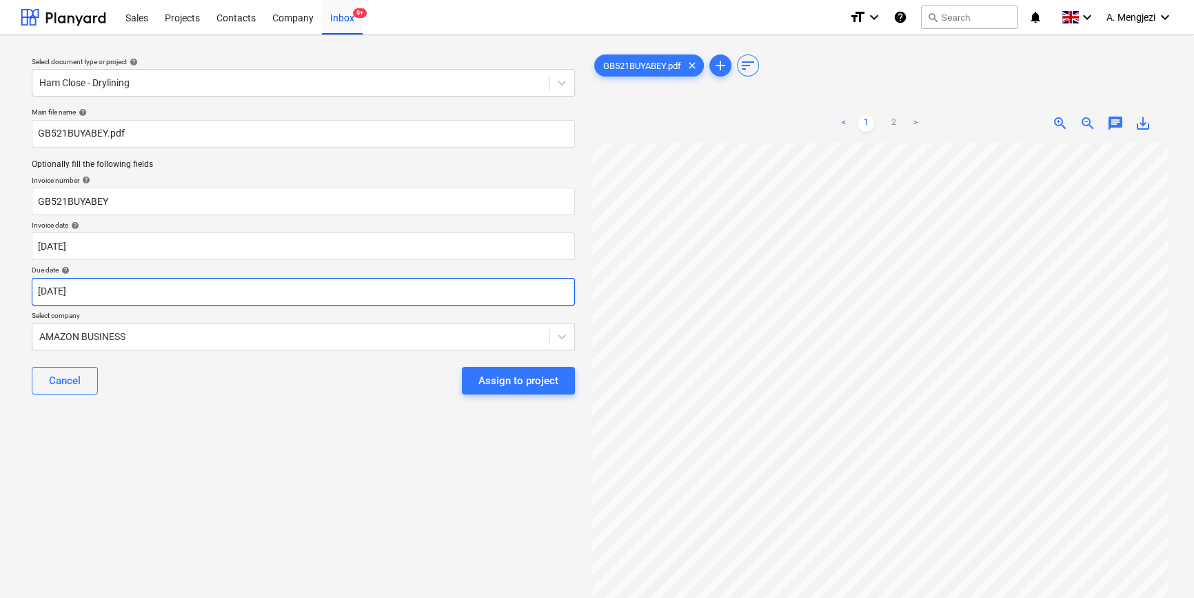
click at [290, 294] on body "Sales Projects Contacts Company Inbox 9+ format_size keyboard_arrow_down help s…" at bounding box center [597, 299] width 1194 height 598
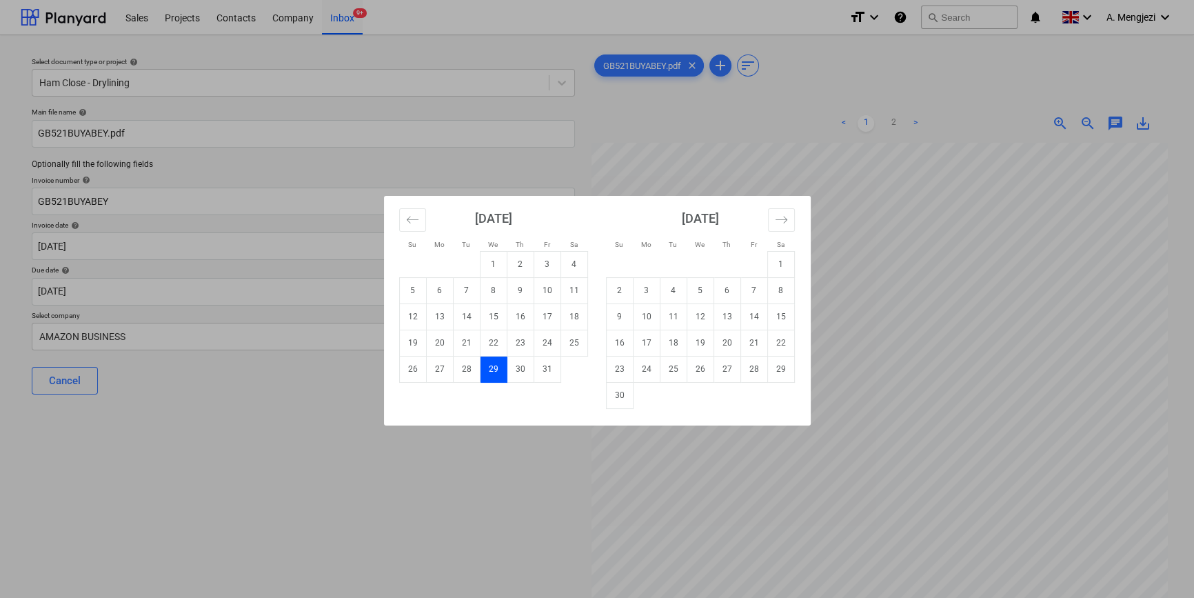
click at [463, 368] on td "28" at bounding box center [466, 369] width 27 height 26
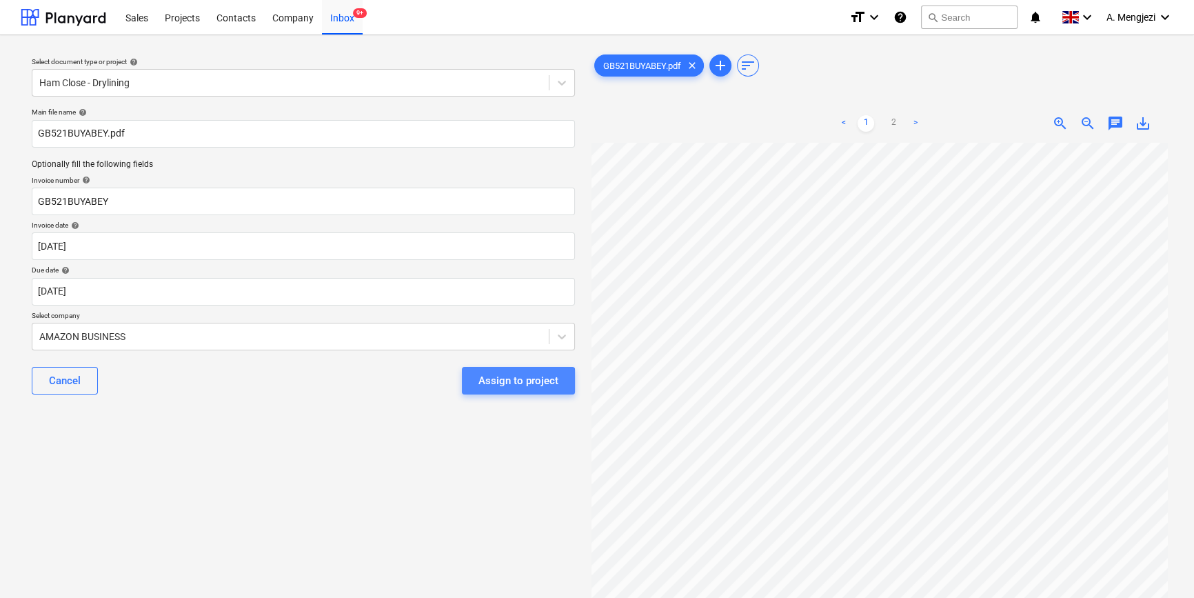
click at [511, 383] on div "Assign to project" at bounding box center [519, 381] width 80 height 18
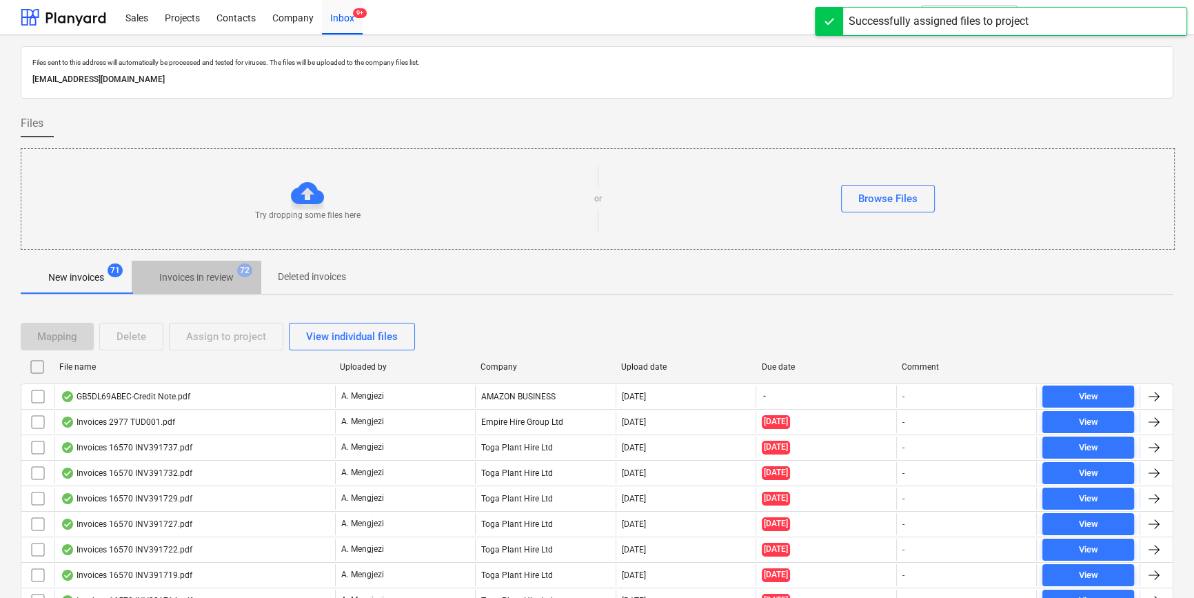
click at [200, 274] on p "Invoices in review" at bounding box center [196, 277] width 74 height 14
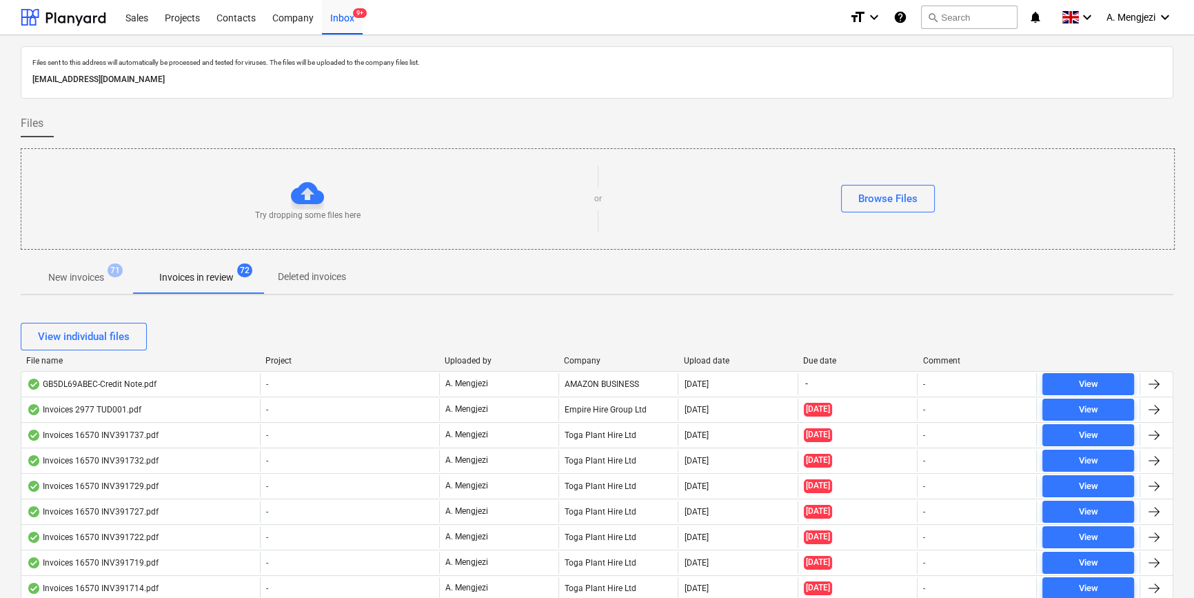
click at [606, 359] on div "Company" at bounding box center [618, 361] width 108 height 10
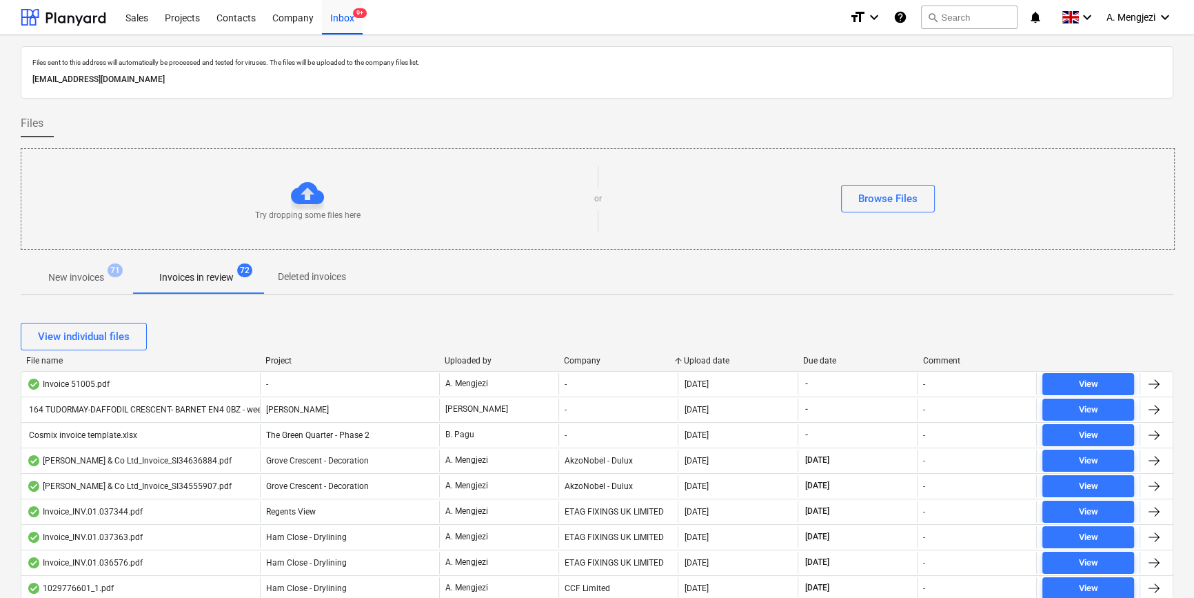
click at [628, 359] on div "Company" at bounding box center [618, 361] width 108 height 10
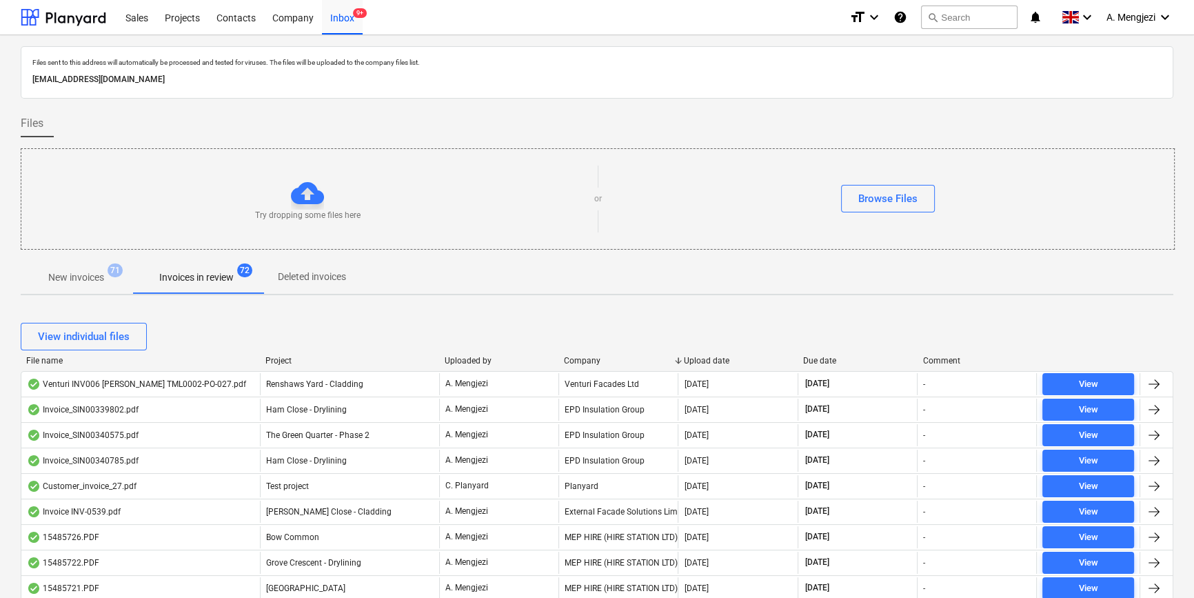
click at [628, 359] on div "Company" at bounding box center [618, 361] width 108 height 10
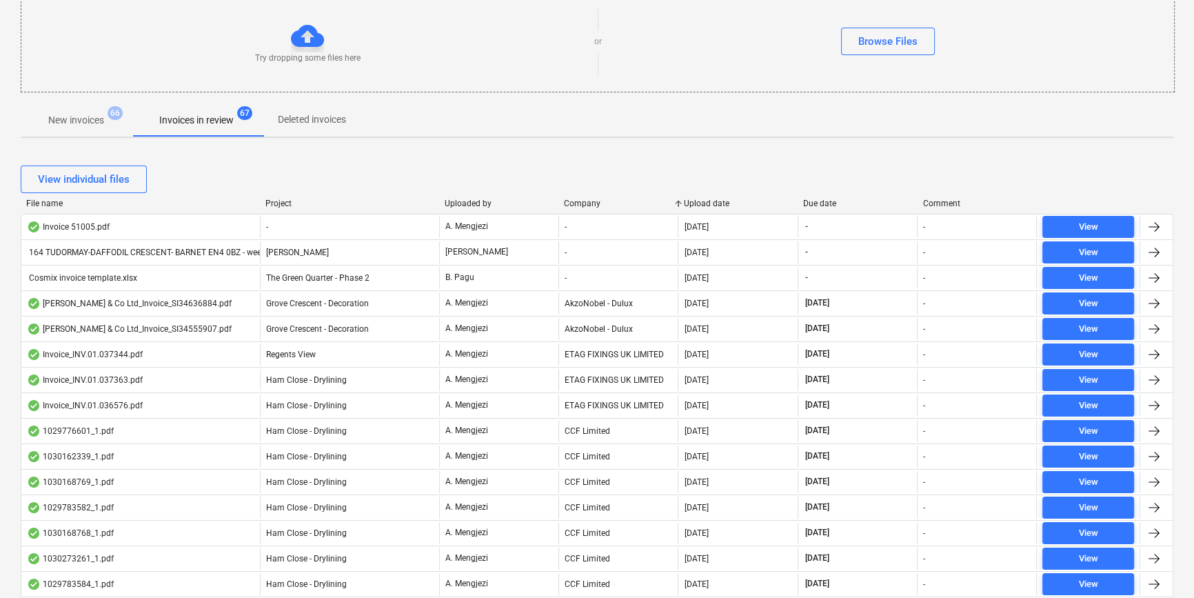
scroll to position [147, 0]
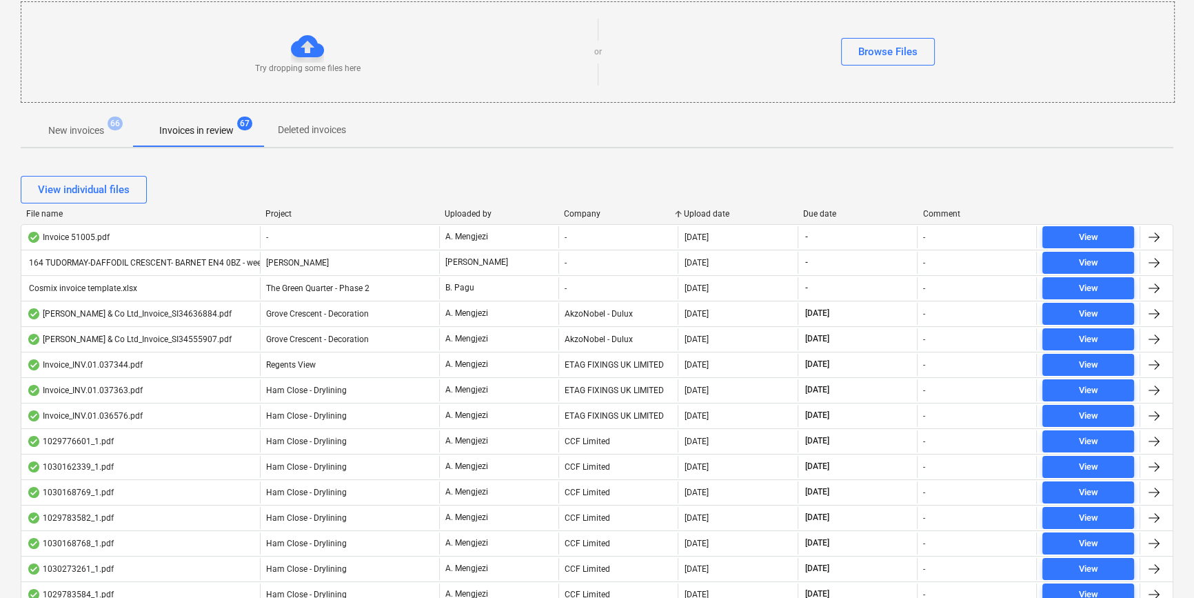
click at [68, 128] on p "New invoices" at bounding box center [76, 130] width 56 height 14
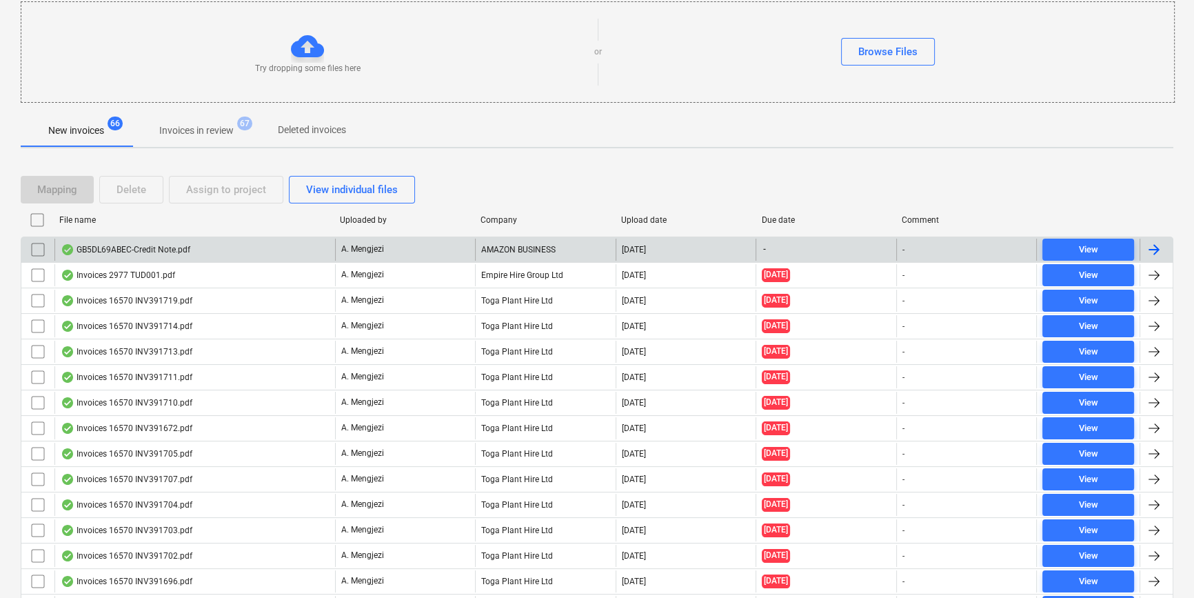
click at [205, 248] on div "GB5DL69ABEC-Credit Note.pdf" at bounding box center [194, 250] width 281 height 22
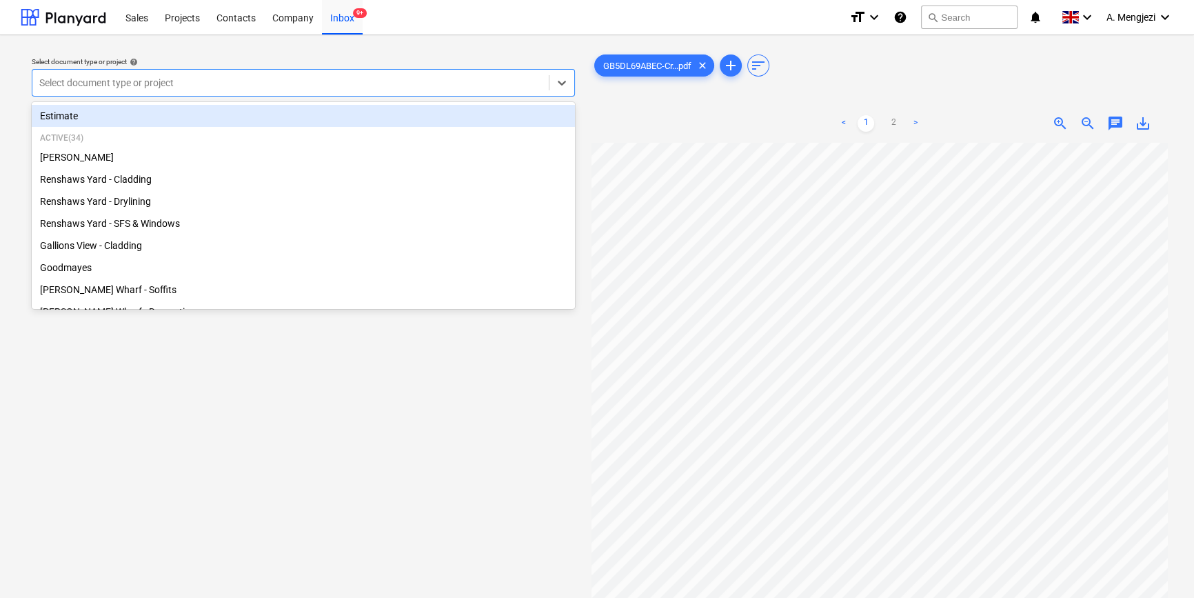
click at [230, 83] on div at bounding box center [290, 83] width 503 height 14
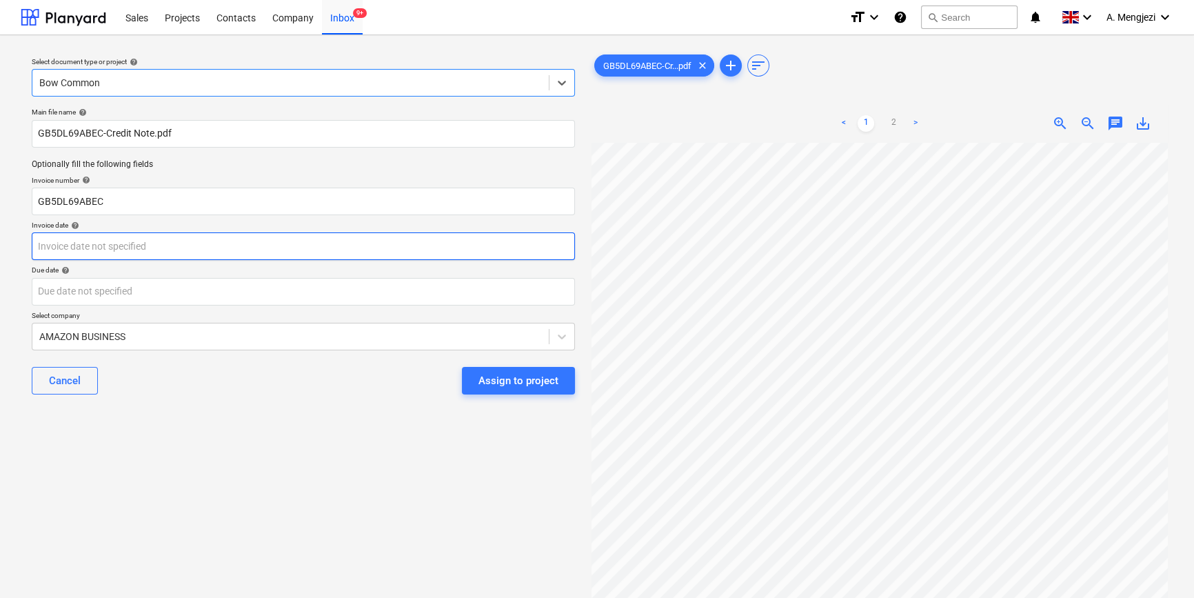
click at [237, 249] on body "Sales Projects Contacts Company Inbox 9+ format_size keyboard_arrow_down help s…" at bounding box center [597, 299] width 1194 height 598
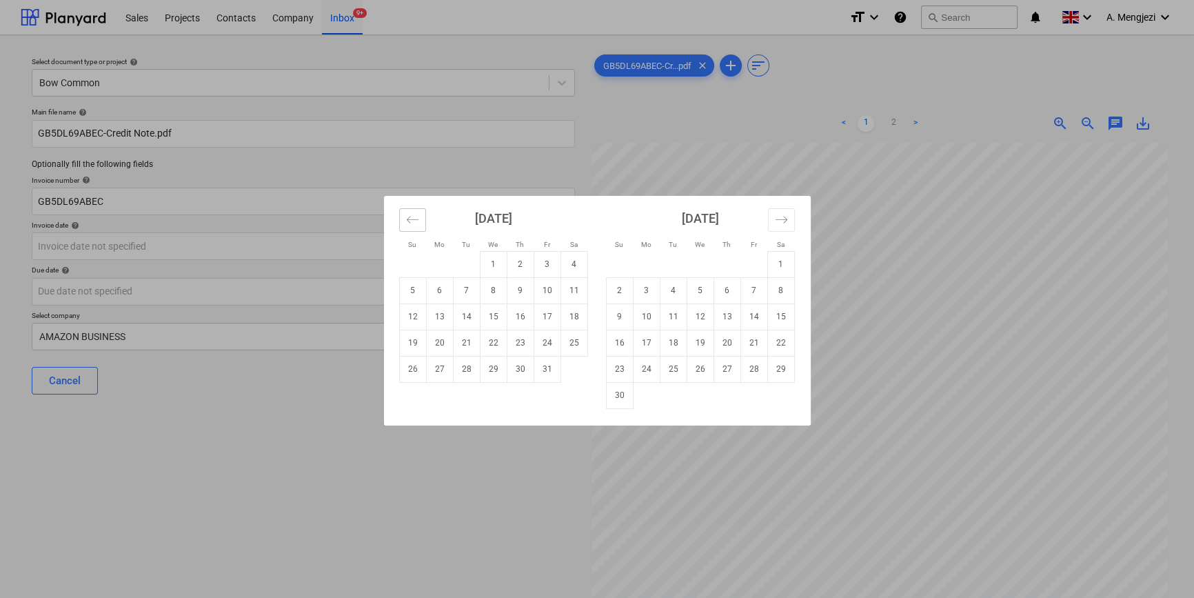
click at [414, 216] on icon "Move backward to switch to the previous month." at bounding box center [412, 219] width 13 height 13
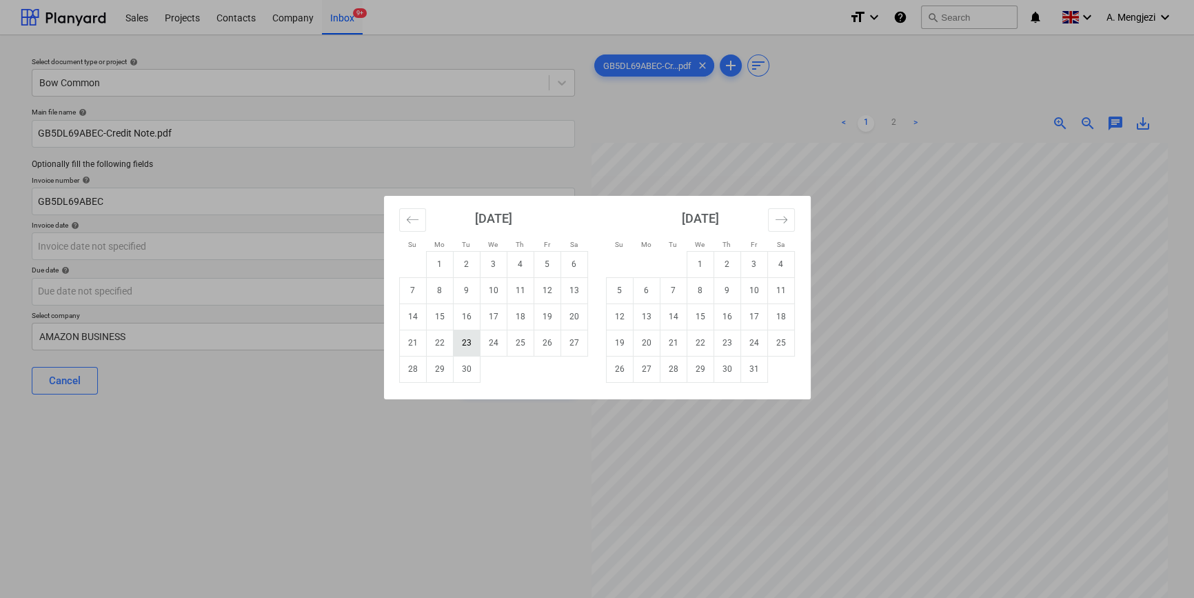
click at [461, 342] on td "23" at bounding box center [466, 343] width 27 height 26
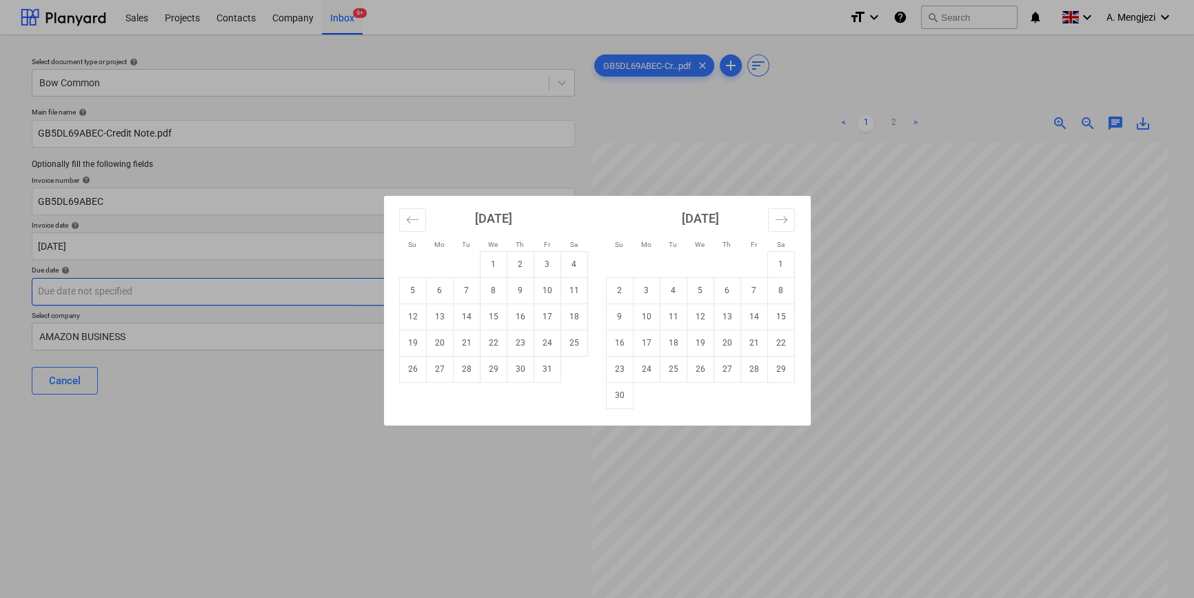
click at [228, 289] on body "Sales Projects Contacts Company Inbox 9+ format_size keyboard_arrow_down help s…" at bounding box center [597, 299] width 1194 height 598
click at [491, 340] on td "22" at bounding box center [493, 343] width 27 height 26
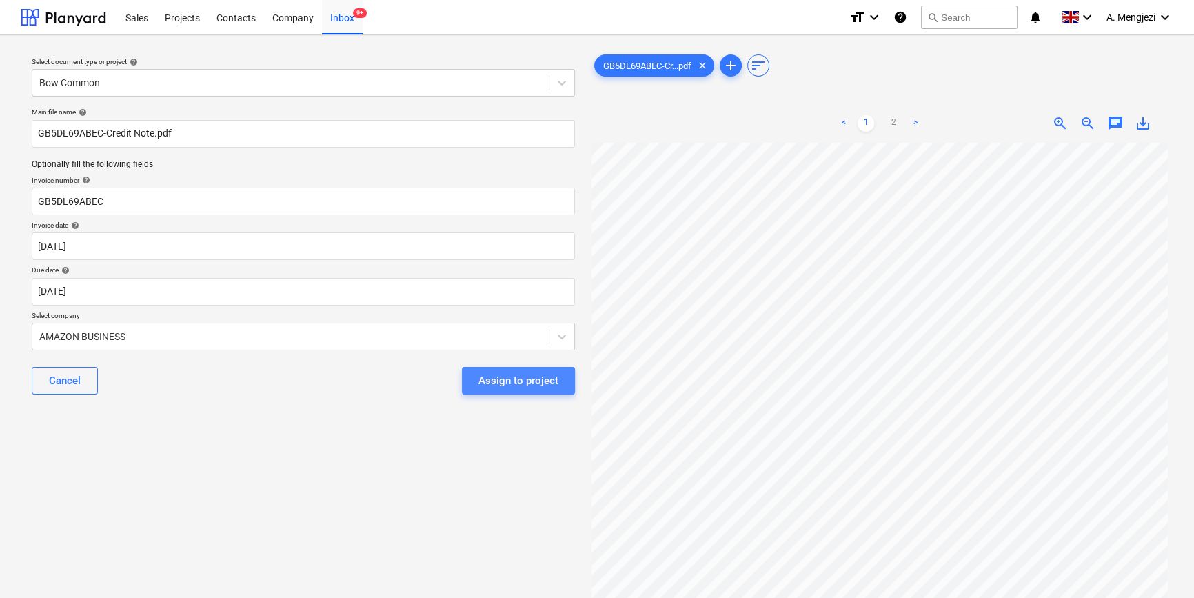
click at [518, 381] on div "Assign to project" at bounding box center [519, 381] width 80 height 18
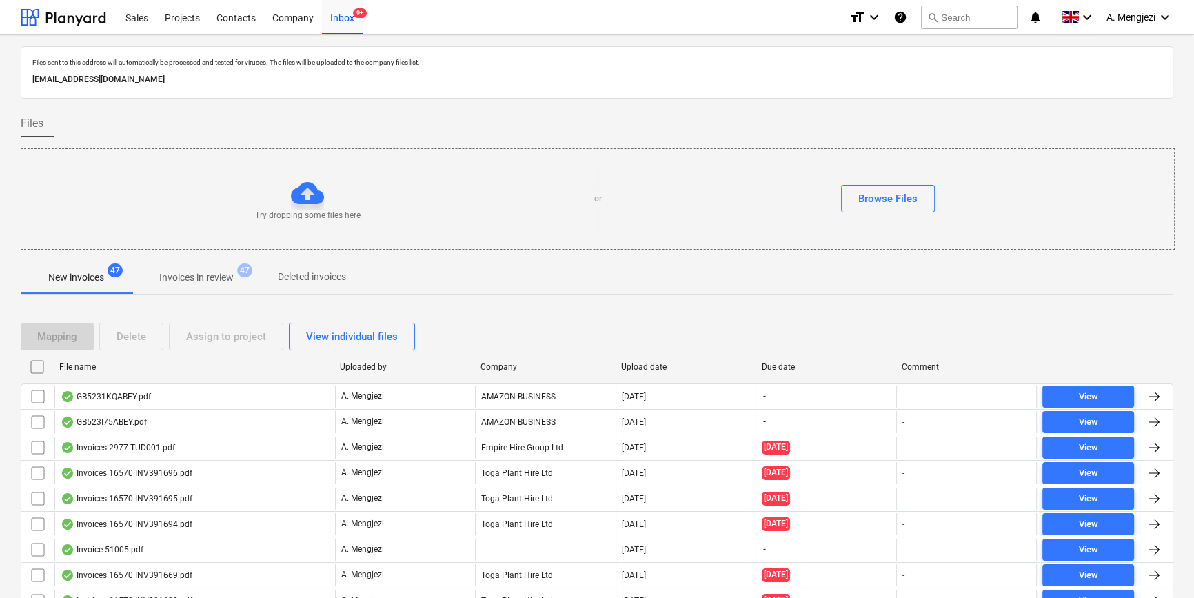
click at [957, 120] on div "Files" at bounding box center [597, 124] width 1153 height 28
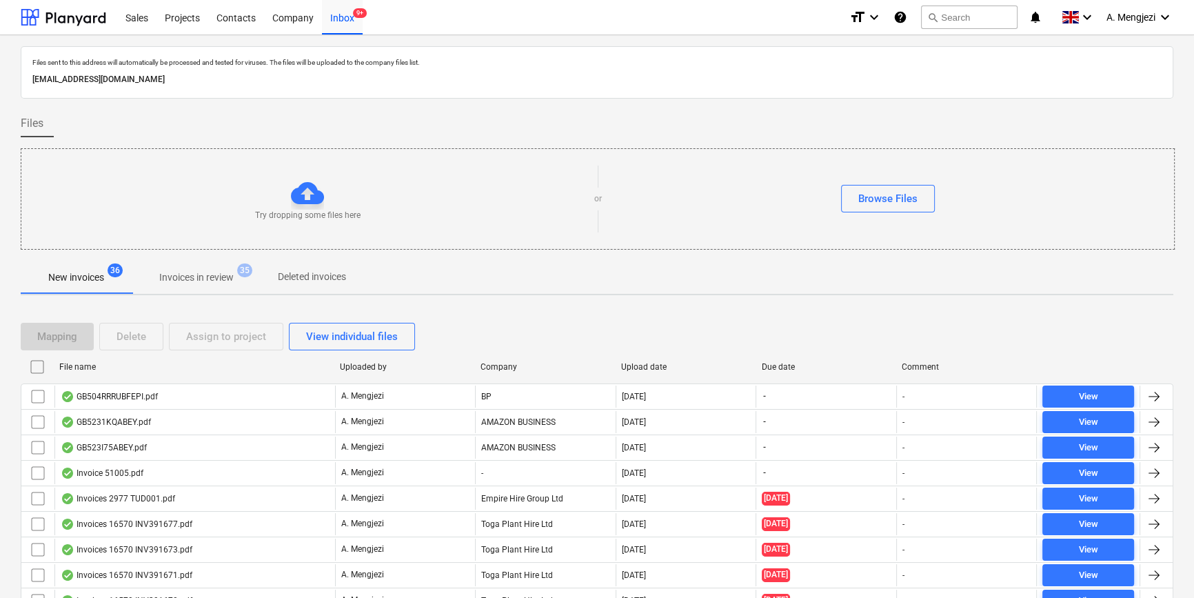
click at [174, 280] on p "Invoices in review" at bounding box center [196, 277] width 74 height 14
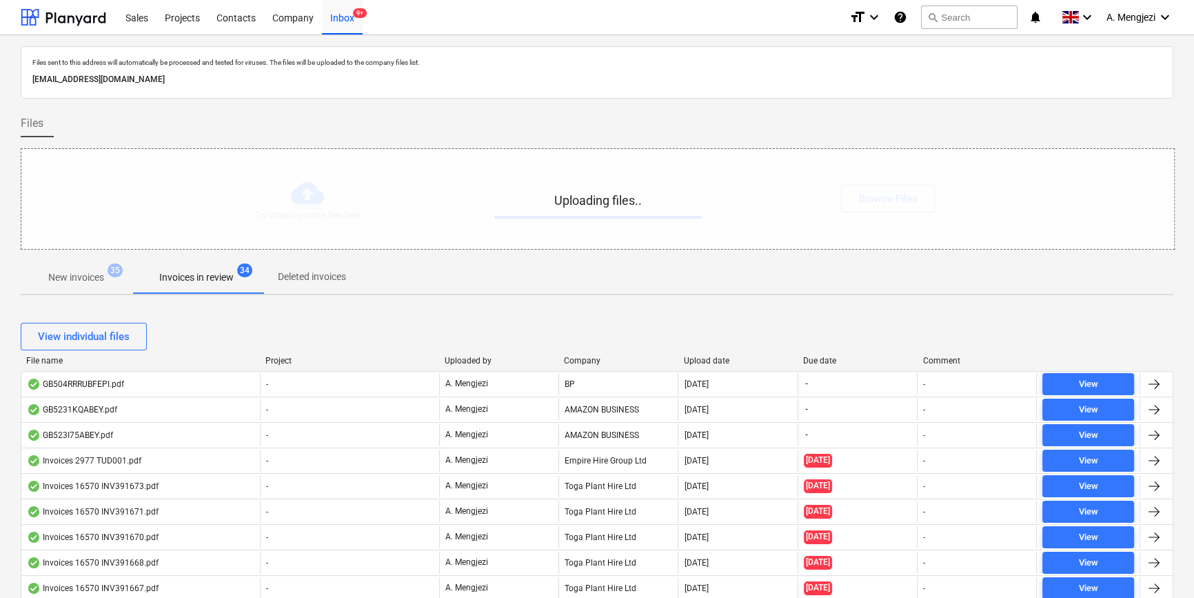
click at [81, 279] on p "New invoices" at bounding box center [76, 277] width 56 height 14
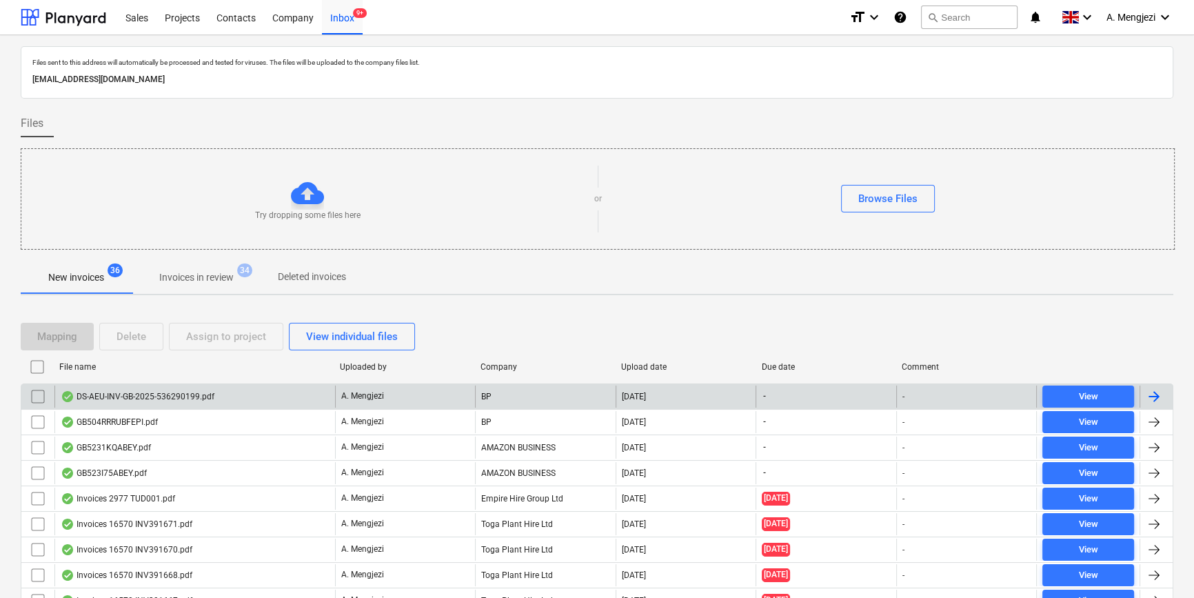
click at [294, 390] on div "DS-AEU-INV-GB-2025-536290199.pdf" at bounding box center [194, 396] width 281 height 22
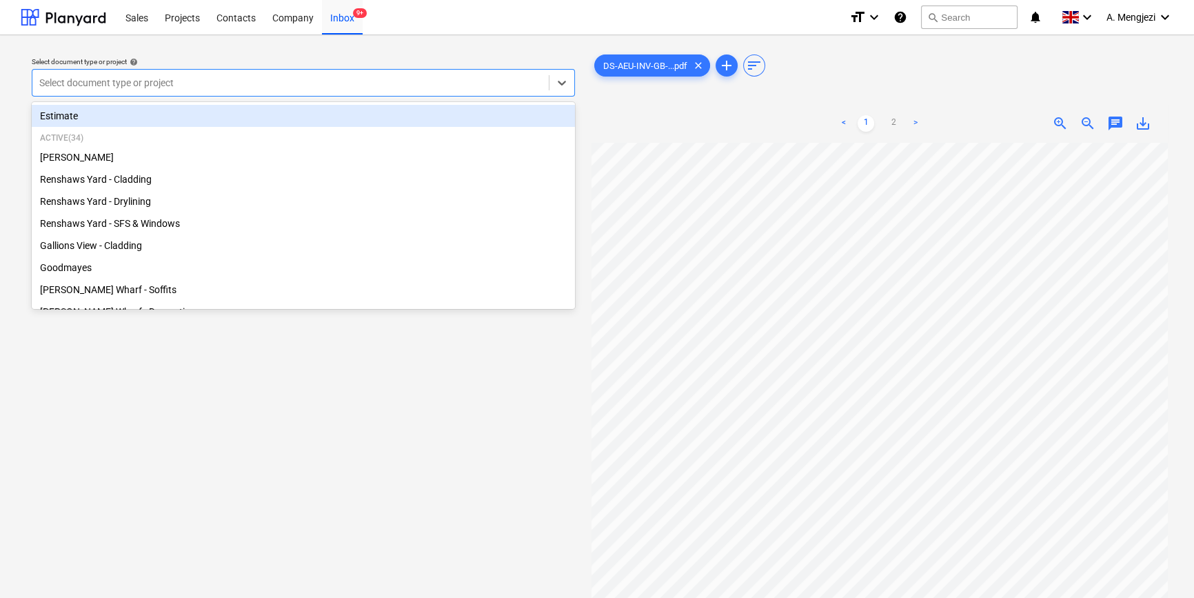
click at [381, 90] on div at bounding box center [290, 83] width 503 height 14
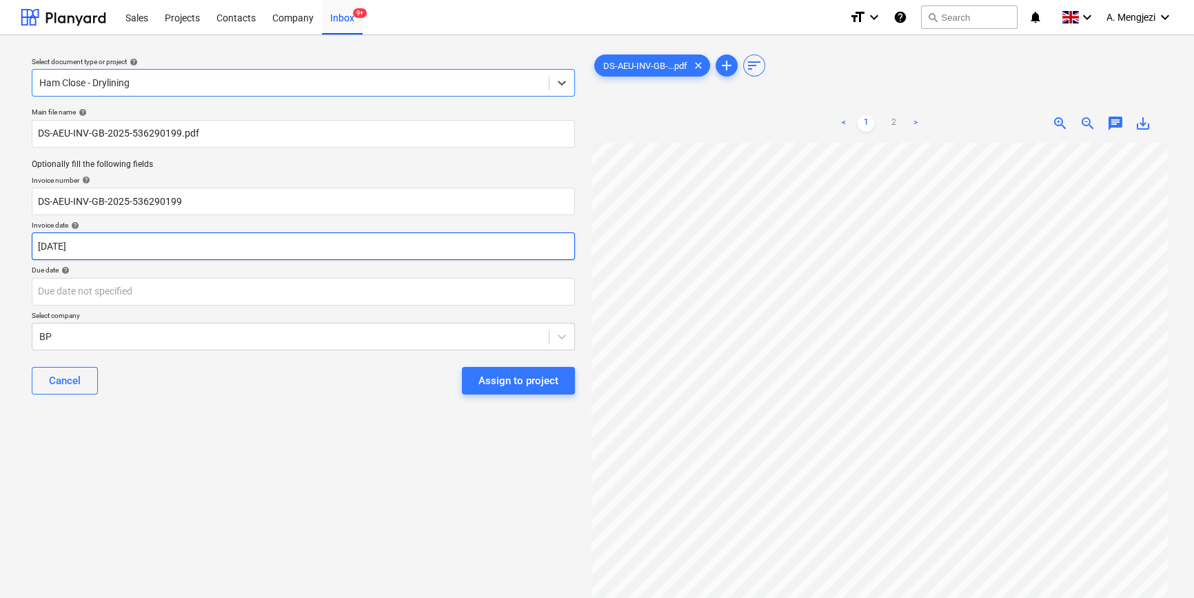
click at [235, 254] on body "Sales Projects Contacts Company Inbox 9+ format_size keyboard_arrow_down help s…" at bounding box center [597, 299] width 1194 height 598
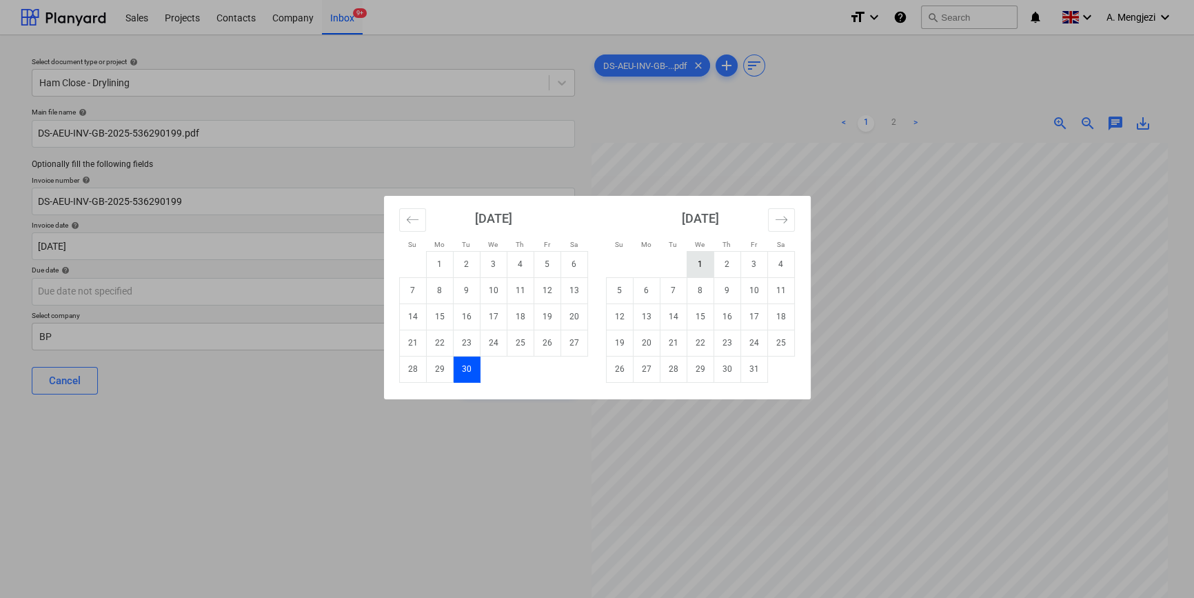
click at [701, 258] on td "1" at bounding box center [700, 264] width 27 height 26
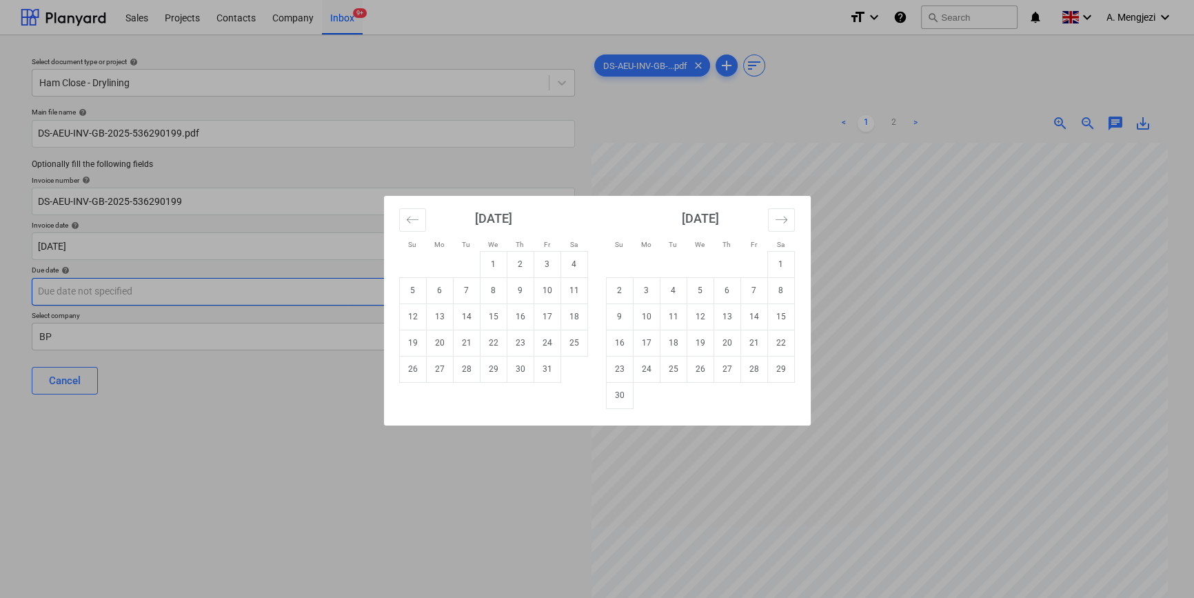
click at [344, 289] on body "Sales Projects Contacts Company Inbox 9+ format_size keyboard_arrow_down help s…" at bounding box center [597, 299] width 1194 height 598
click at [775, 259] on td "1" at bounding box center [781, 264] width 27 height 26
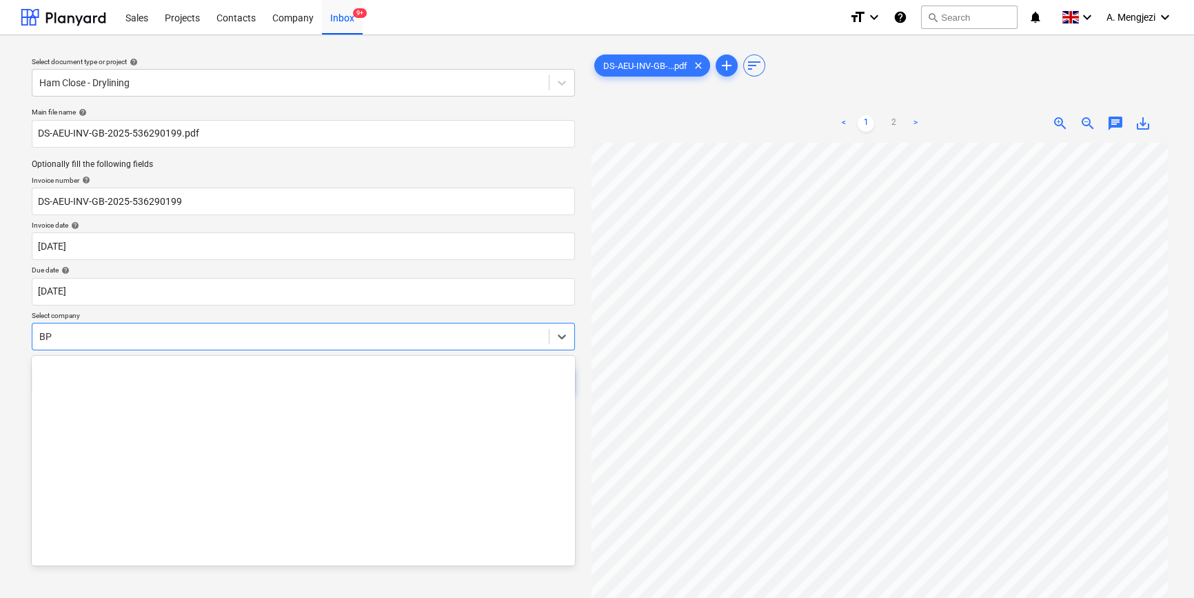
click at [204, 337] on div at bounding box center [290, 337] width 503 height 14
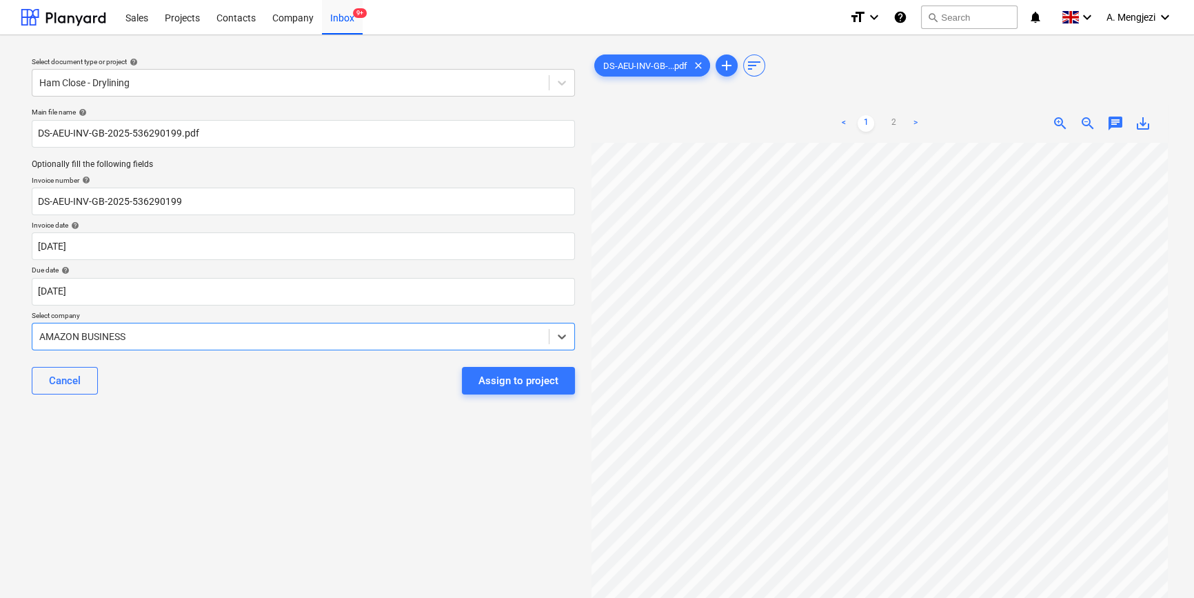
scroll to position [321, 0]
click at [487, 384] on div "Assign to project" at bounding box center [519, 381] width 80 height 18
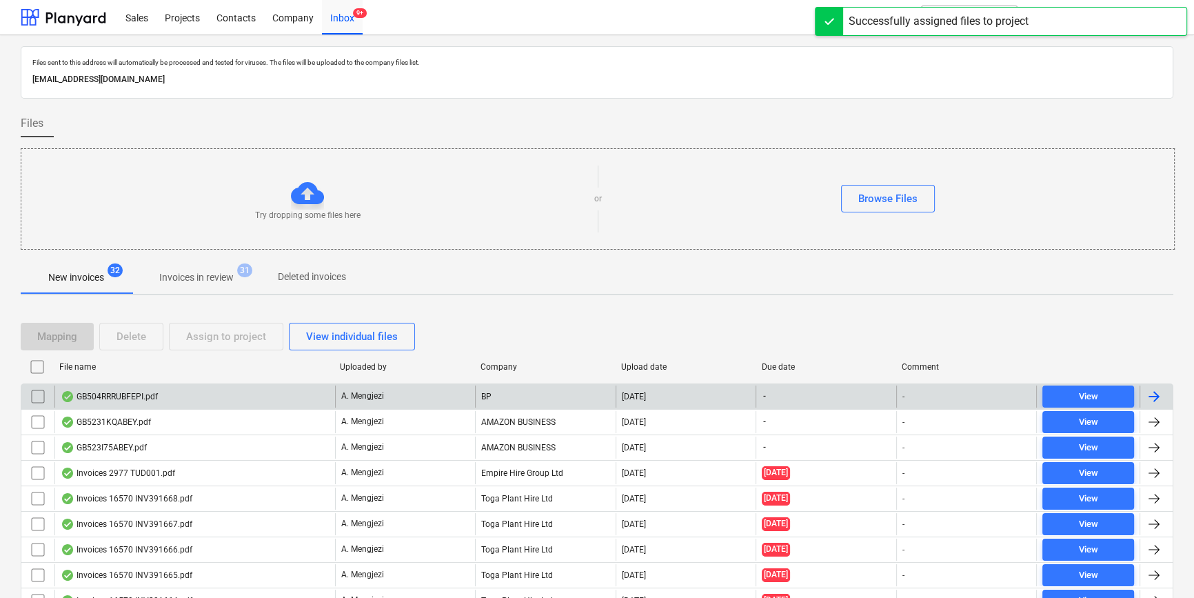
click at [208, 390] on div "GB504RRRUBFEPI.pdf" at bounding box center [194, 396] width 281 height 22
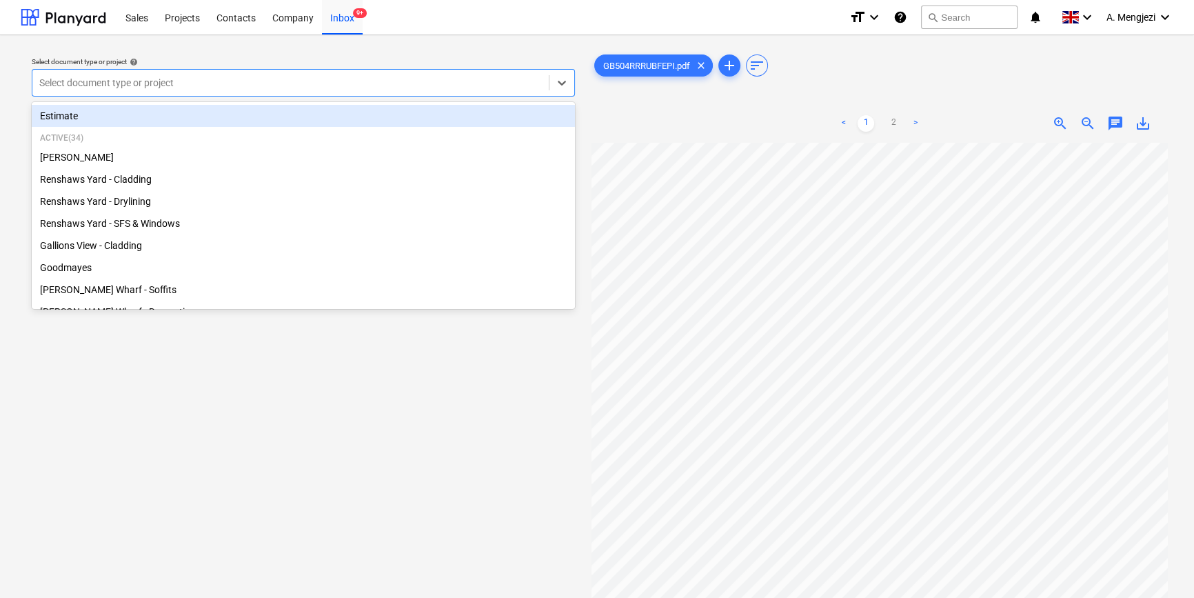
click at [366, 82] on div at bounding box center [290, 83] width 503 height 14
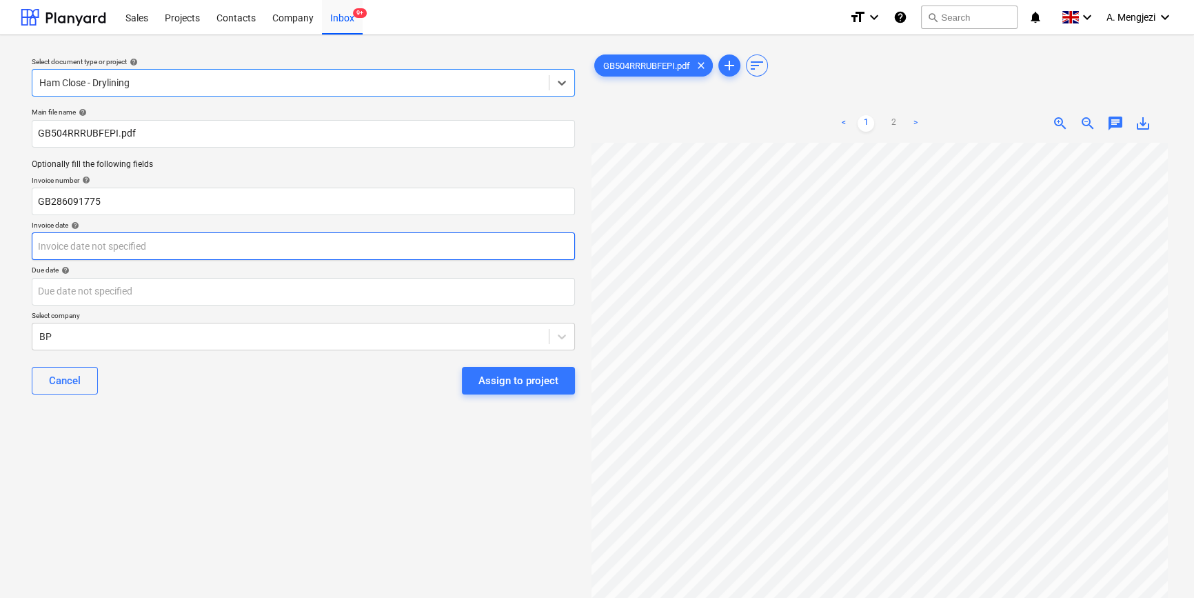
click at [393, 244] on body "Sales Projects Contacts Company Inbox 9+ format_size keyboard_arrow_down help s…" at bounding box center [597, 299] width 1194 height 598
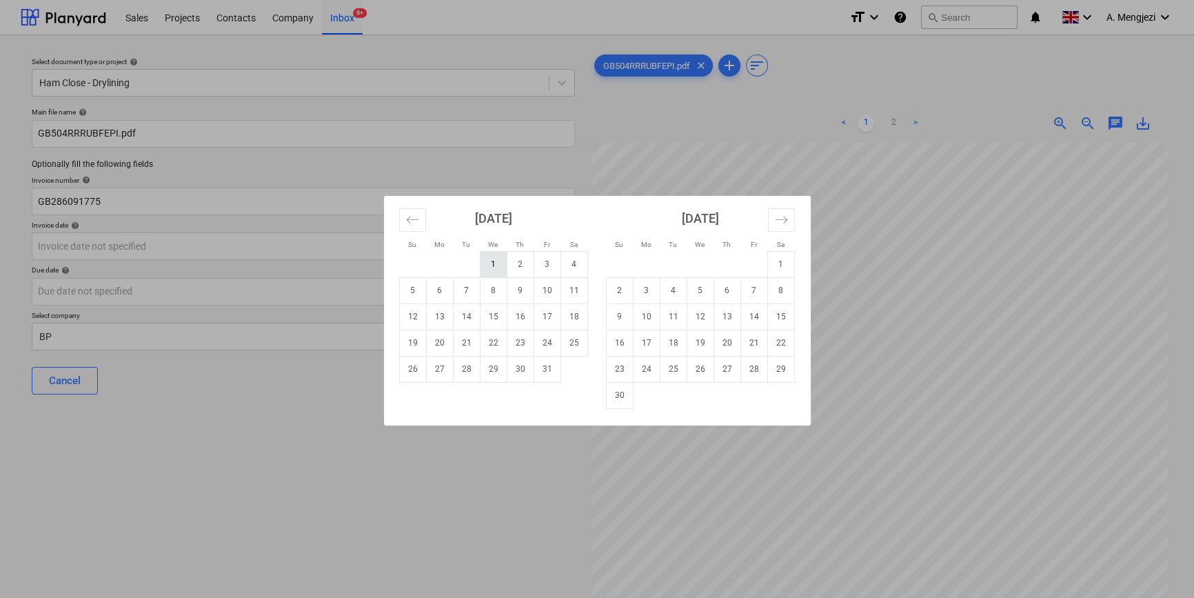
click at [499, 257] on td "1" at bounding box center [493, 264] width 27 height 26
click at [500, 287] on body "Sales Projects Contacts Company Inbox 9+ format_size keyboard_arrow_down help s…" at bounding box center [597, 299] width 1194 height 598
click at [776, 261] on td "1" at bounding box center [781, 264] width 27 height 26
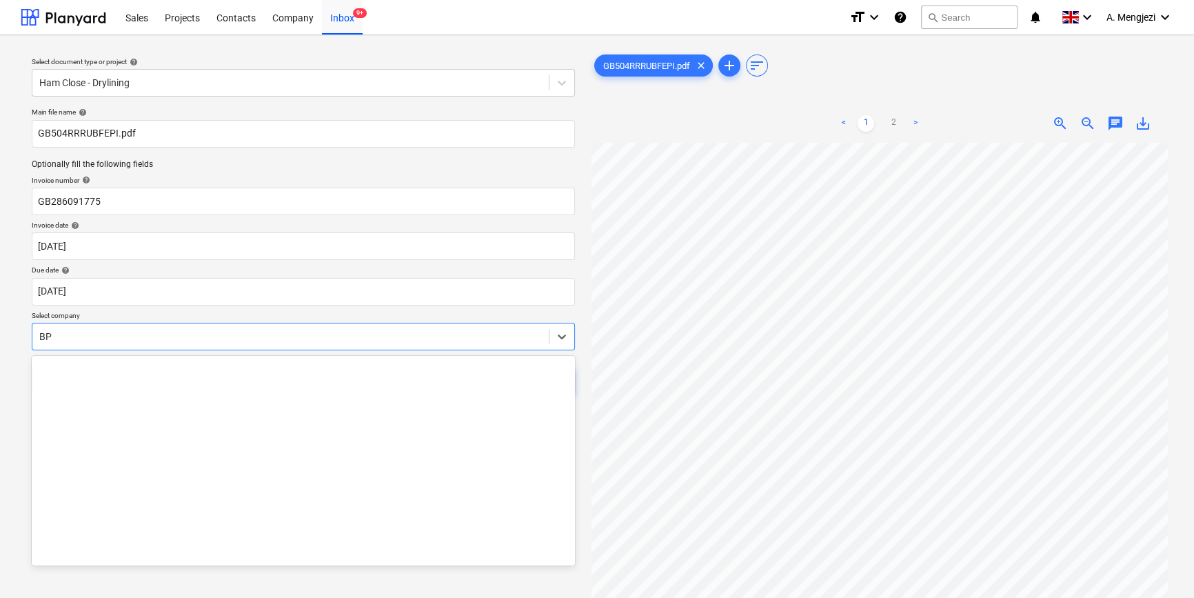
click at [407, 330] on div at bounding box center [290, 337] width 503 height 14
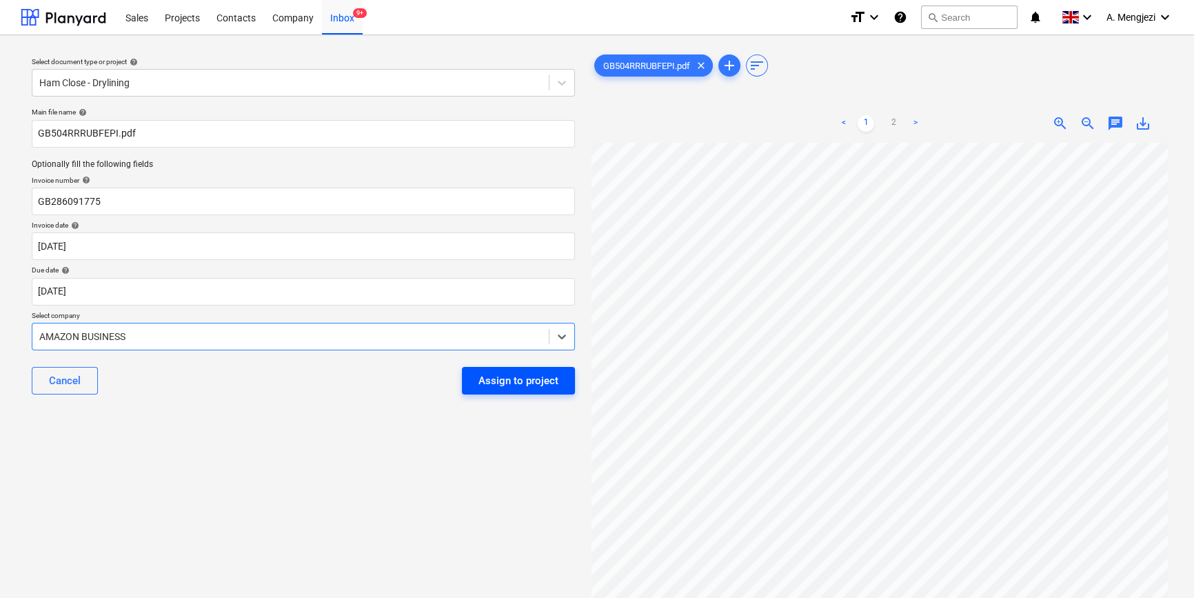
click at [516, 379] on div "Assign to project" at bounding box center [519, 381] width 80 height 18
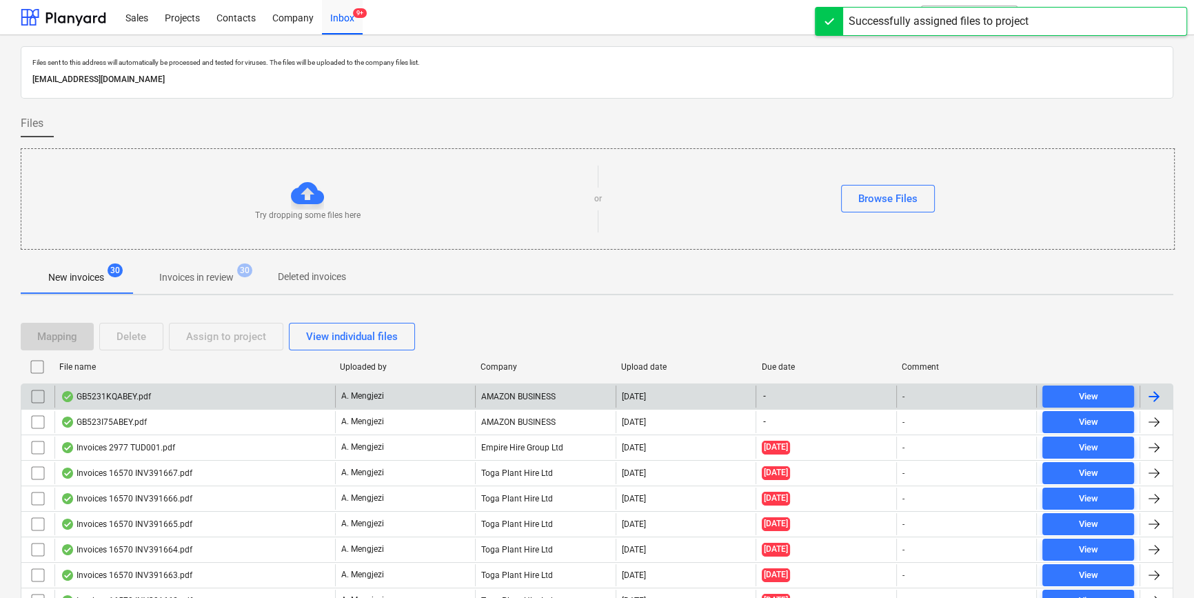
click at [165, 401] on div "GB5231KQABEY.pdf" at bounding box center [194, 396] width 281 height 22
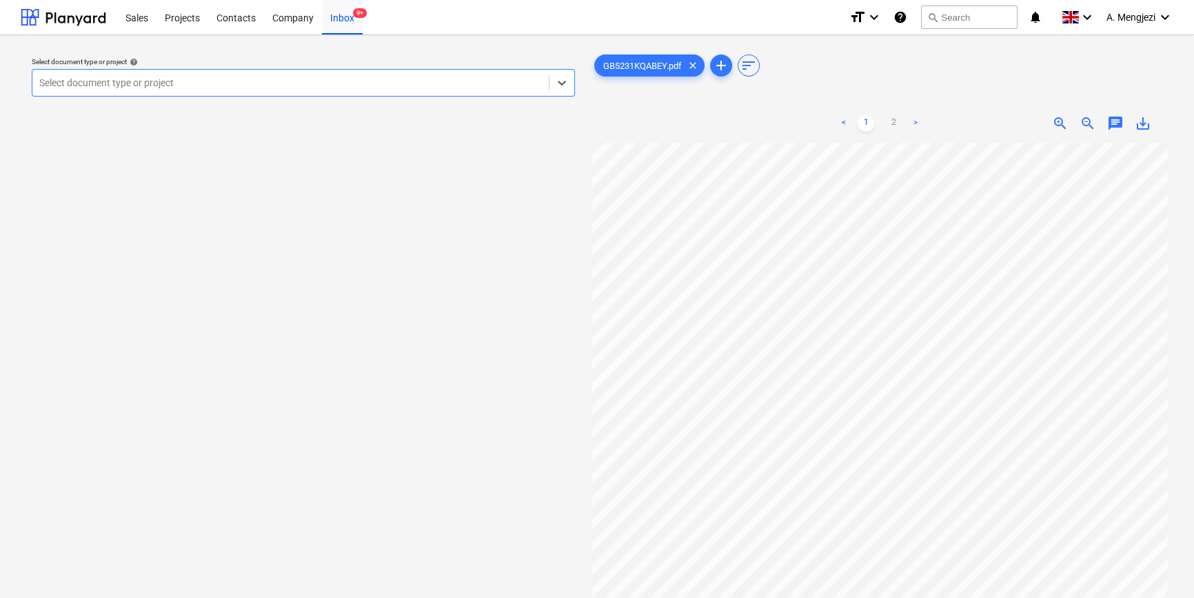
click at [292, 92] on div "Select document type or project" at bounding box center [290, 82] width 516 height 19
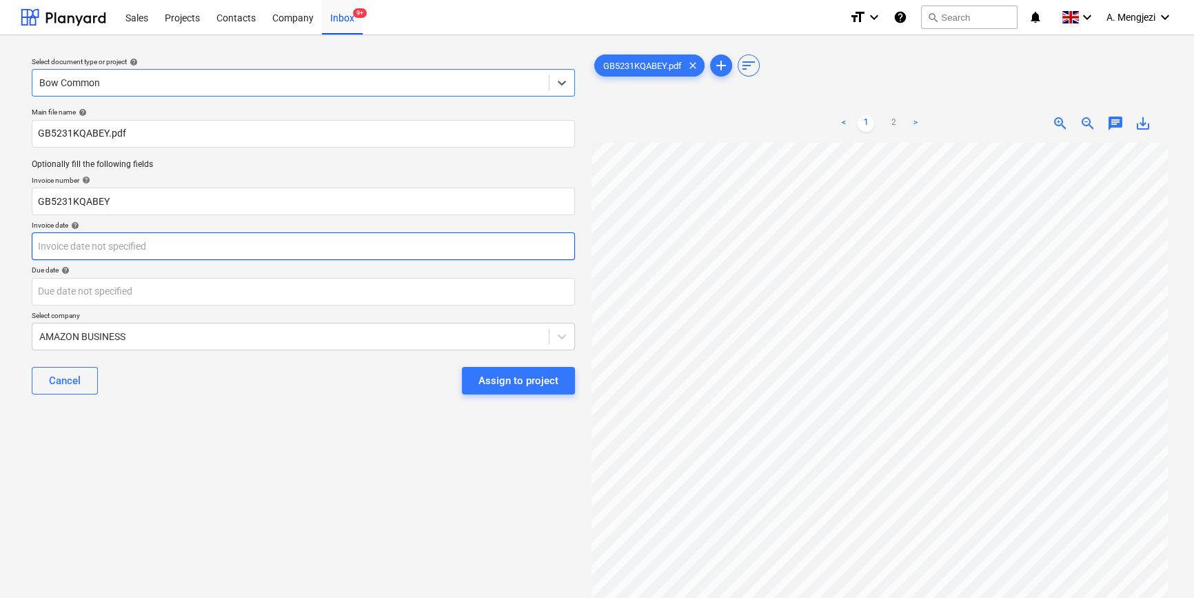
click at [345, 257] on body "Sales Projects Contacts Company Inbox 9+ format_size keyboard_arrow_down help s…" at bounding box center [597, 299] width 1194 height 598
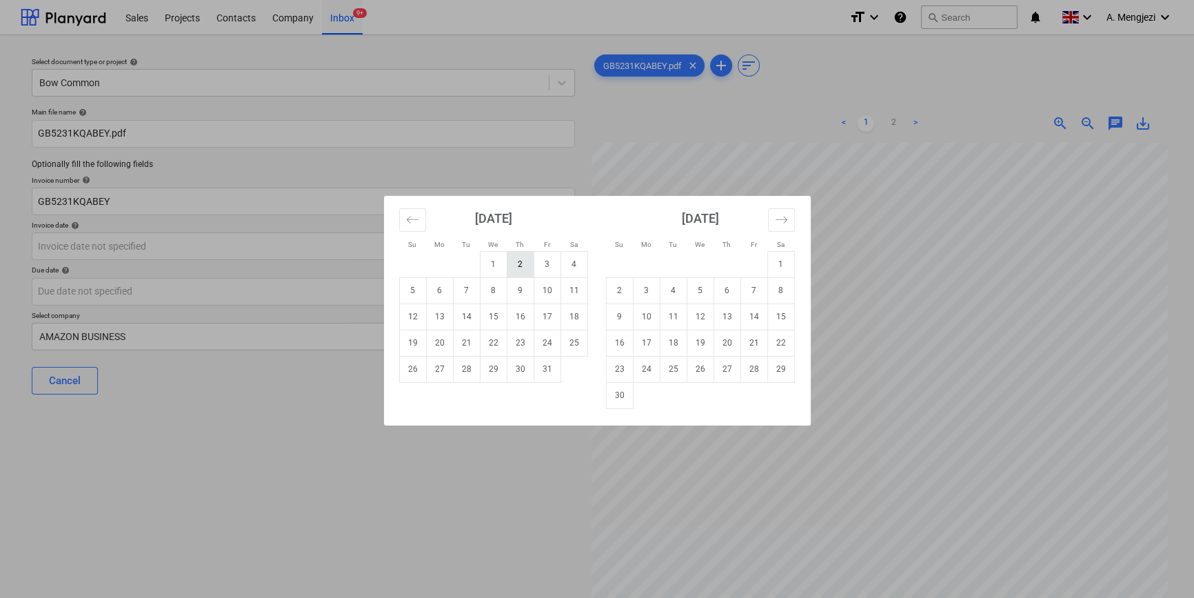
click at [518, 257] on td "2" at bounding box center [520, 264] width 27 height 26
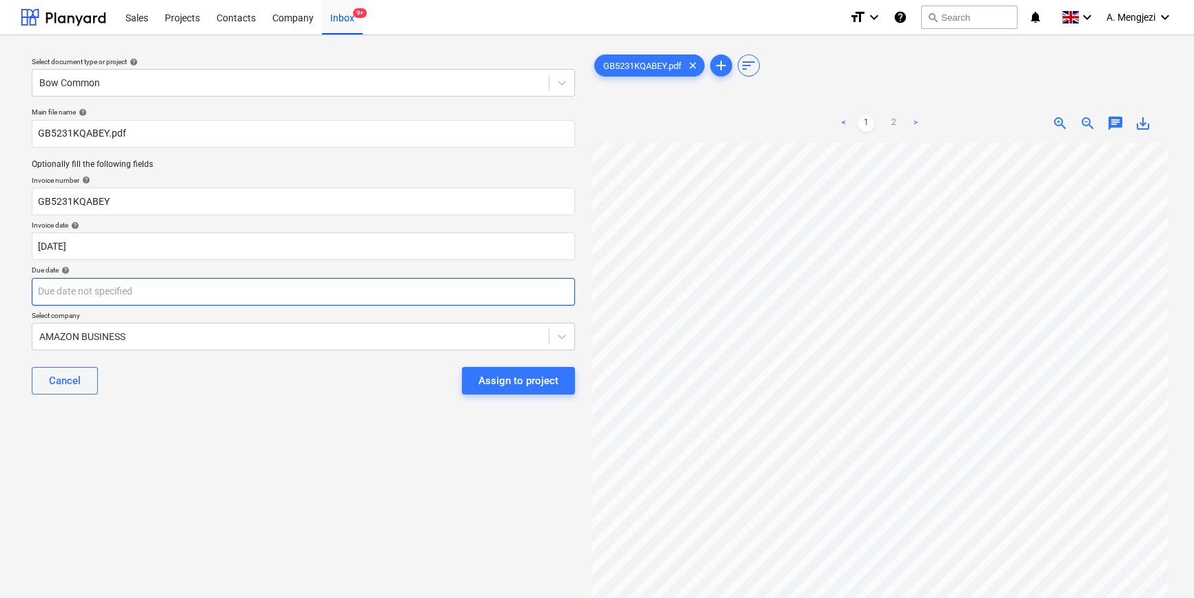
click at [503, 290] on body "Sales Projects Contacts Company Inbox 9+ format_size keyboard_arrow_down help s…" at bounding box center [597, 299] width 1194 height 598
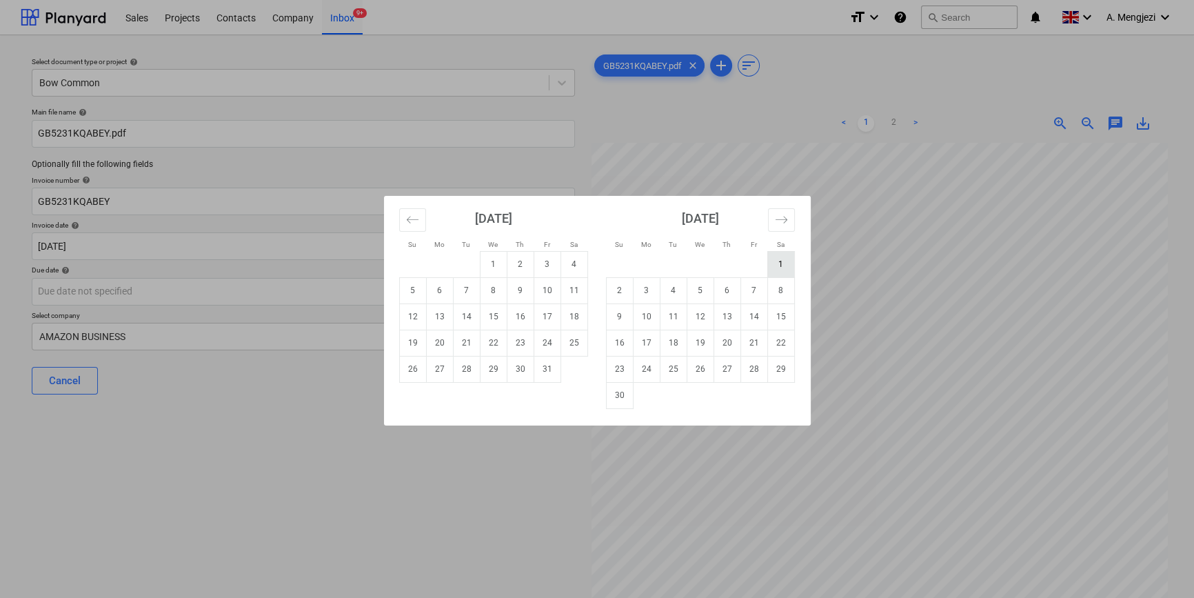
click at [780, 255] on td "1" at bounding box center [781, 264] width 27 height 26
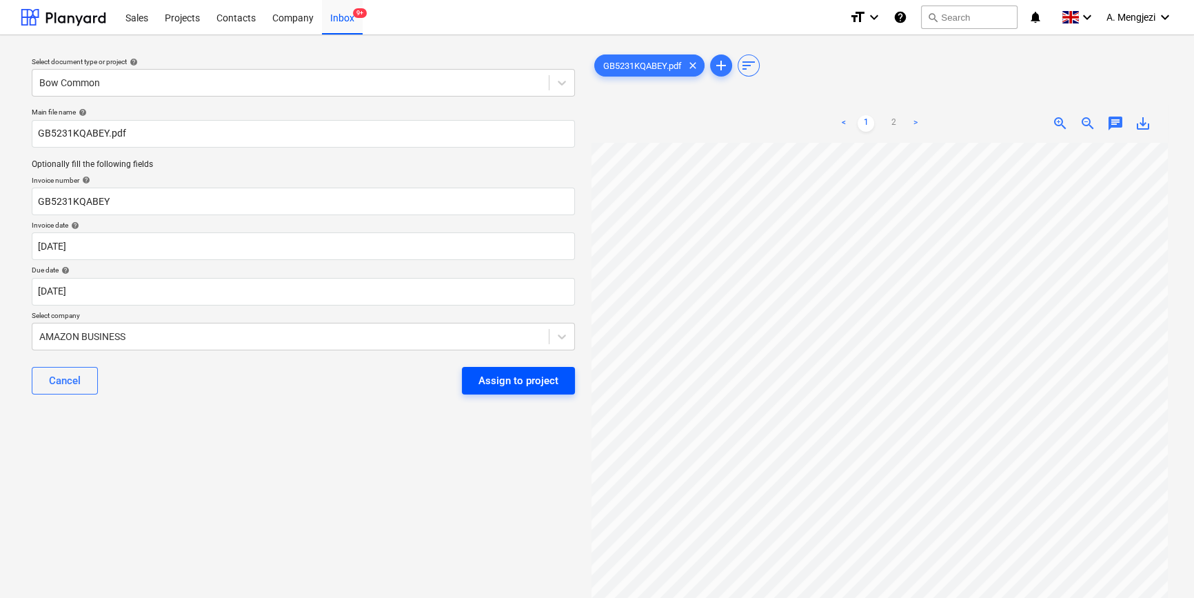
click at [497, 372] on div "Assign to project" at bounding box center [519, 381] width 80 height 18
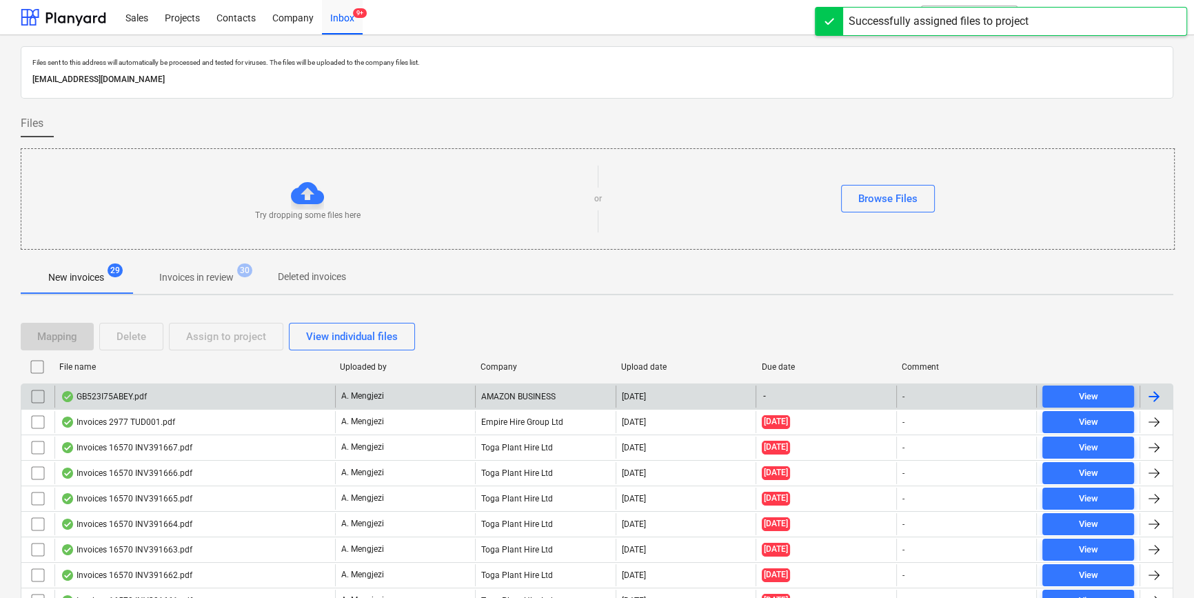
click at [225, 396] on div "GB523I75ABEY.pdf" at bounding box center [194, 396] width 281 height 22
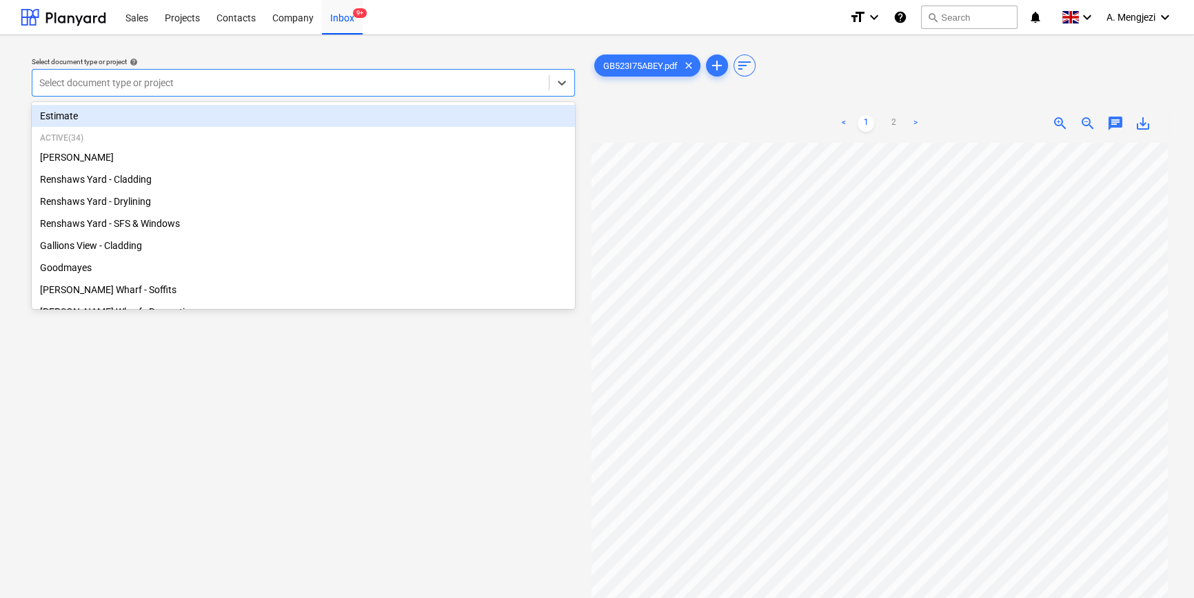
click at [263, 83] on div at bounding box center [290, 83] width 503 height 14
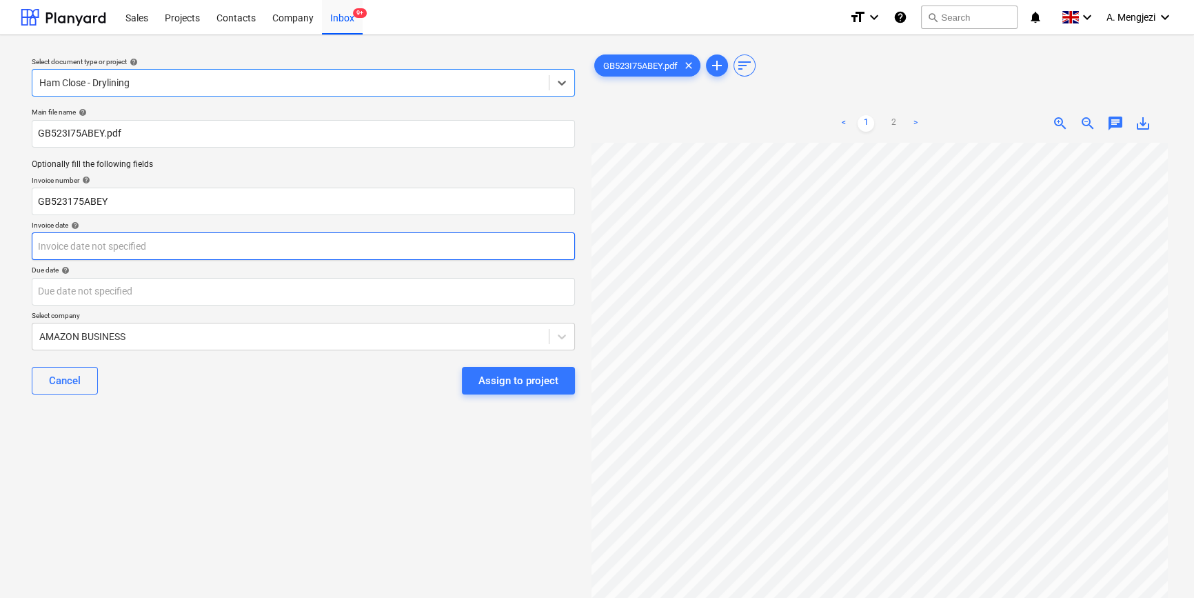
click at [336, 254] on body "Sales Projects Contacts Company Inbox 9+ format_size keyboard_arrow_down help s…" at bounding box center [597, 299] width 1194 height 598
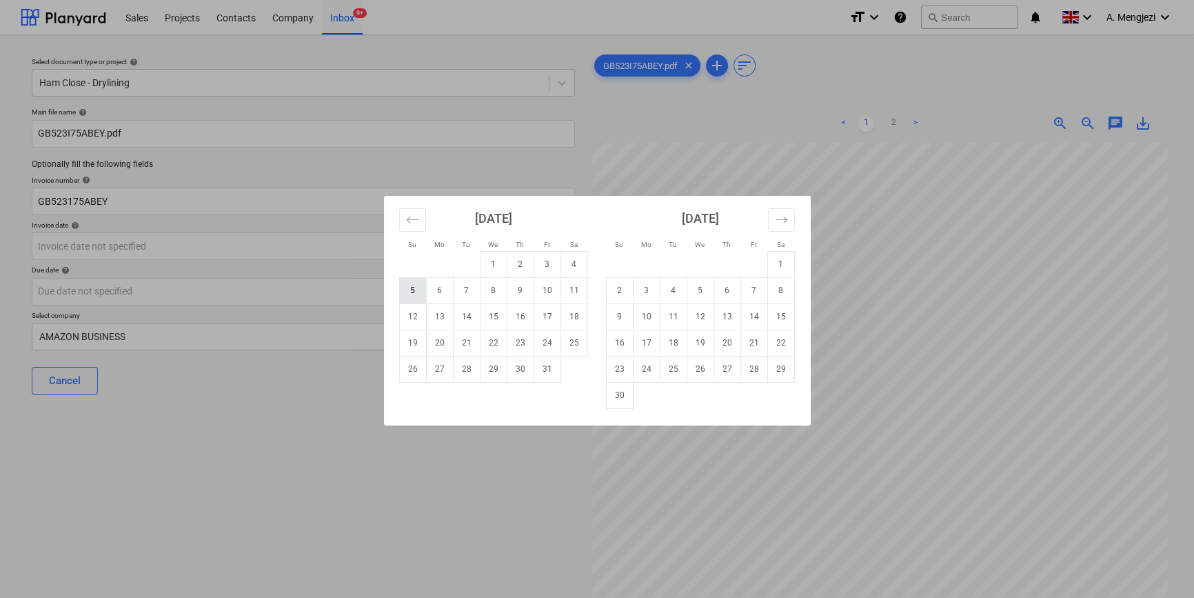
click at [411, 285] on td "5" at bounding box center [412, 290] width 27 height 26
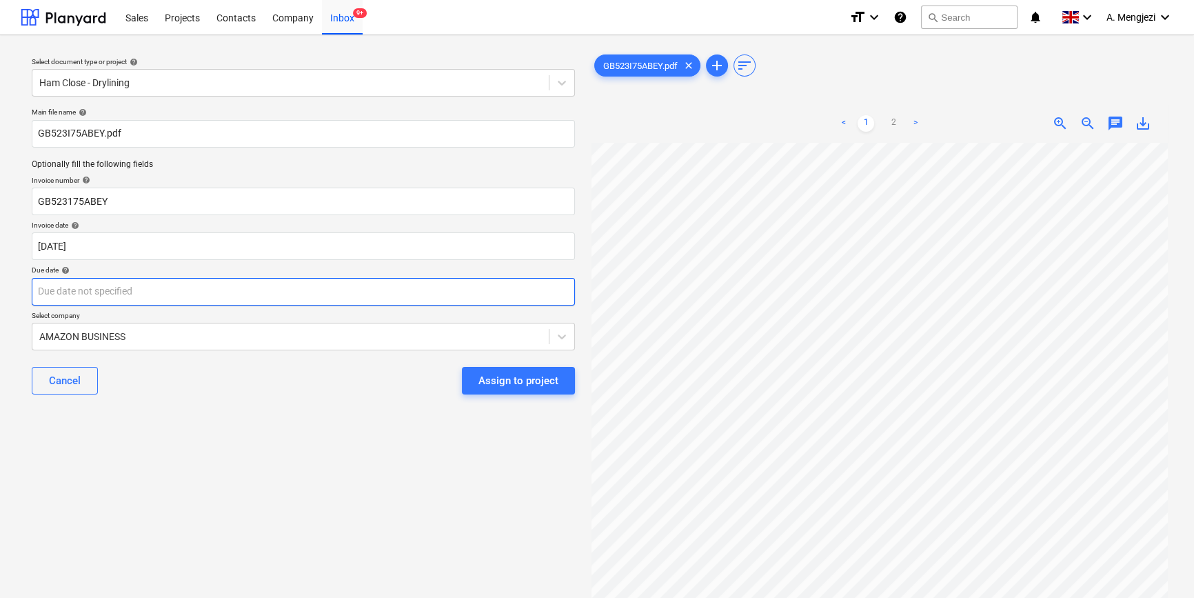
click at [366, 285] on body "Sales Projects Contacts Company Inbox 9+ format_size keyboard_arrow_down help s…" at bounding box center [597, 299] width 1194 height 598
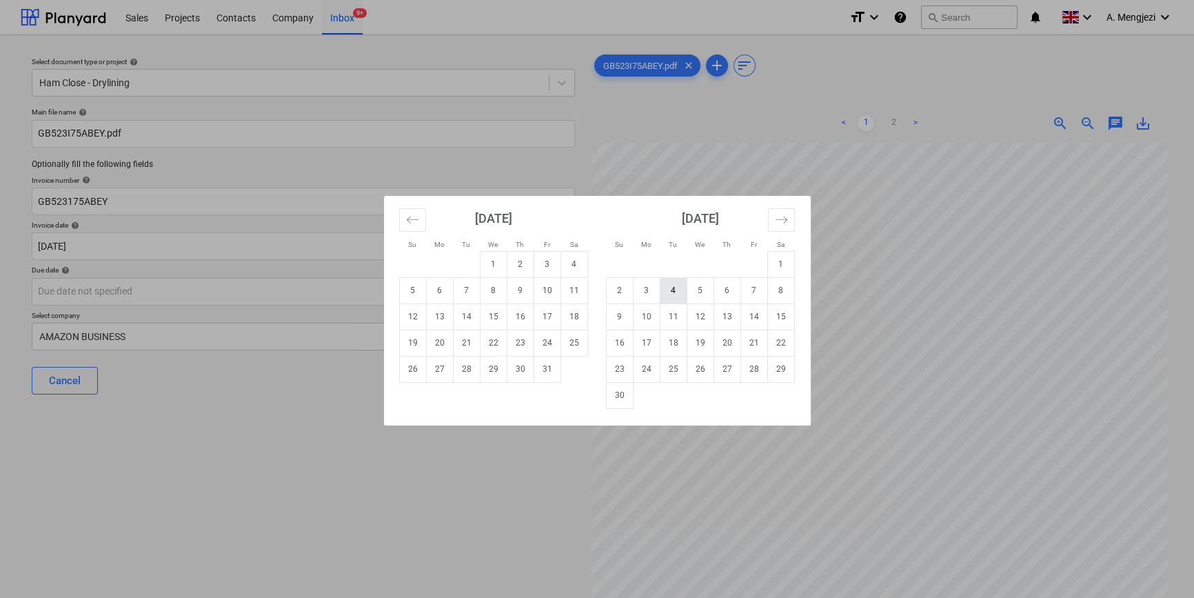
click at [674, 288] on td "4" at bounding box center [673, 290] width 27 height 26
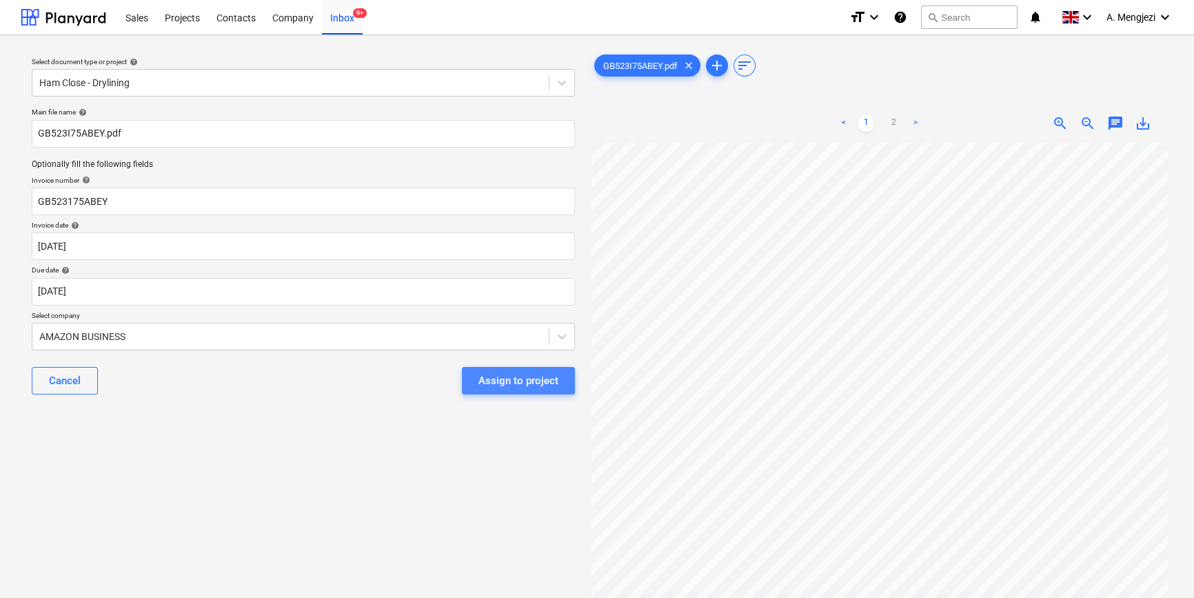
click at [494, 380] on div "Assign to project" at bounding box center [519, 381] width 80 height 18
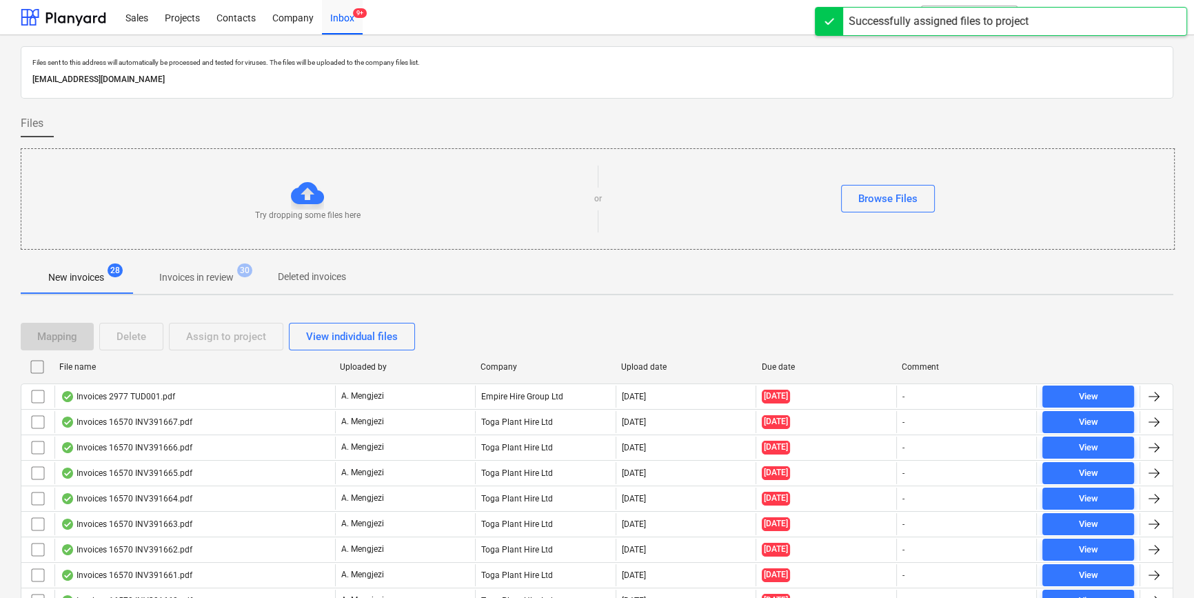
click at [204, 279] on p "Invoices in review" at bounding box center [196, 277] width 74 height 14
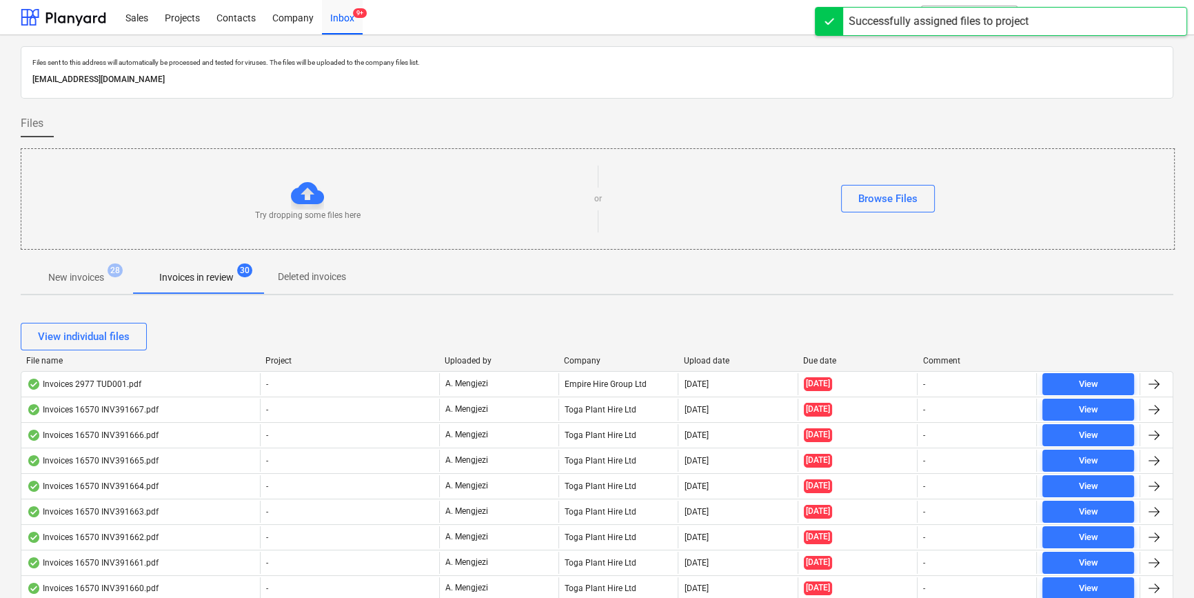
click at [615, 357] on div "Company" at bounding box center [618, 361] width 108 height 10
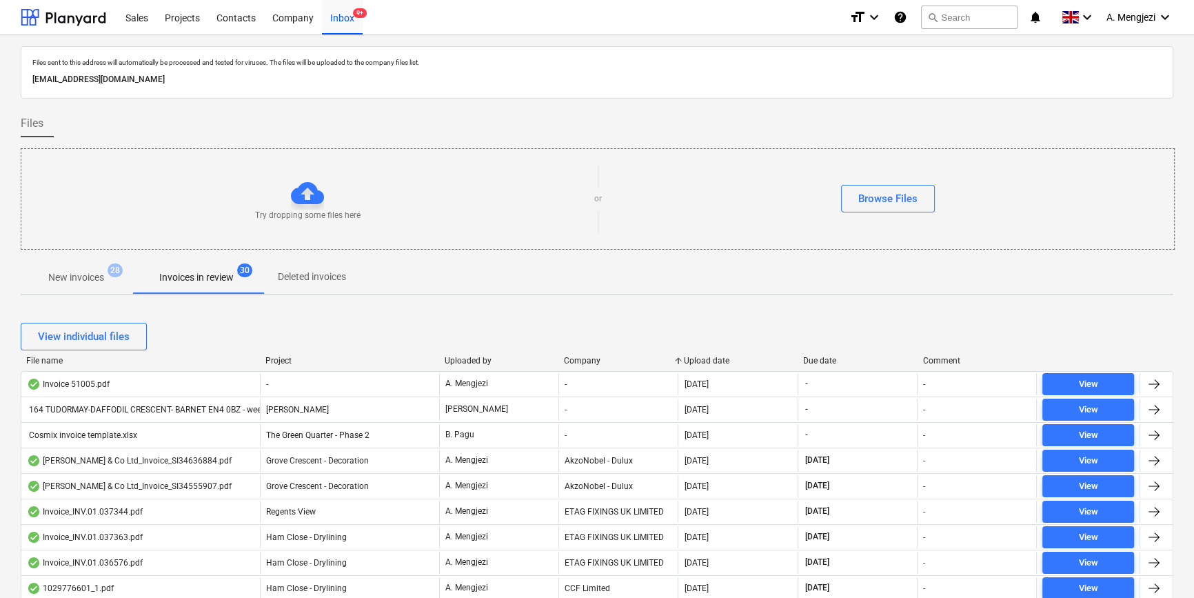
click at [84, 281] on p "New invoices" at bounding box center [76, 277] width 56 height 14
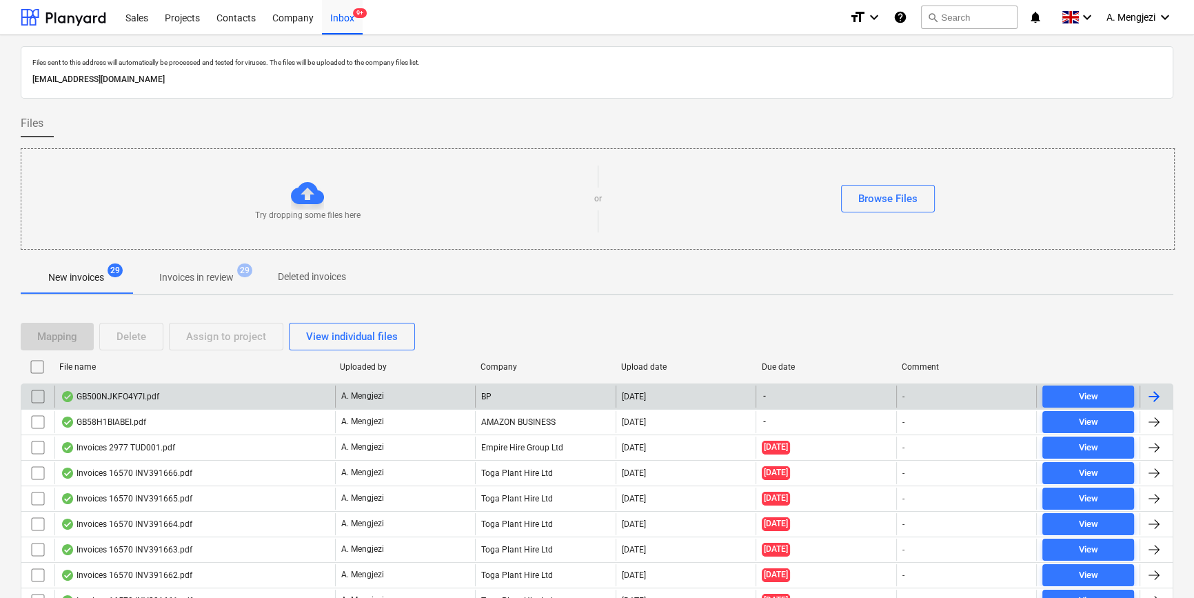
click at [259, 386] on div "GB500NJKFO4Y7I.pdf" at bounding box center [194, 396] width 281 height 22
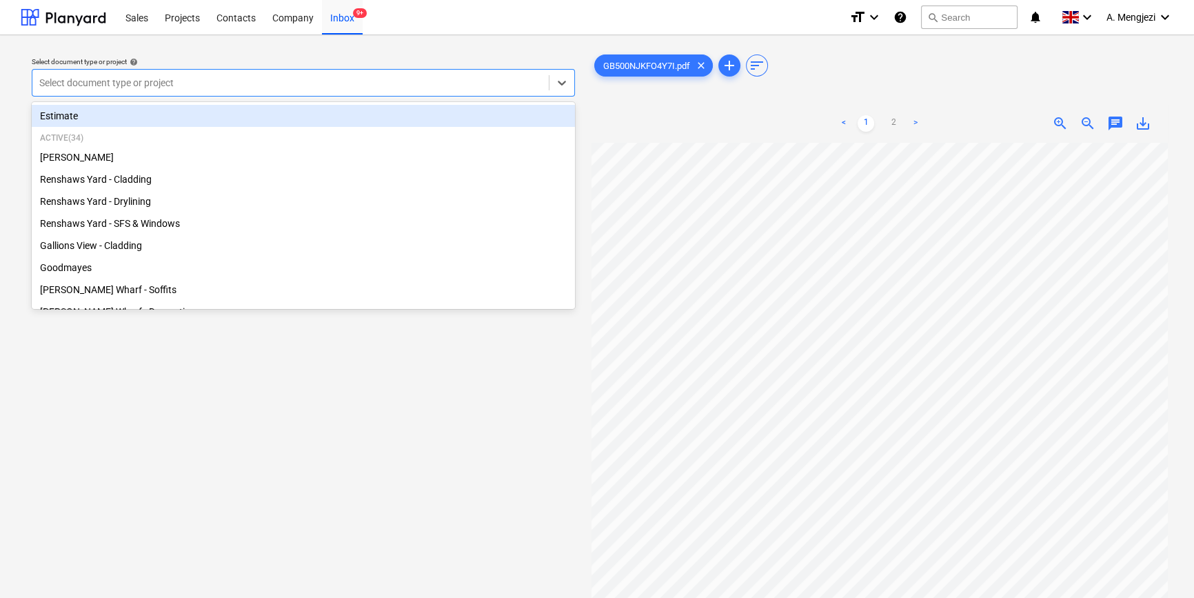
click at [354, 79] on div at bounding box center [290, 83] width 503 height 14
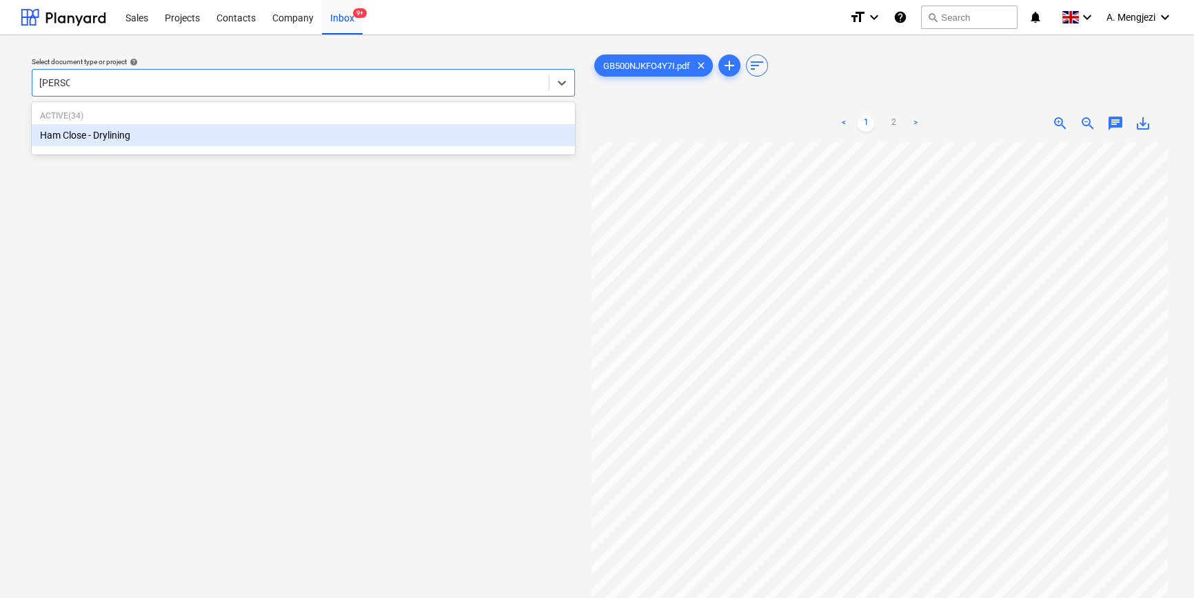
type input "ham clo"
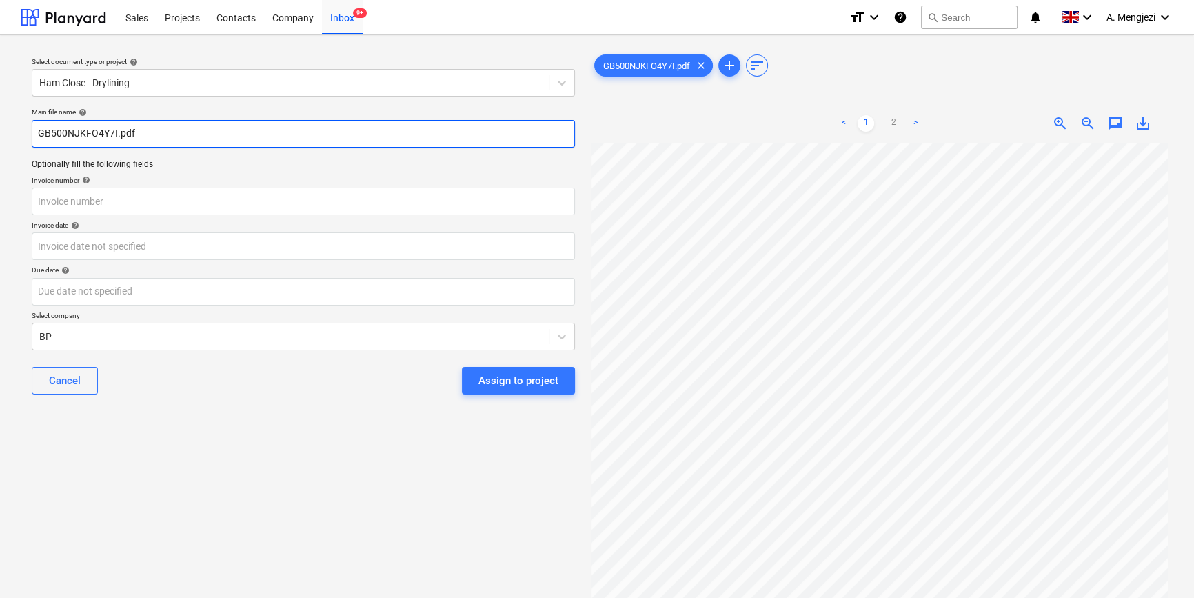
drag, startPoint x: 34, startPoint y: 134, endPoint x: 117, endPoint y: 132, distance: 82.1
click at [117, 132] on input "GB500NJKFO4Y7I.pdf" at bounding box center [303, 134] width 543 height 28
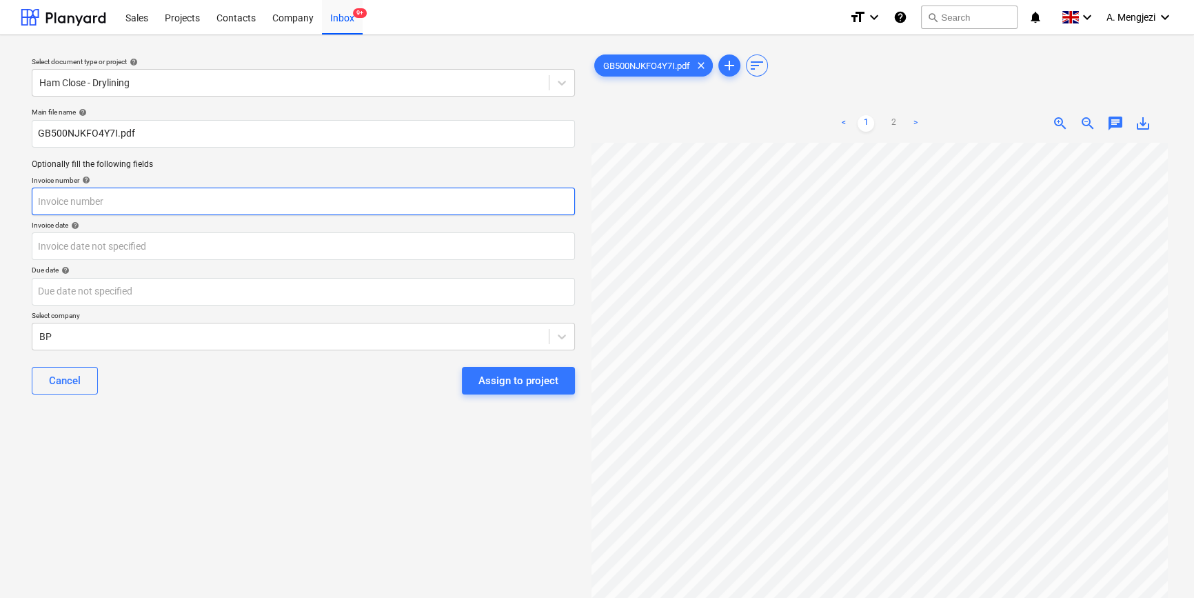
click at [175, 210] on input "text" at bounding box center [303, 202] width 543 height 28
paste input "GB500NJKFO4Y7I"
type input "GB500NJKFO4Y7I"
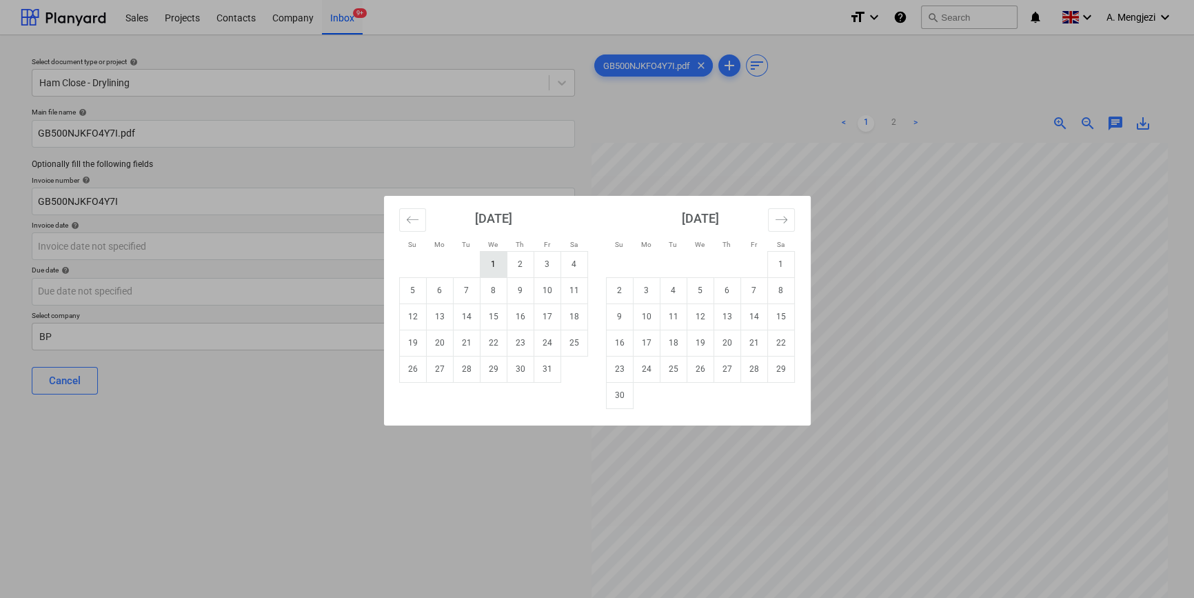
click at [498, 260] on td "1" at bounding box center [493, 264] width 27 height 26
type input "[DATE]"
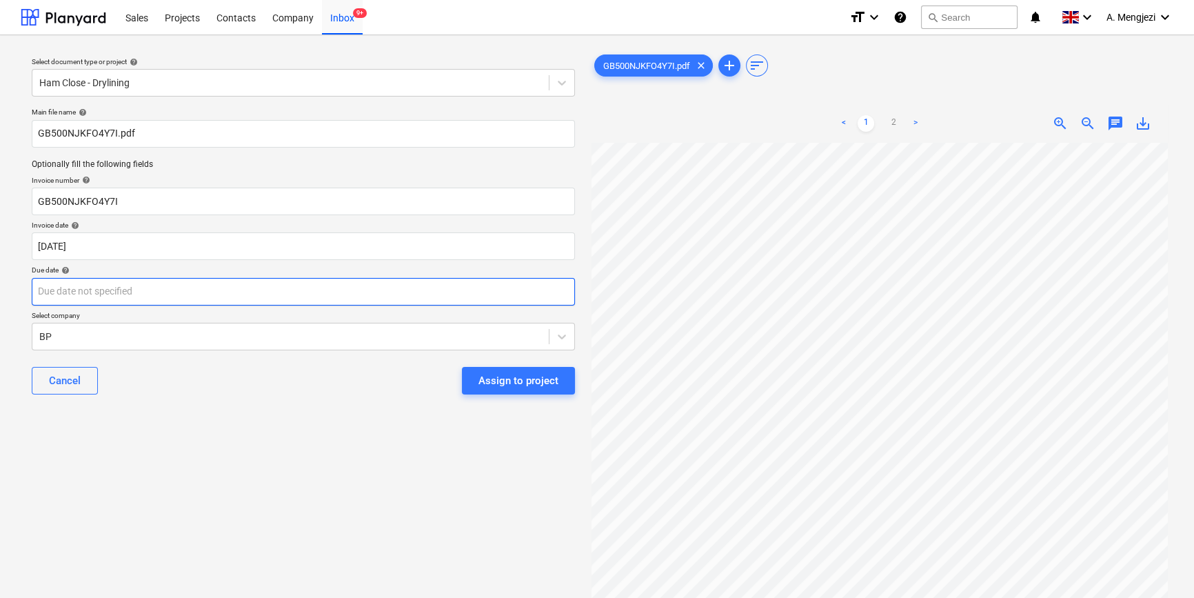
click at [498, 282] on body "Sales Projects Contacts Company Inbox 9+ format_size keyboard_arrow_down help s…" at bounding box center [597, 299] width 1194 height 598
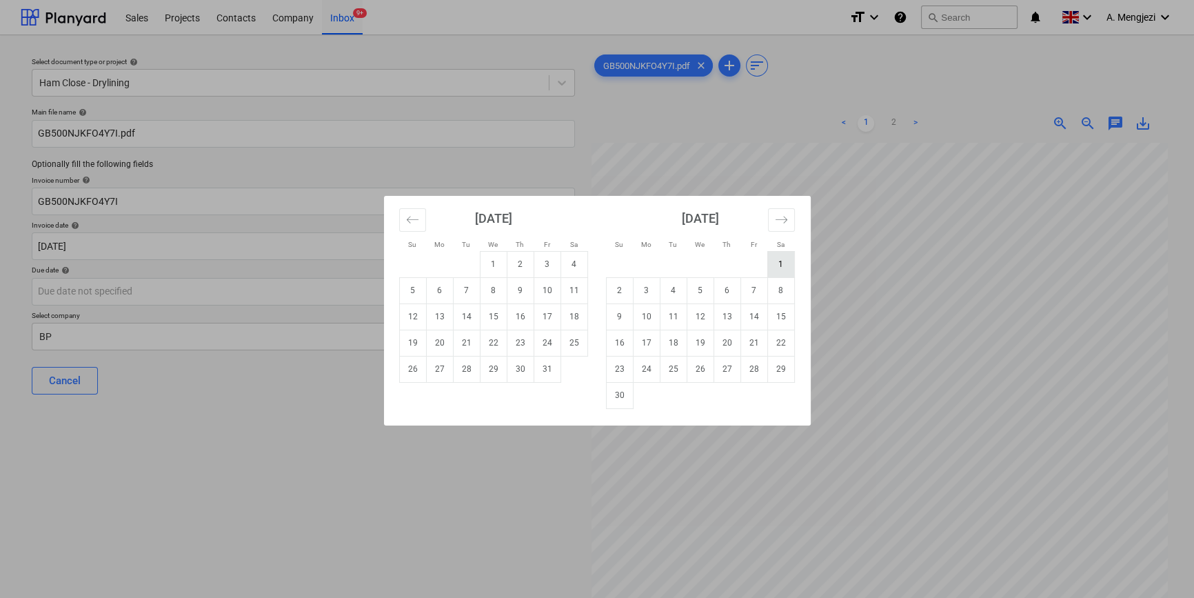
click at [782, 259] on td "1" at bounding box center [781, 264] width 27 height 26
type input "[DATE]"
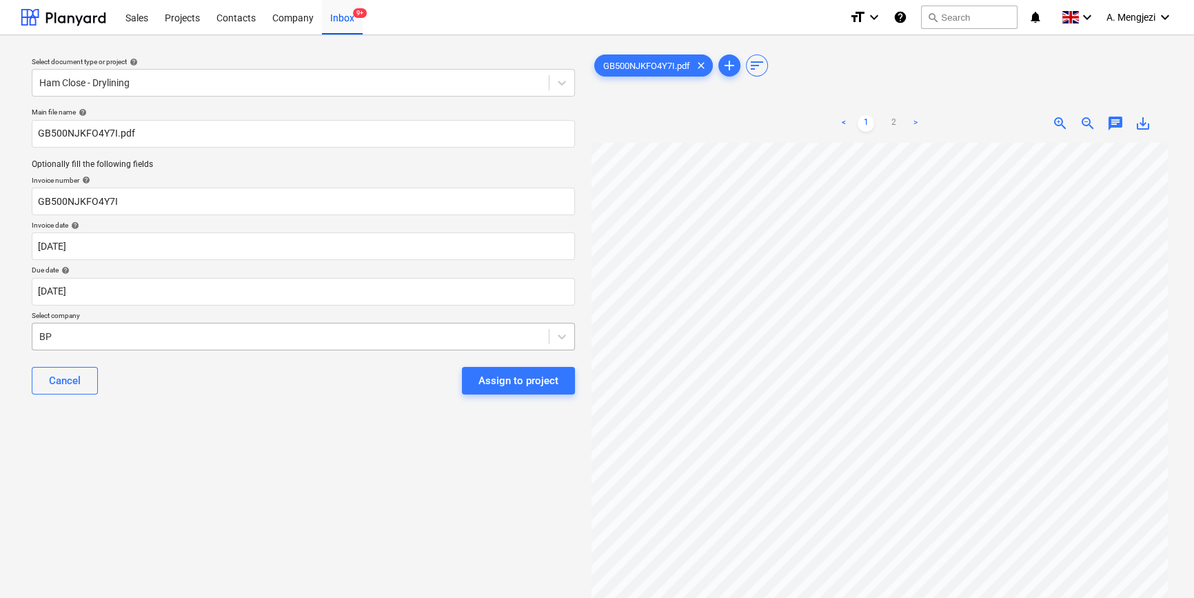
click at [117, 339] on div at bounding box center [290, 337] width 503 height 14
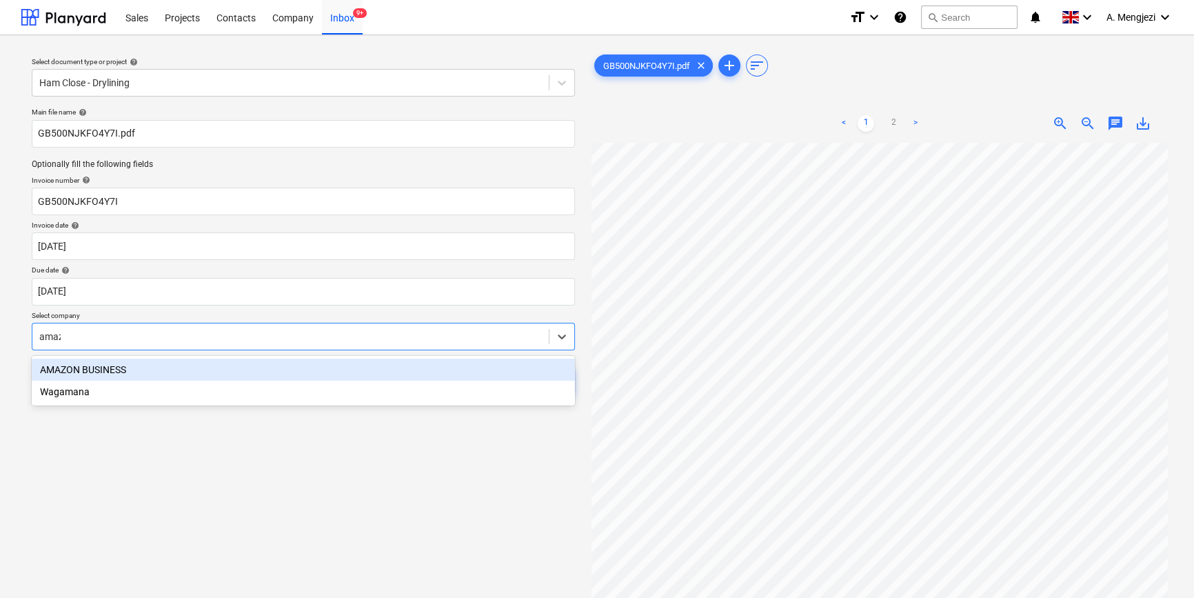
type input "amazo"
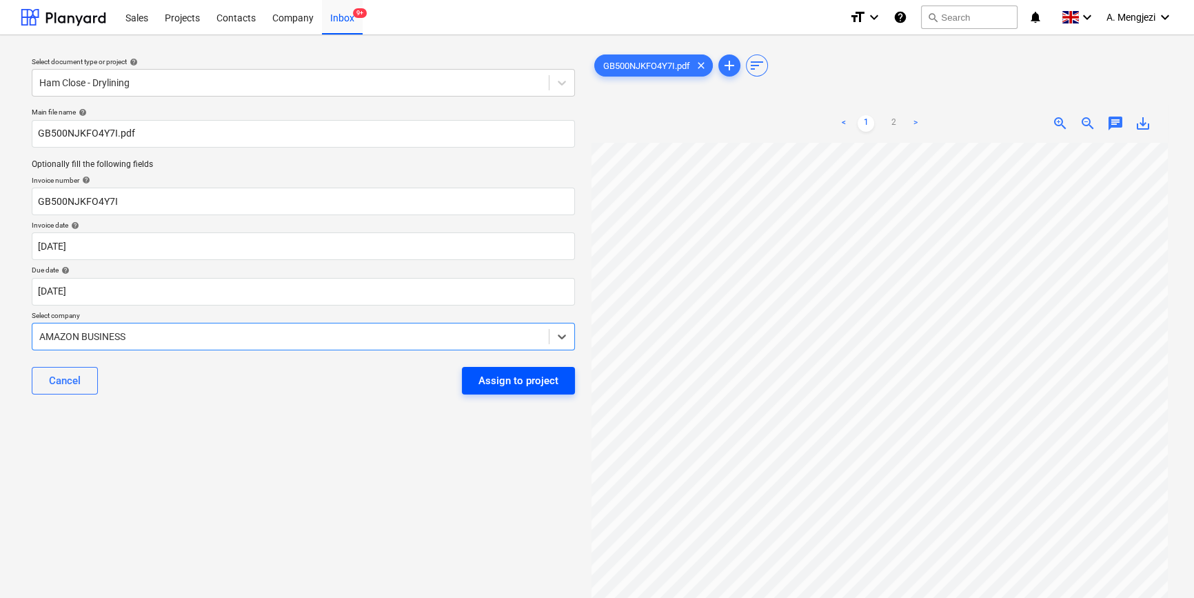
click at [518, 379] on div "Assign to project" at bounding box center [519, 381] width 80 height 18
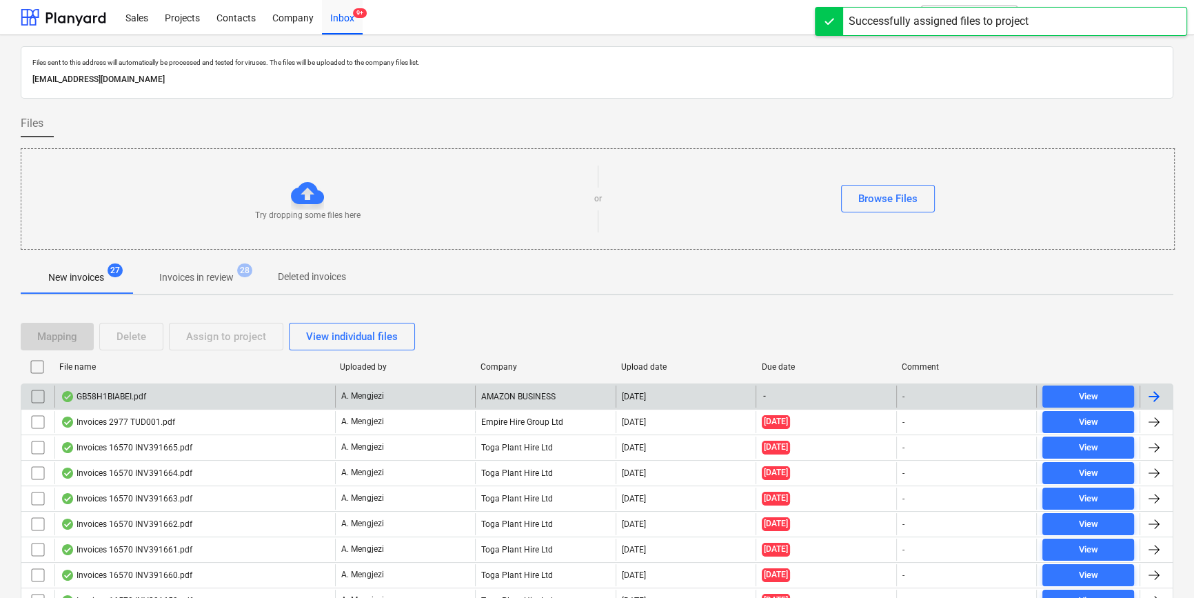
click at [203, 399] on div "GB58H1BIABEI.pdf" at bounding box center [194, 396] width 281 height 22
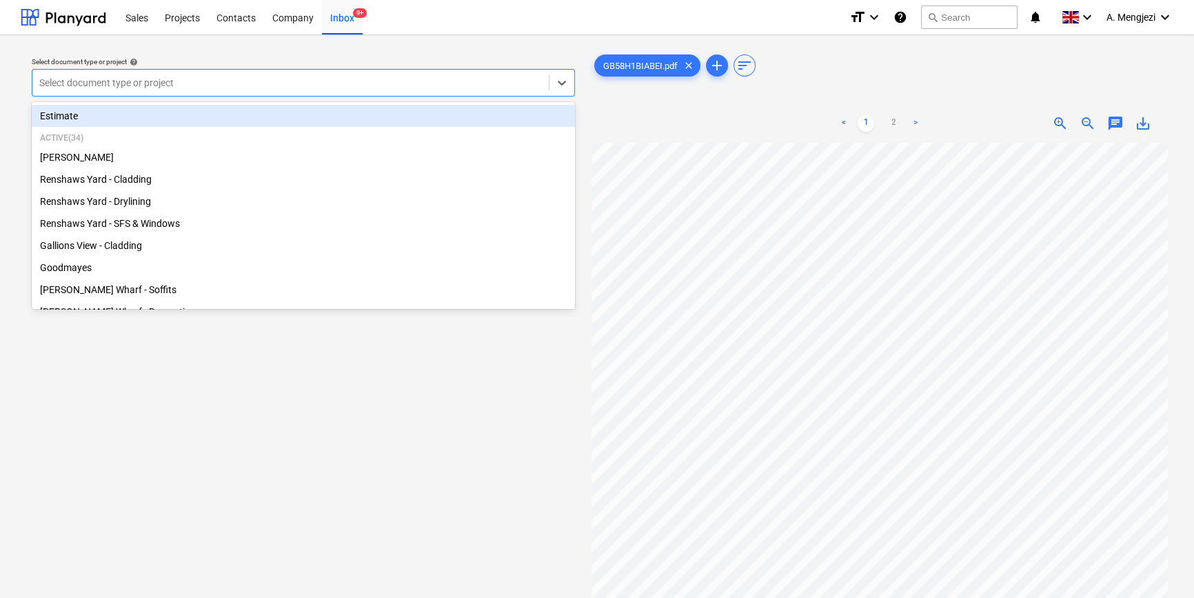
click at [294, 86] on div at bounding box center [290, 83] width 503 height 14
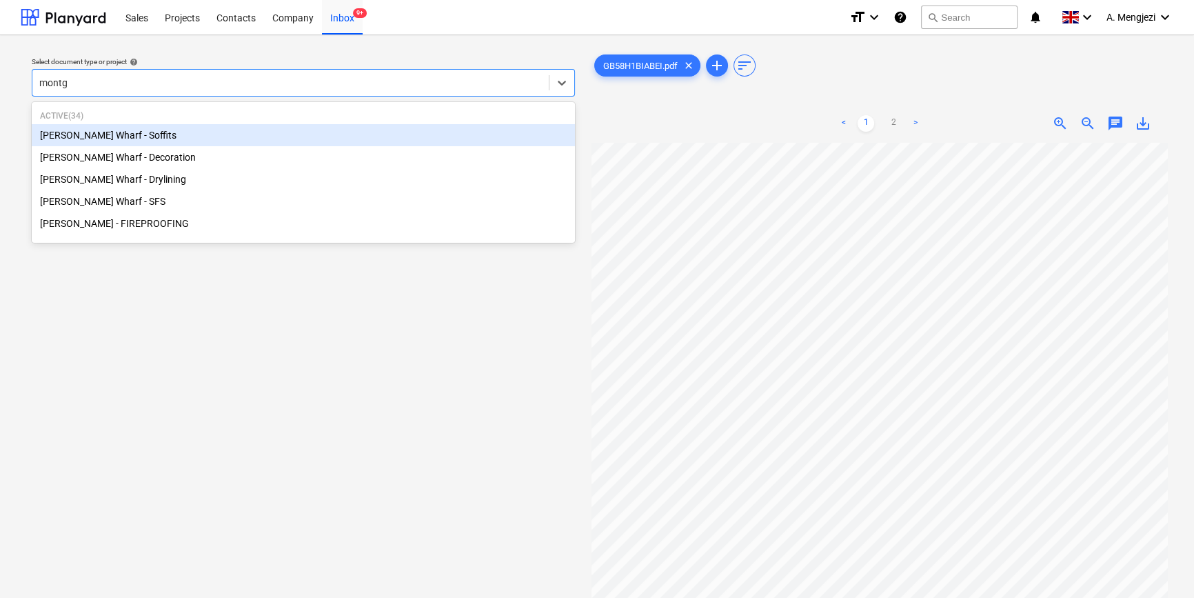
type input "montgo"
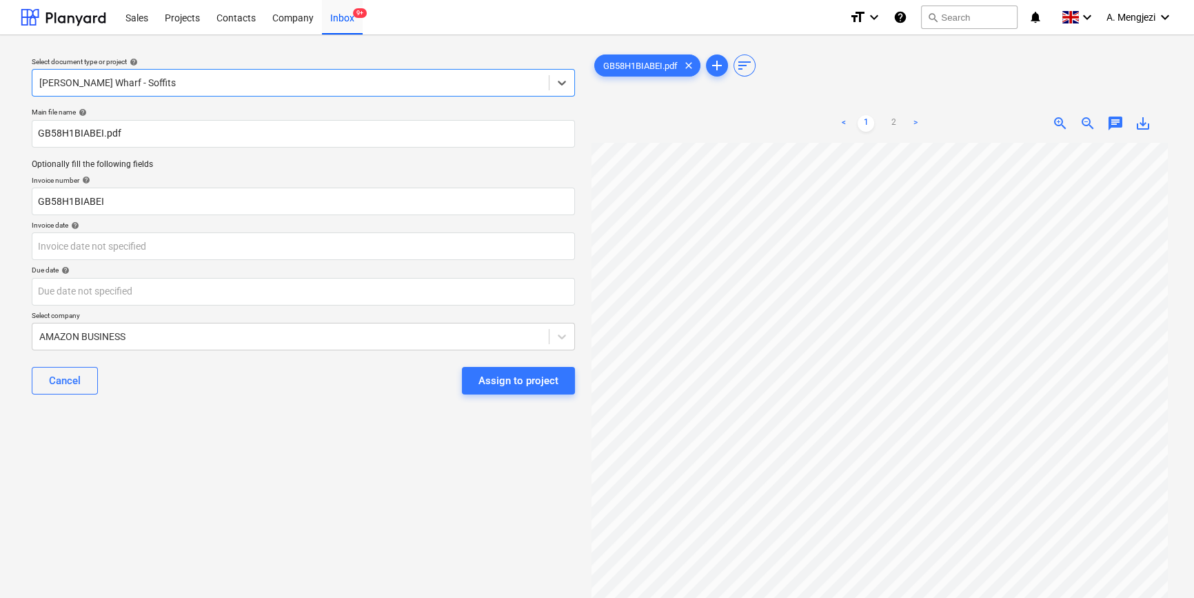
click at [294, 85] on div at bounding box center [290, 83] width 503 height 14
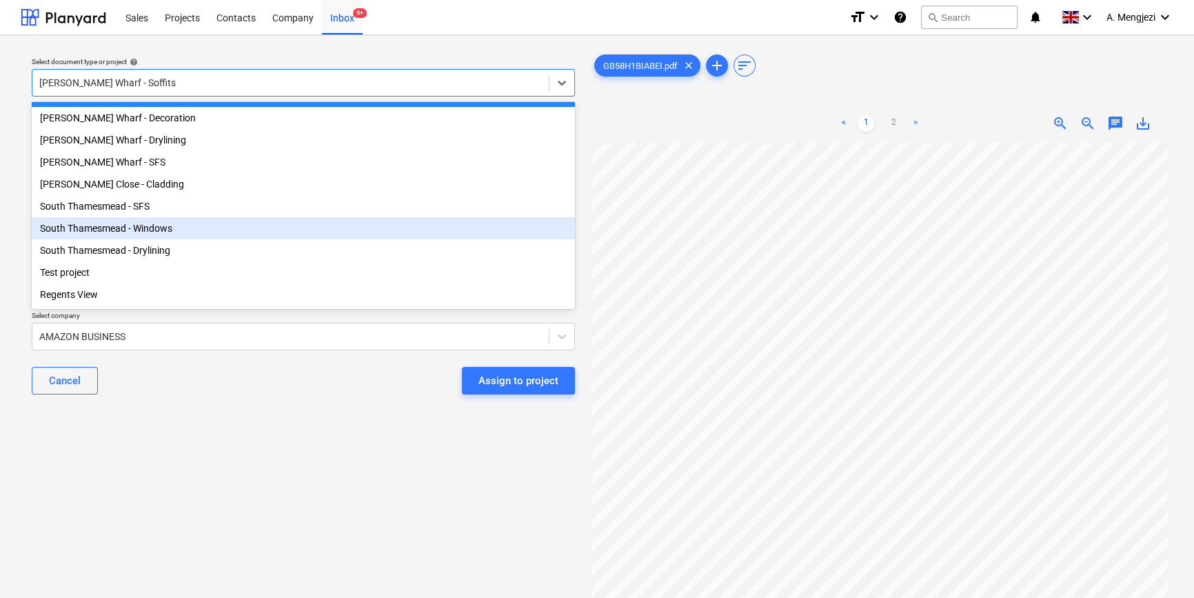
scroll to position [169, 0]
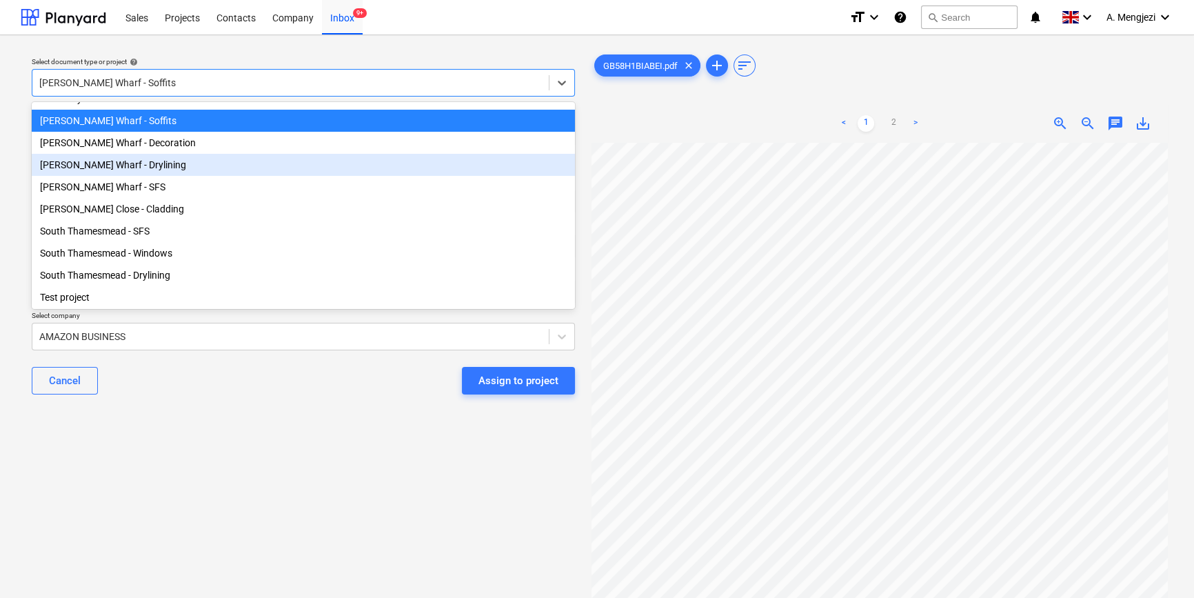
click at [312, 174] on div "[PERSON_NAME] Wharf - Drylining" at bounding box center [303, 165] width 543 height 22
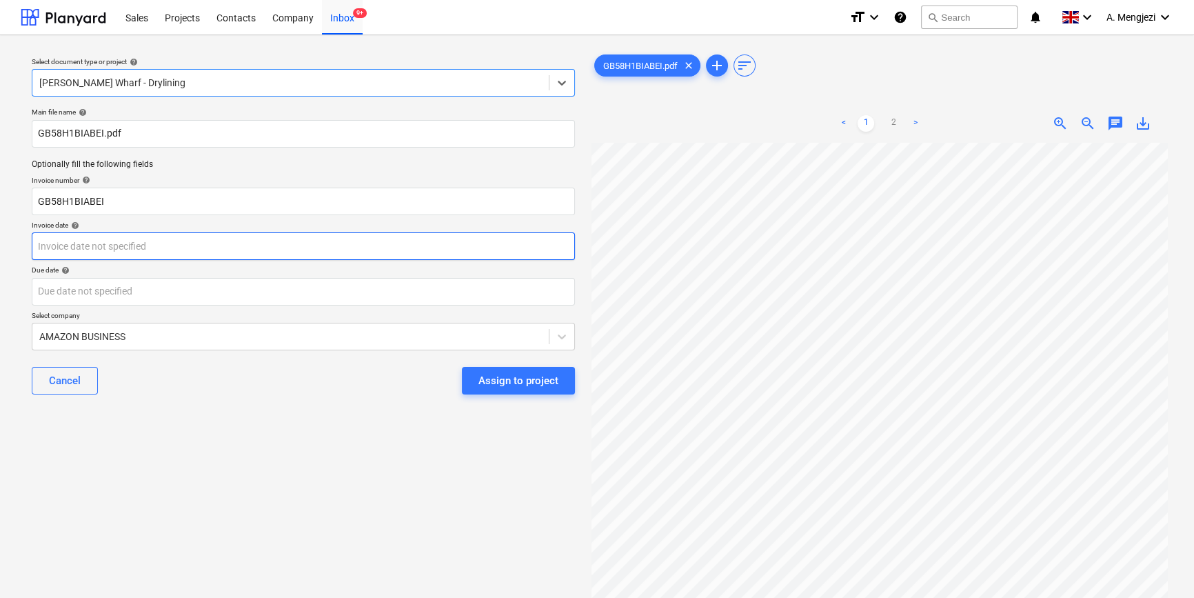
click at [186, 256] on body "Sales Projects Contacts Company Inbox 9+ format_size keyboard_arrow_down help s…" at bounding box center [597, 299] width 1194 height 598
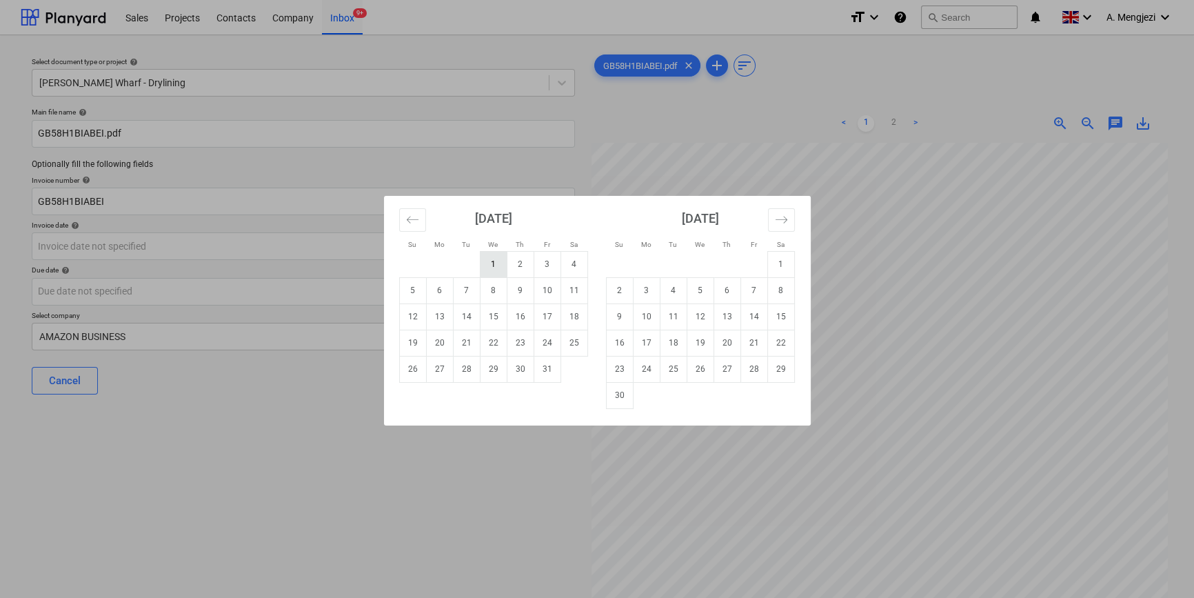
click at [493, 262] on td "1" at bounding box center [493, 264] width 27 height 26
type input "[DATE]"
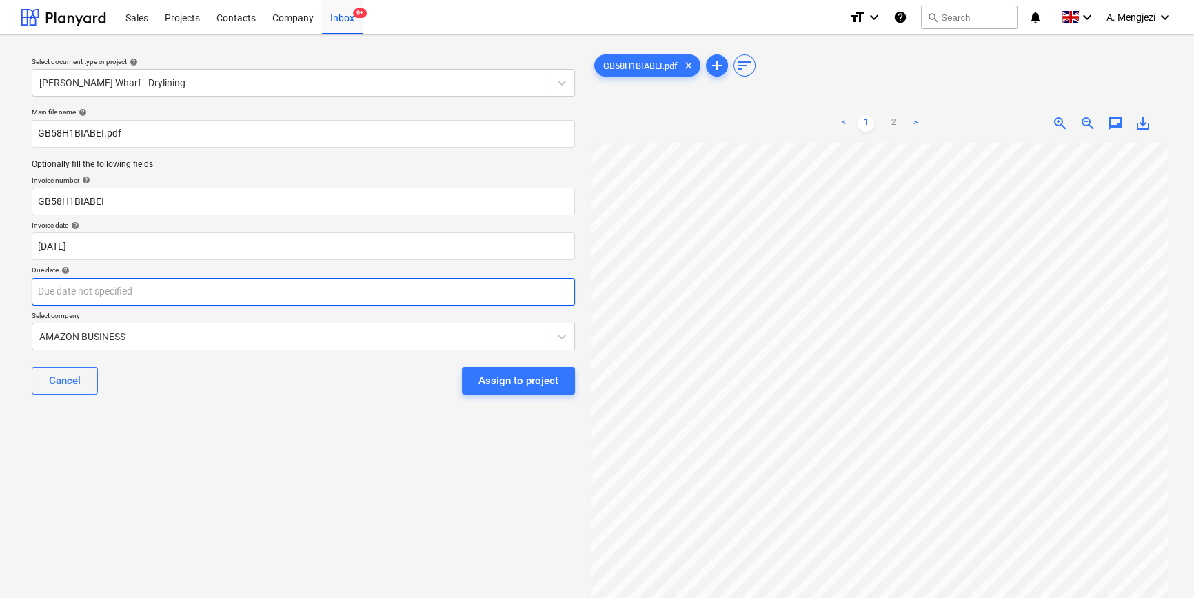
click at [310, 289] on body "Sales Projects Contacts Company Inbox 9+ format_size keyboard_arrow_down help s…" at bounding box center [597, 299] width 1194 height 598
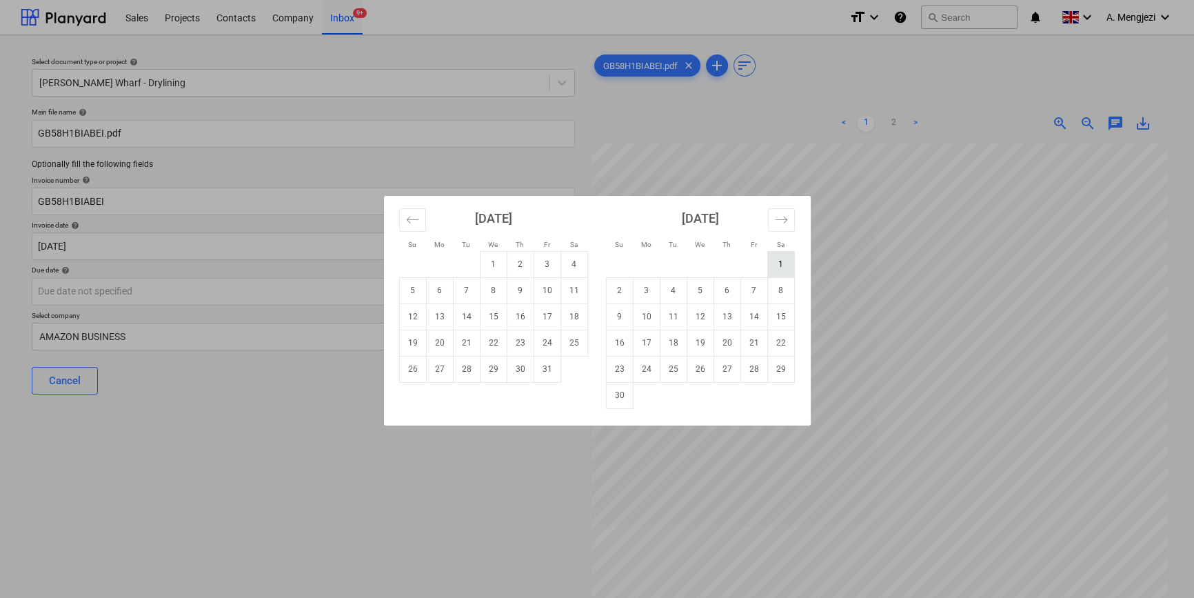
click at [784, 257] on td "1" at bounding box center [781, 264] width 27 height 26
type input "[DATE]"
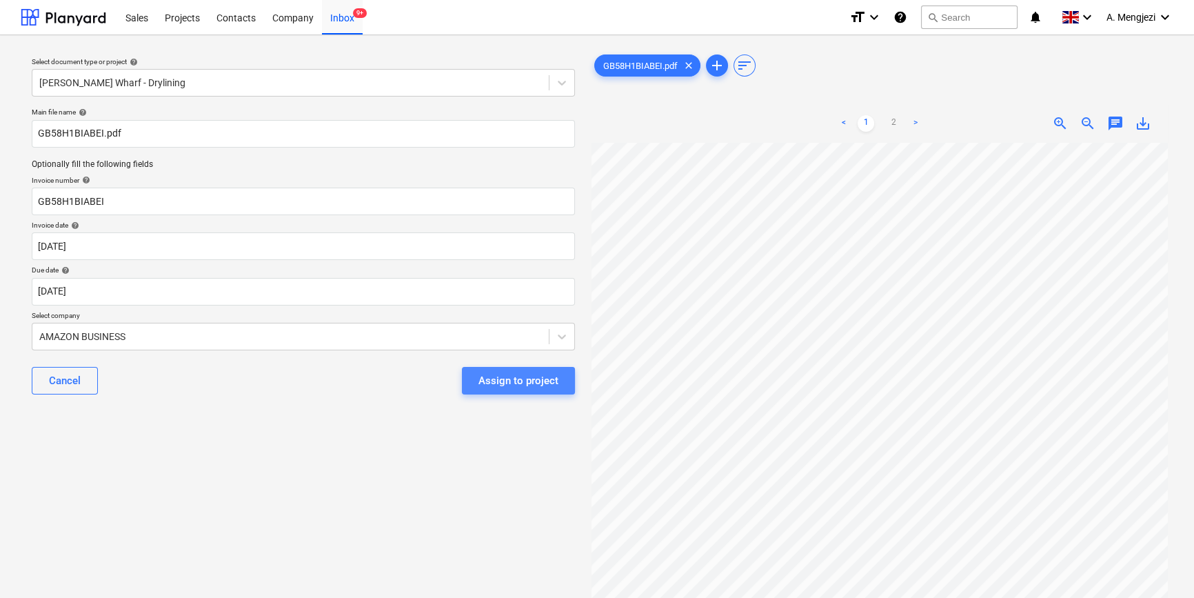
click at [516, 377] on div "Assign to project" at bounding box center [519, 381] width 80 height 18
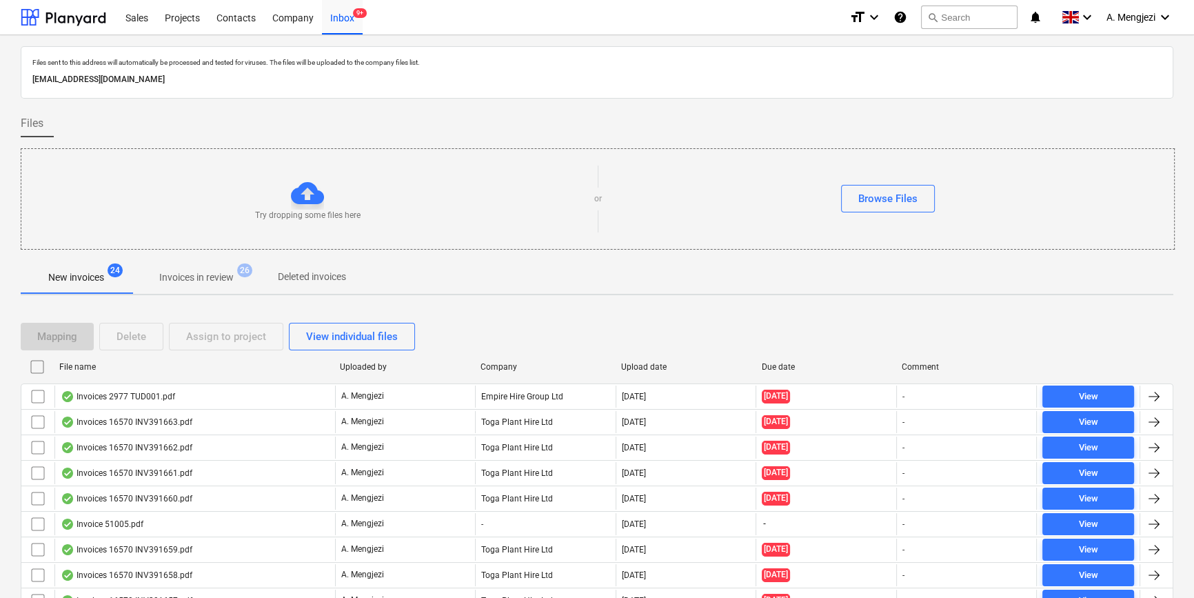
click at [166, 268] on span "Invoices in review 26" at bounding box center [197, 277] width 130 height 25
